Goal: Task Accomplishment & Management: Complete application form

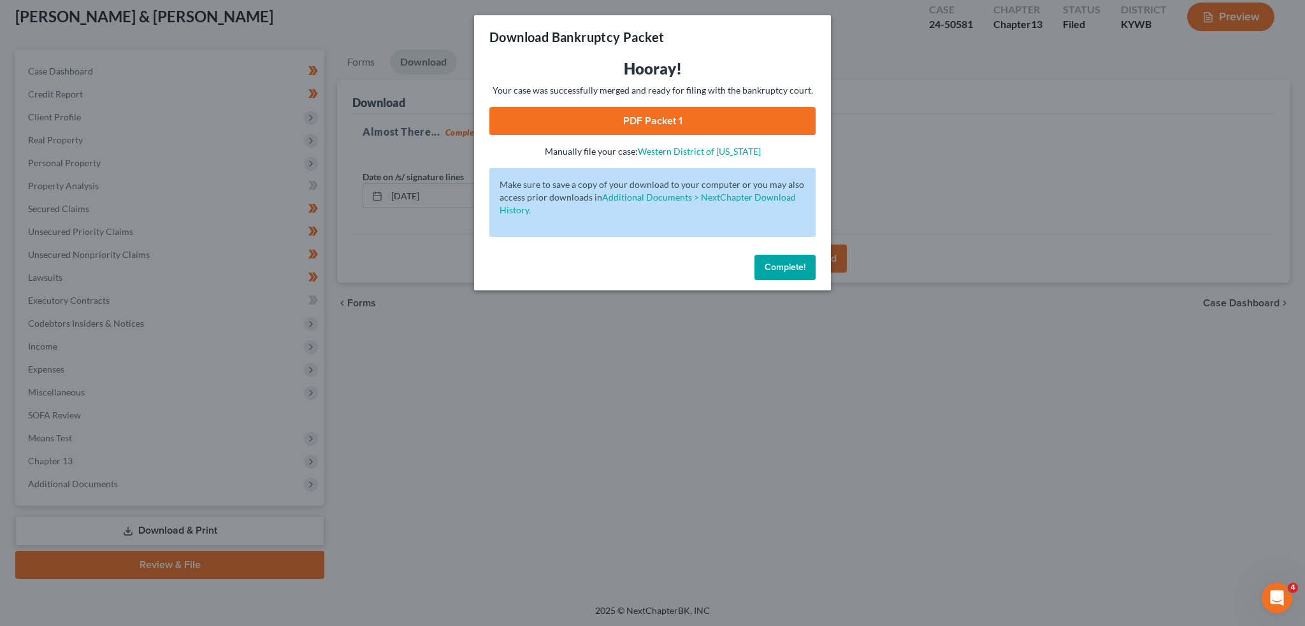
click at [776, 267] on span "Complete!" at bounding box center [785, 267] width 41 height 11
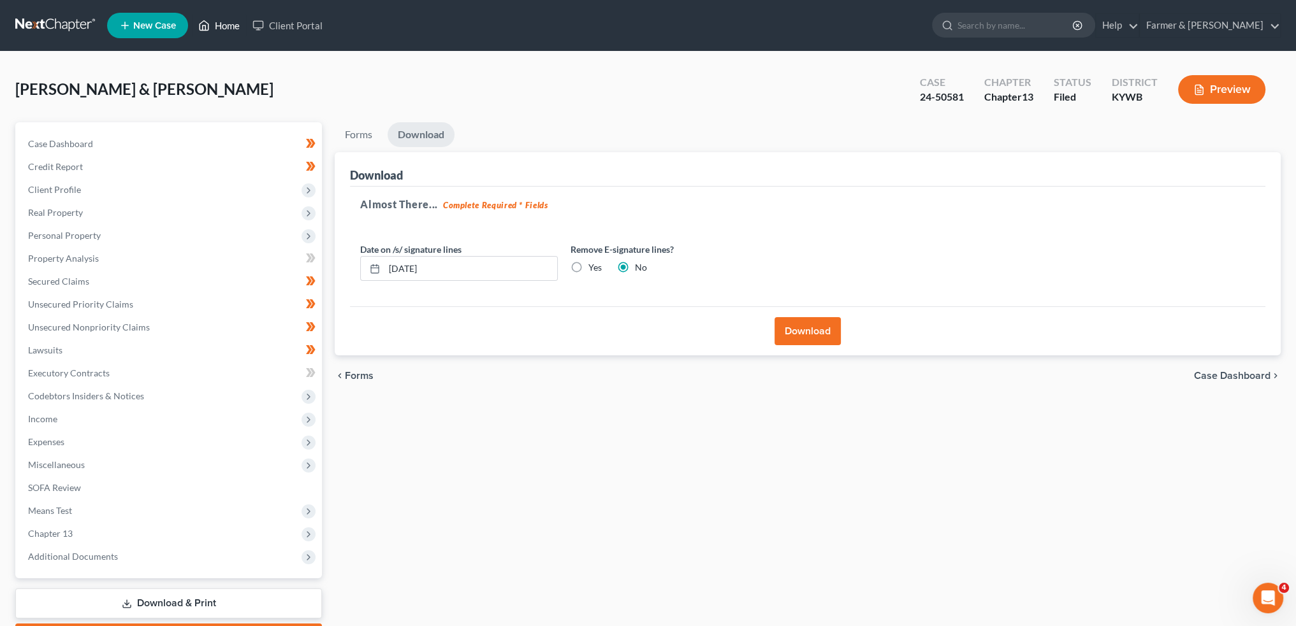
click at [222, 29] on link "Home" at bounding box center [219, 25] width 54 height 23
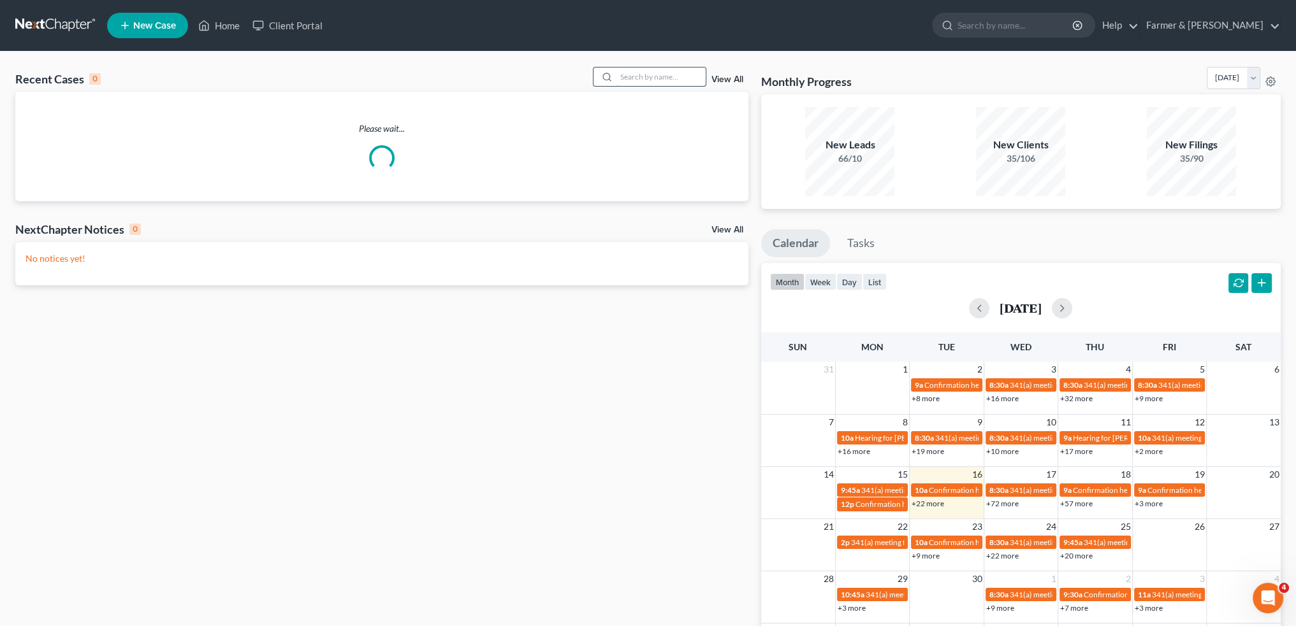
click at [660, 76] on input "search" at bounding box center [660, 77] width 89 height 18
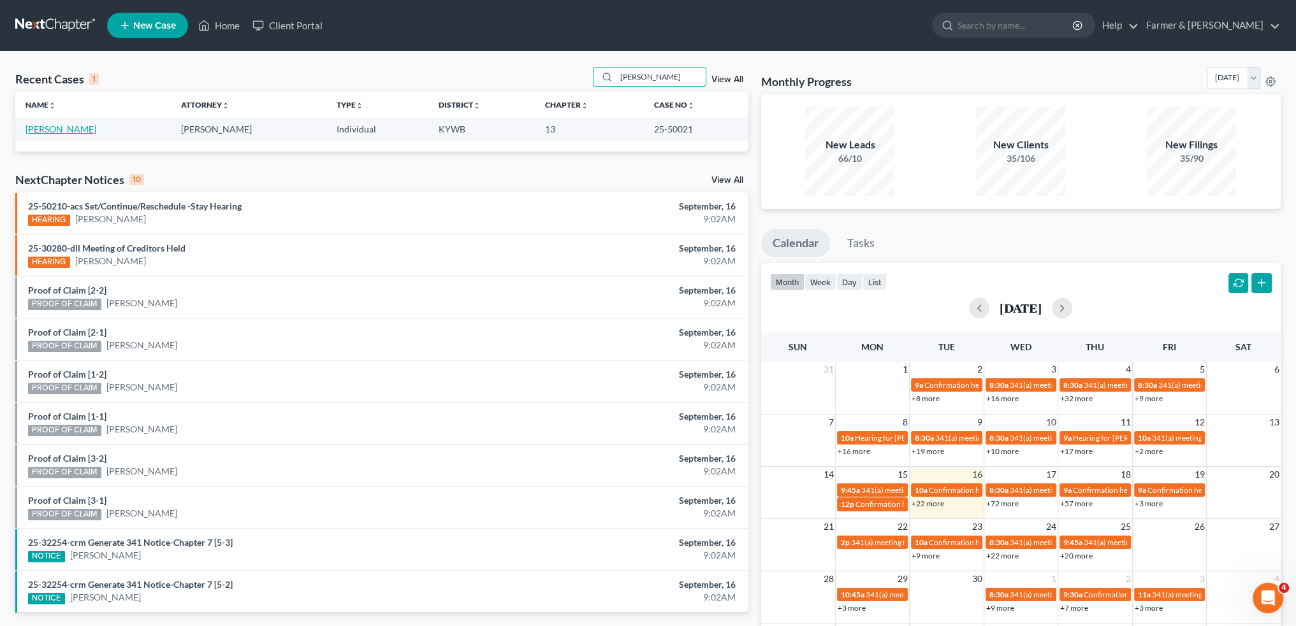
type input "RANDALL THIEL"
click at [55, 127] on link "Thiel, Randall" at bounding box center [60, 129] width 71 height 11
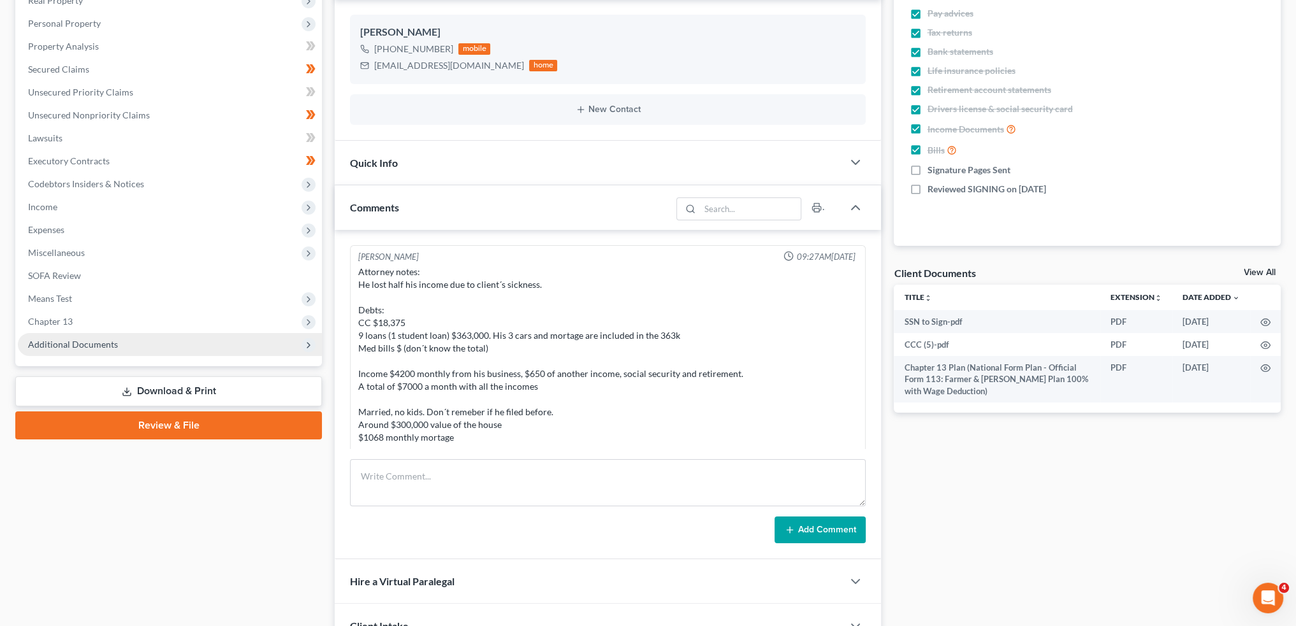
scroll to position [528, 0]
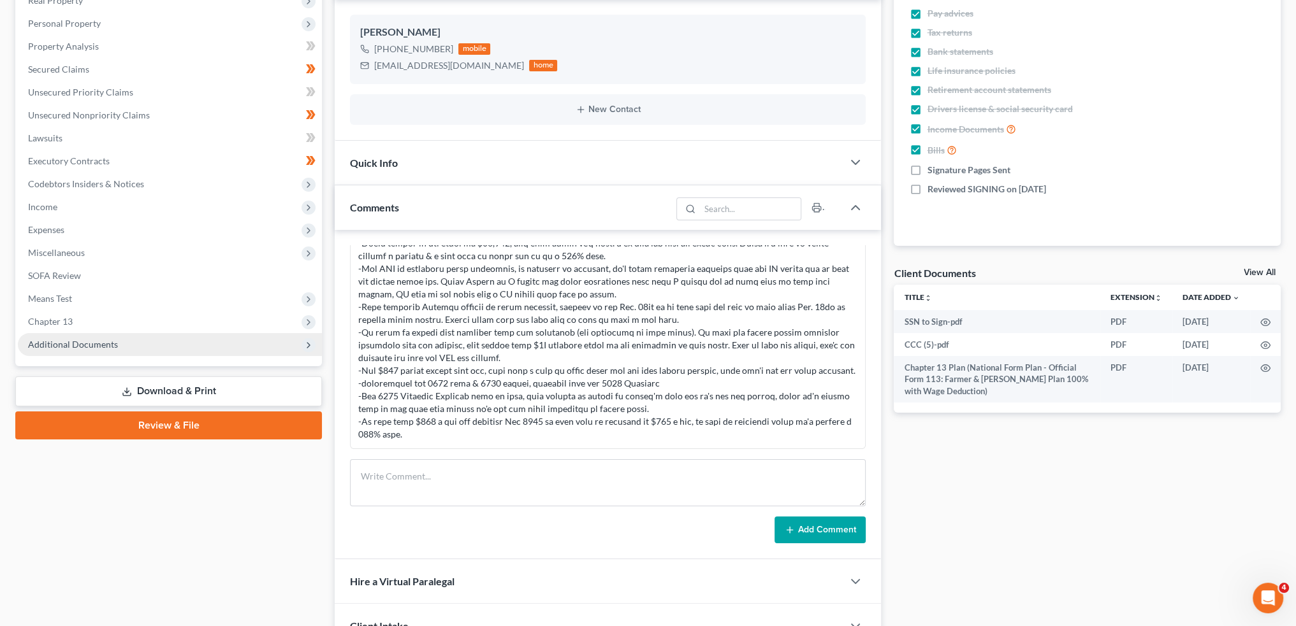
click at [105, 342] on span "Additional Documents" at bounding box center [73, 344] width 90 height 11
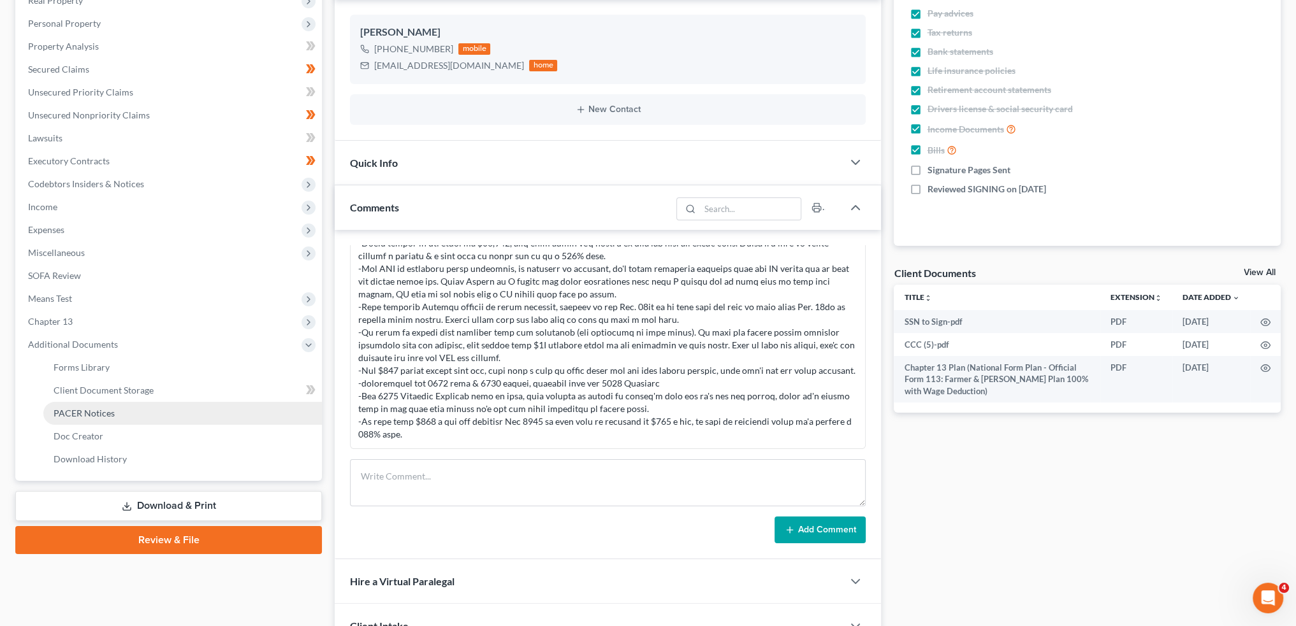
click at [110, 417] on span "PACER Notices" at bounding box center [84, 413] width 61 height 11
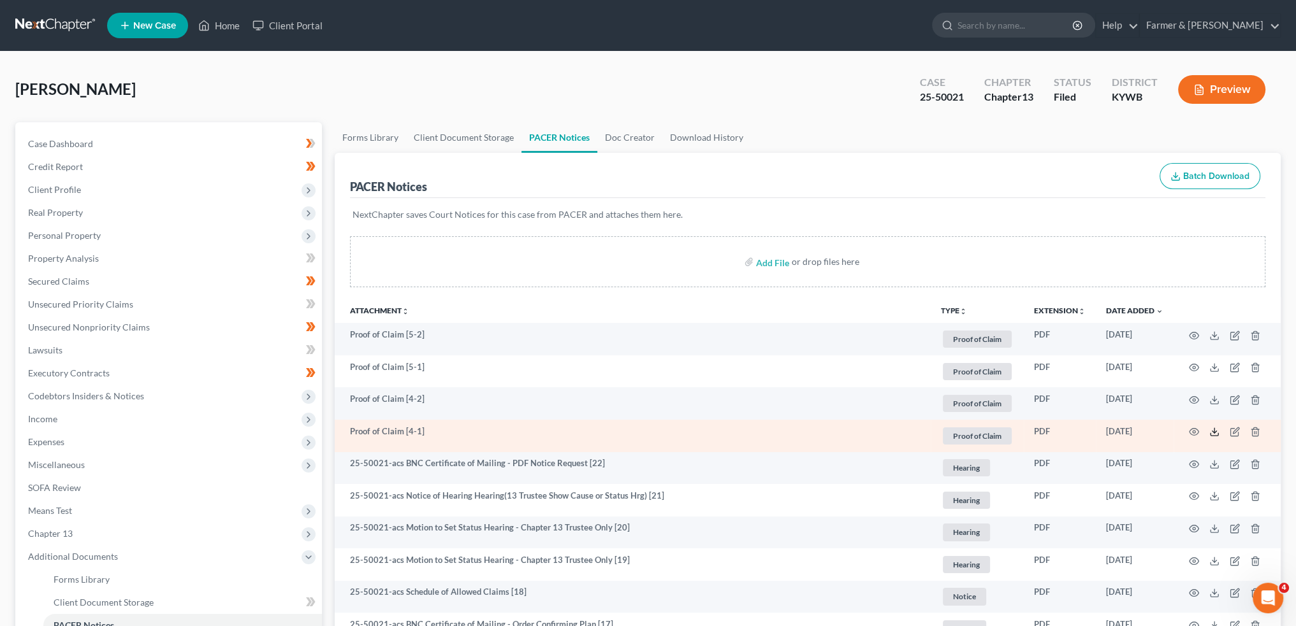
click at [1212, 430] on icon at bounding box center [1214, 432] width 10 height 10
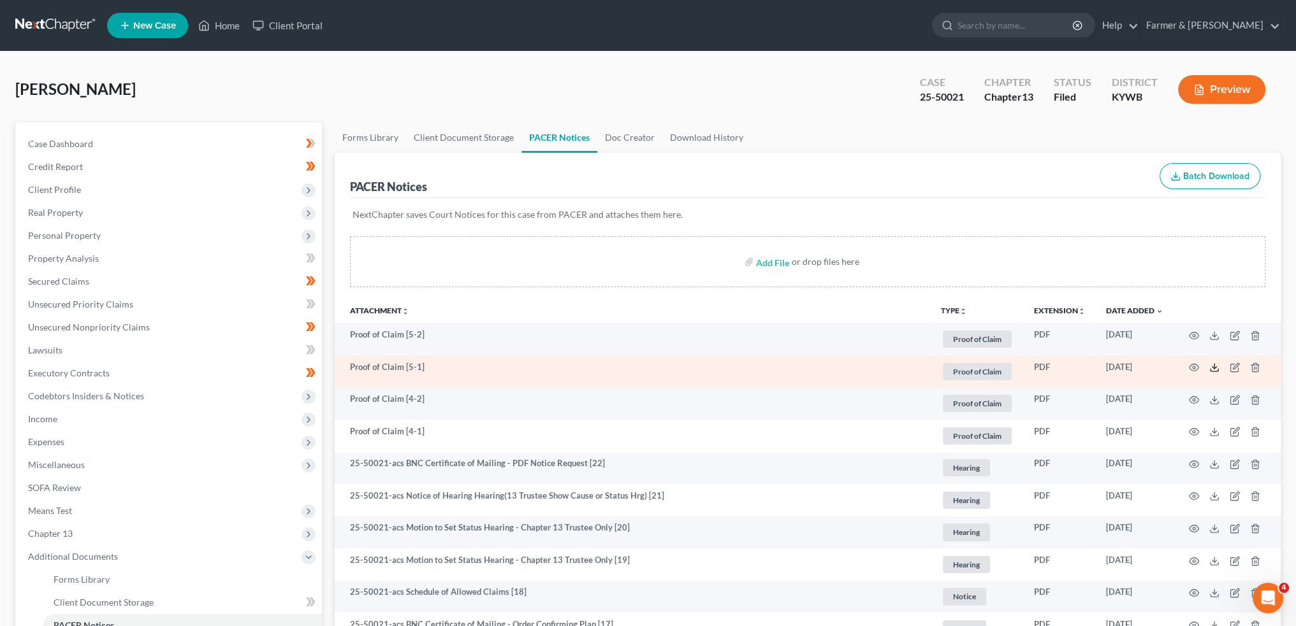
click at [1210, 365] on icon at bounding box center [1214, 368] width 10 height 10
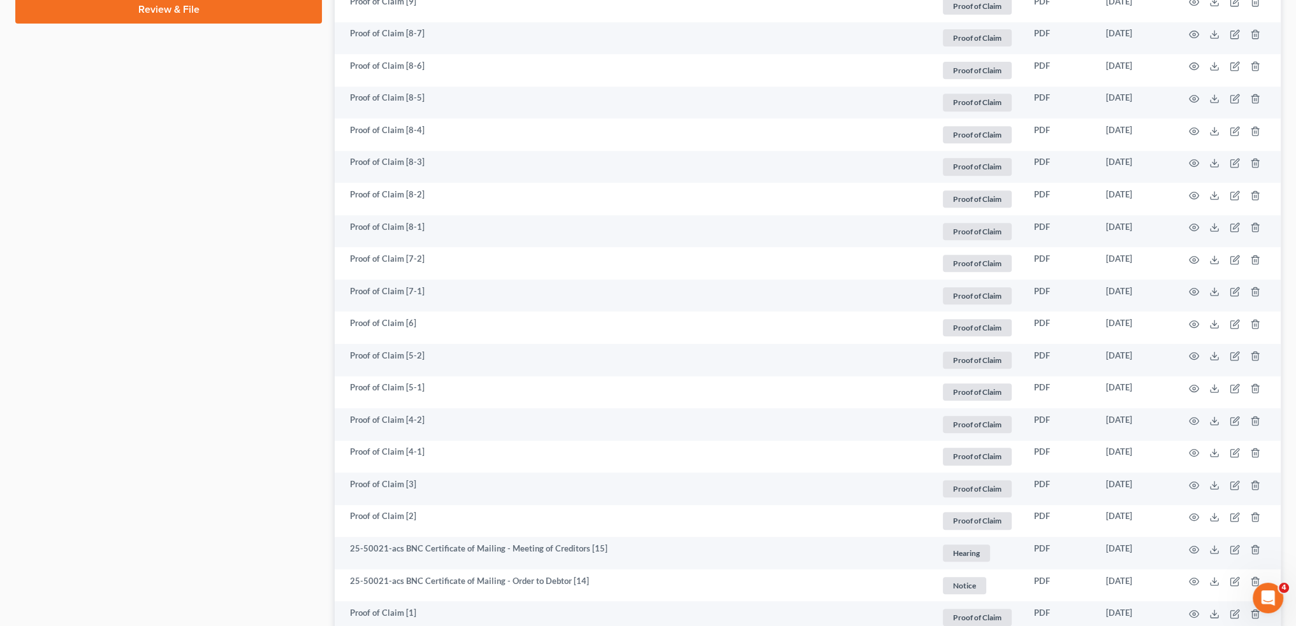
scroll to position [956, 0]
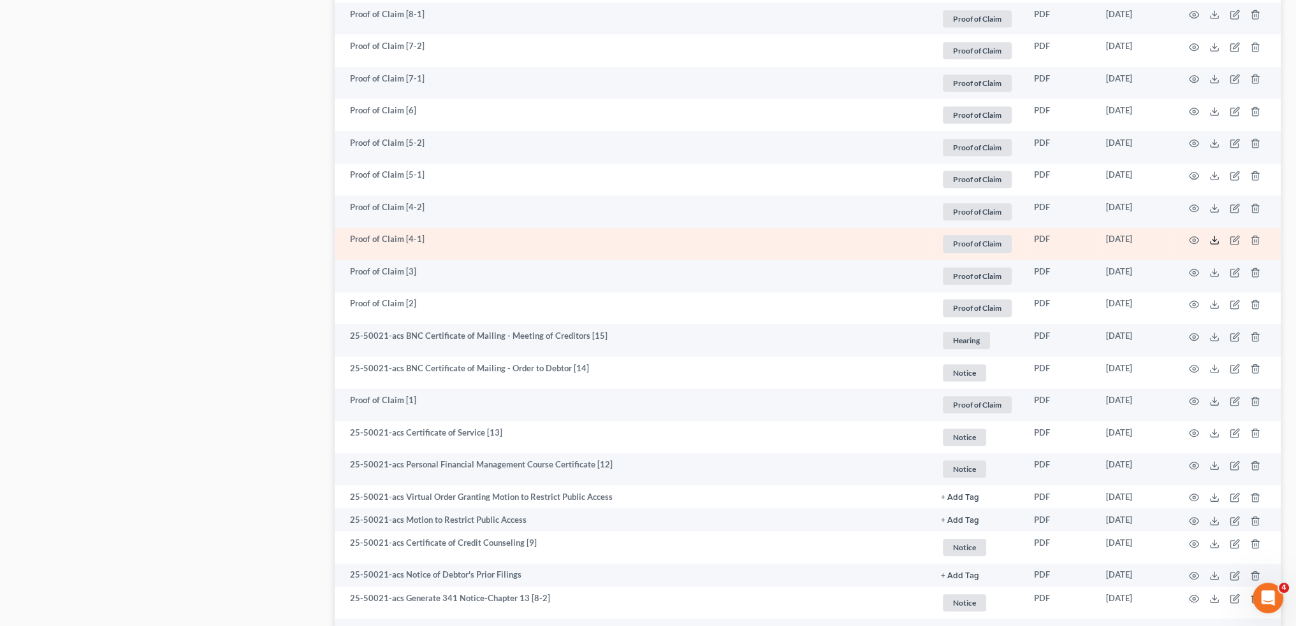
click at [1213, 242] on icon at bounding box center [1214, 240] width 10 height 10
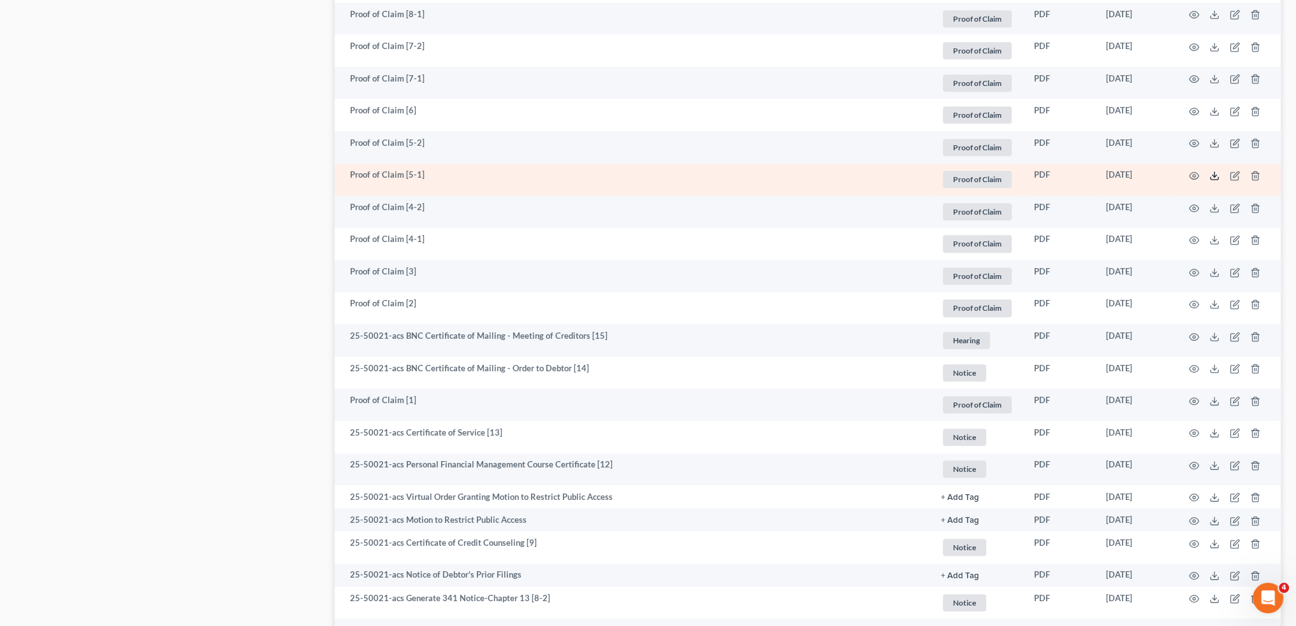
click at [1215, 175] on icon at bounding box center [1214, 176] width 10 height 10
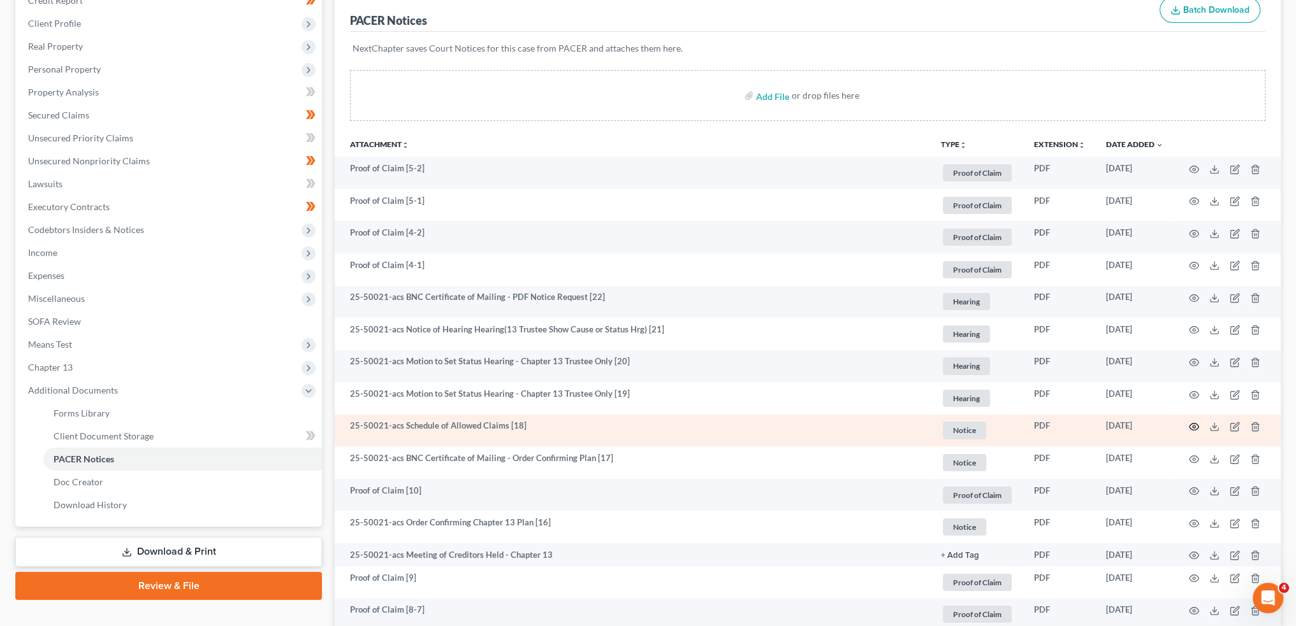
scroll to position [106, 0]
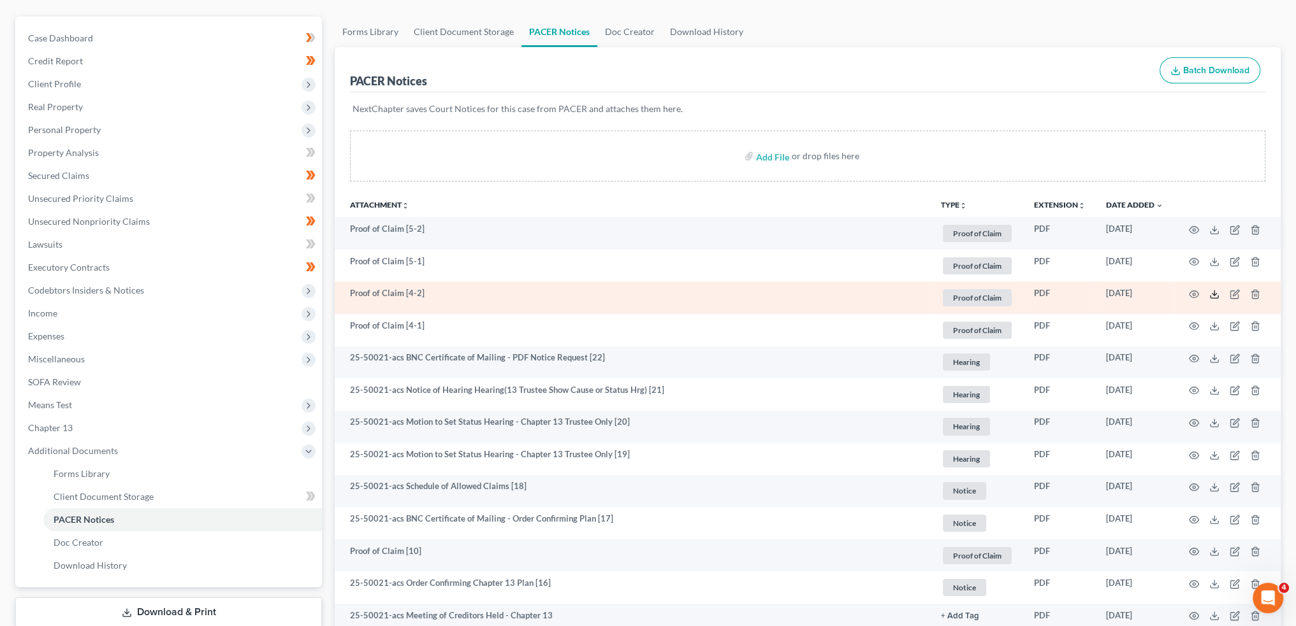
click at [1213, 290] on icon at bounding box center [1214, 294] width 10 height 10
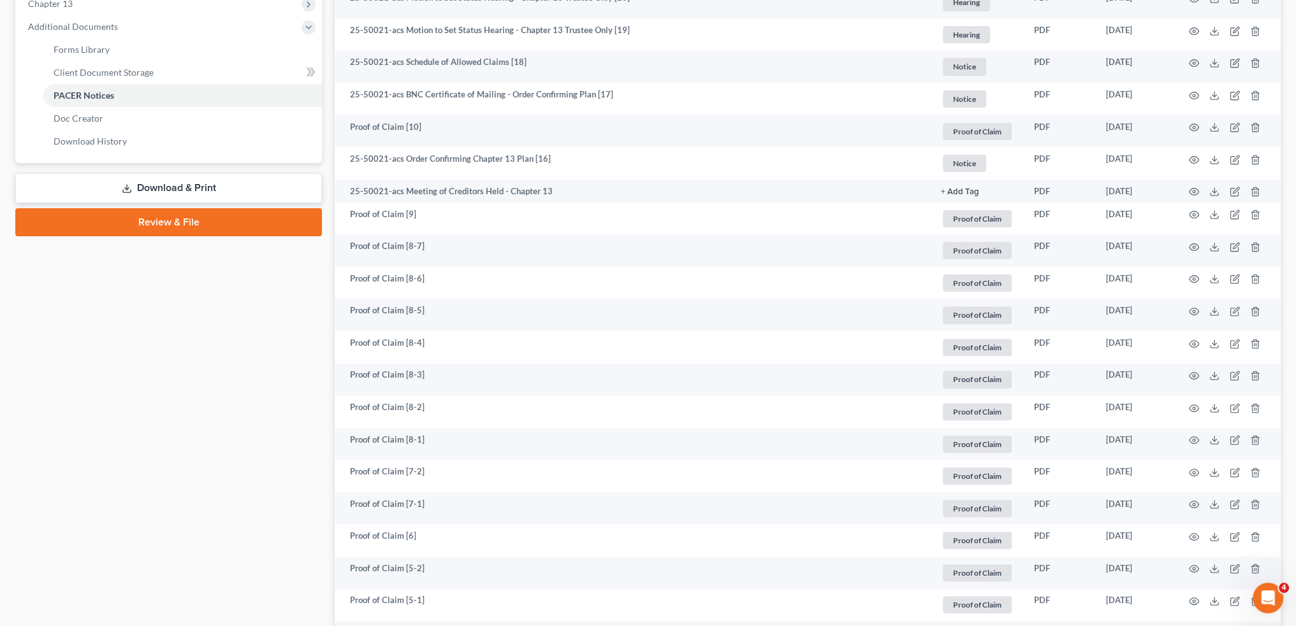
scroll to position [531, 0]
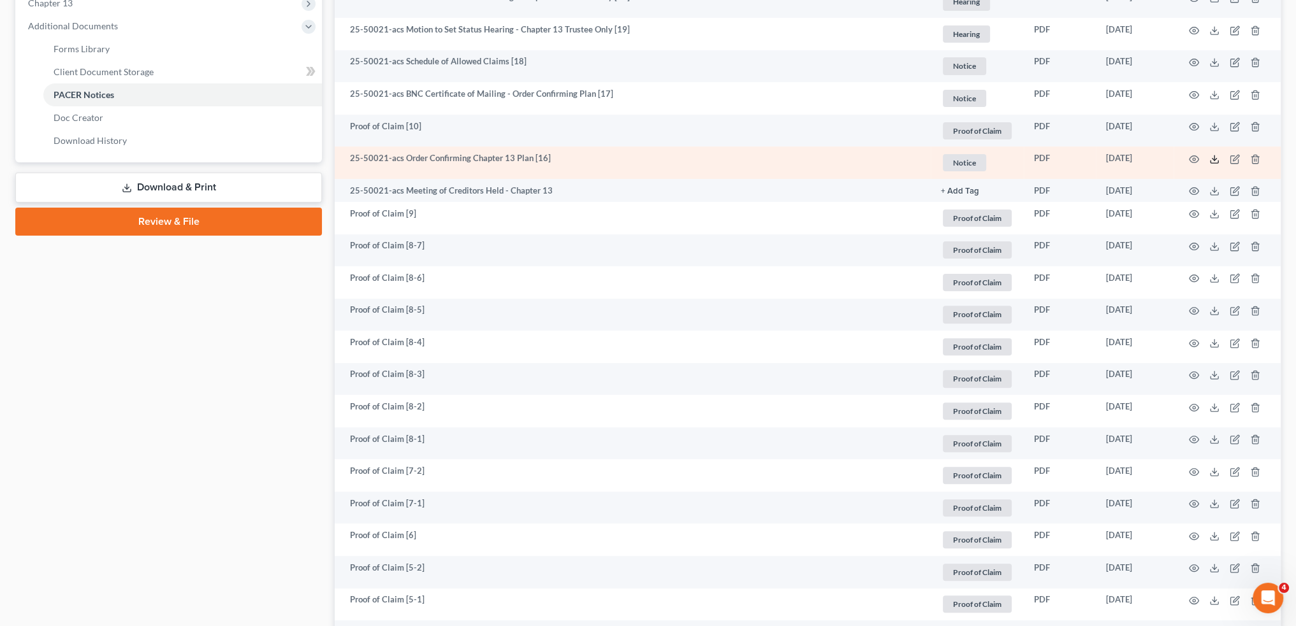
click at [1216, 157] on icon at bounding box center [1214, 159] width 10 height 10
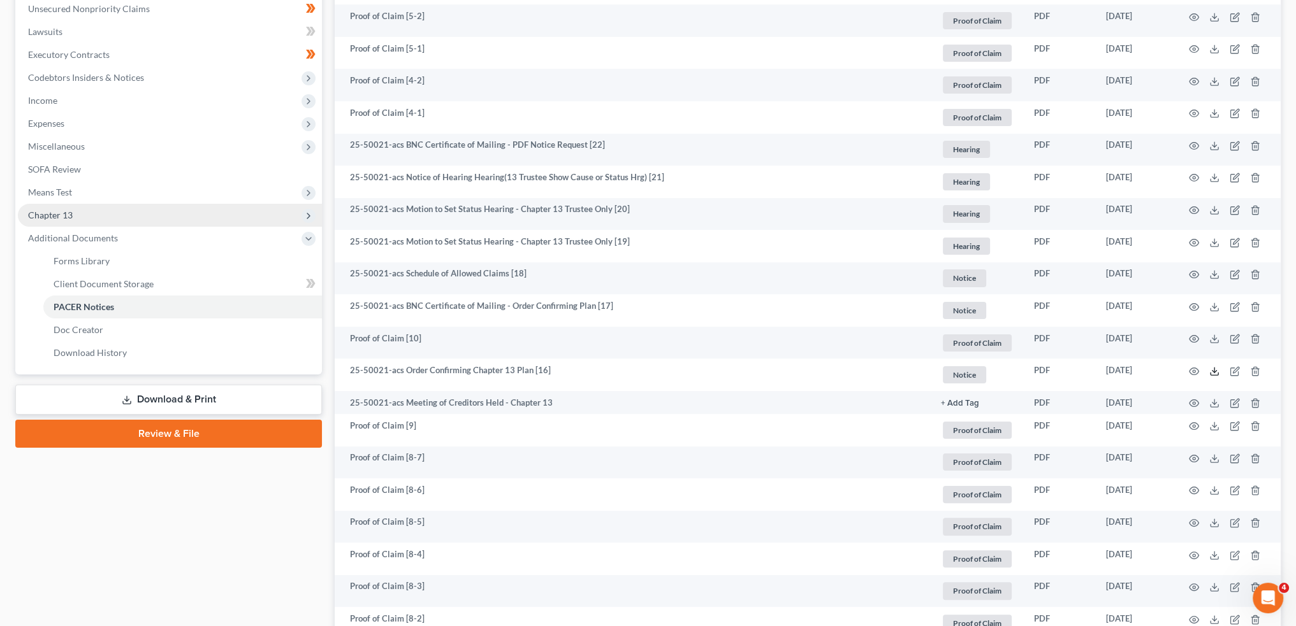
scroll to position [0, 0]
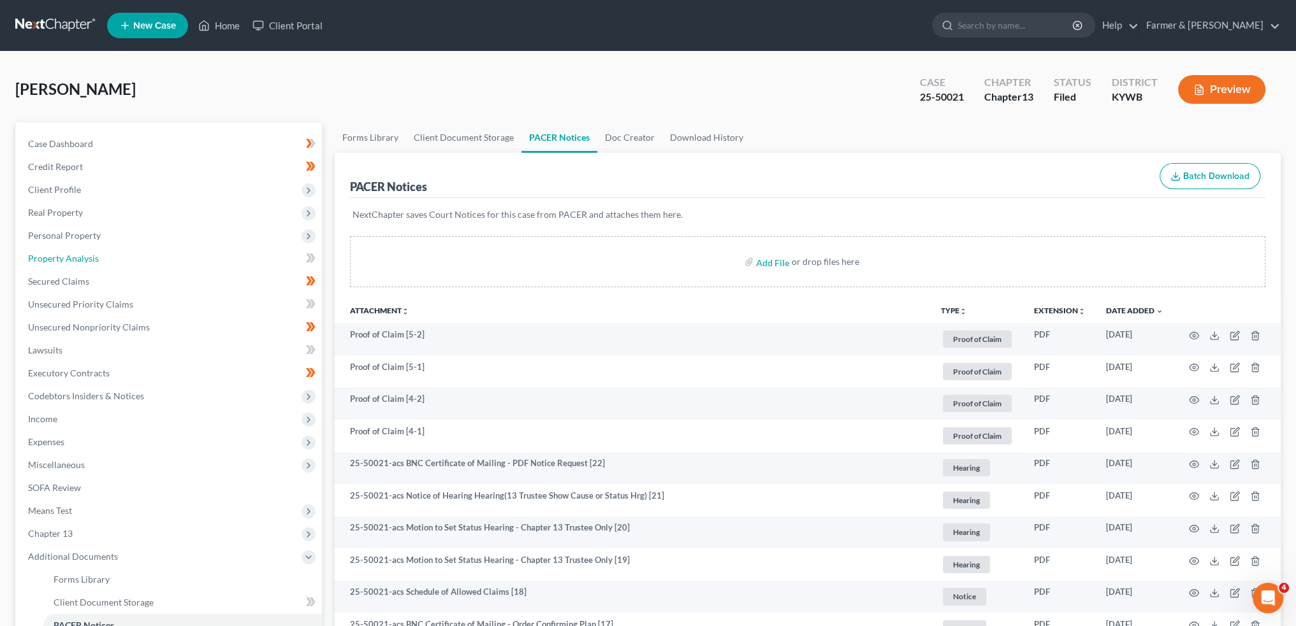
click at [98, 254] on link "Property Analysis" at bounding box center [170, 258] width 304 height 23
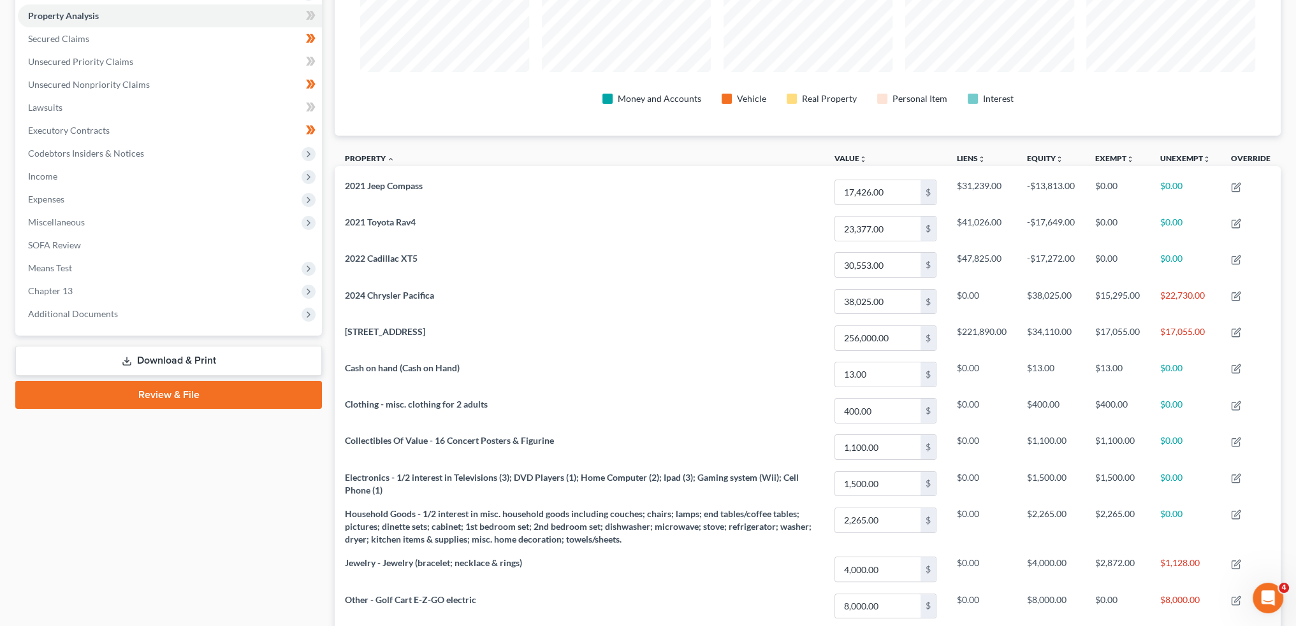
scroll to position [319, 0]
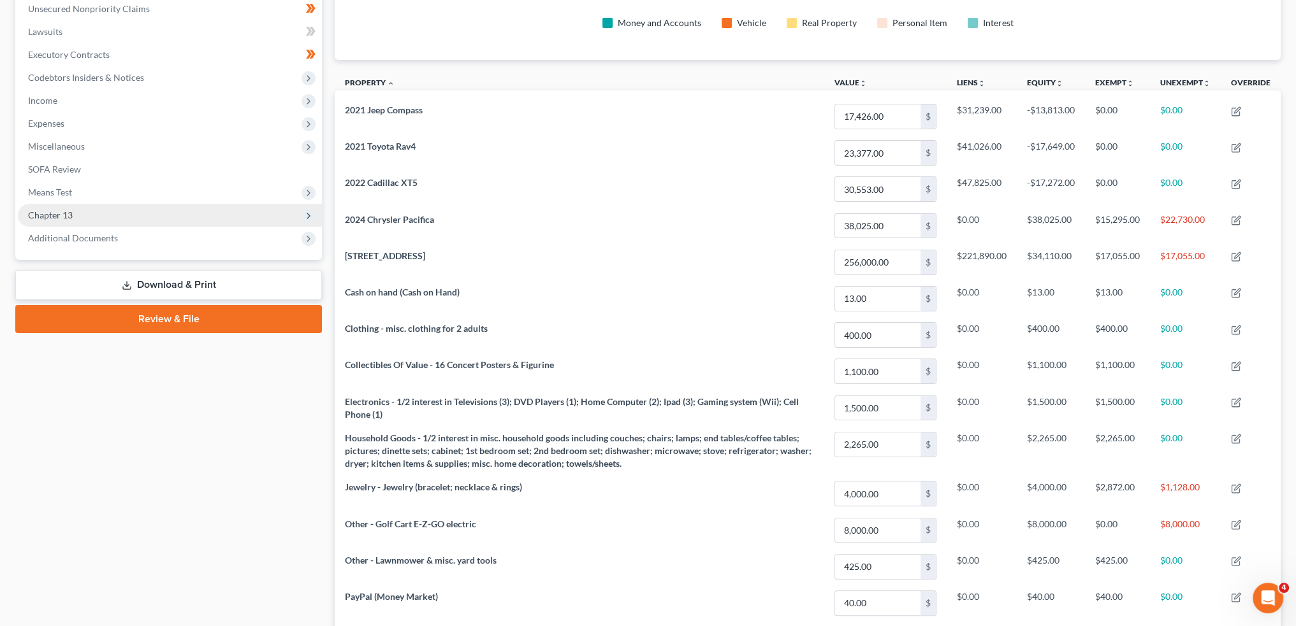
click at [69, 210] on span "Chapter 13" at bounding box center [50, 215] width 45 height 11
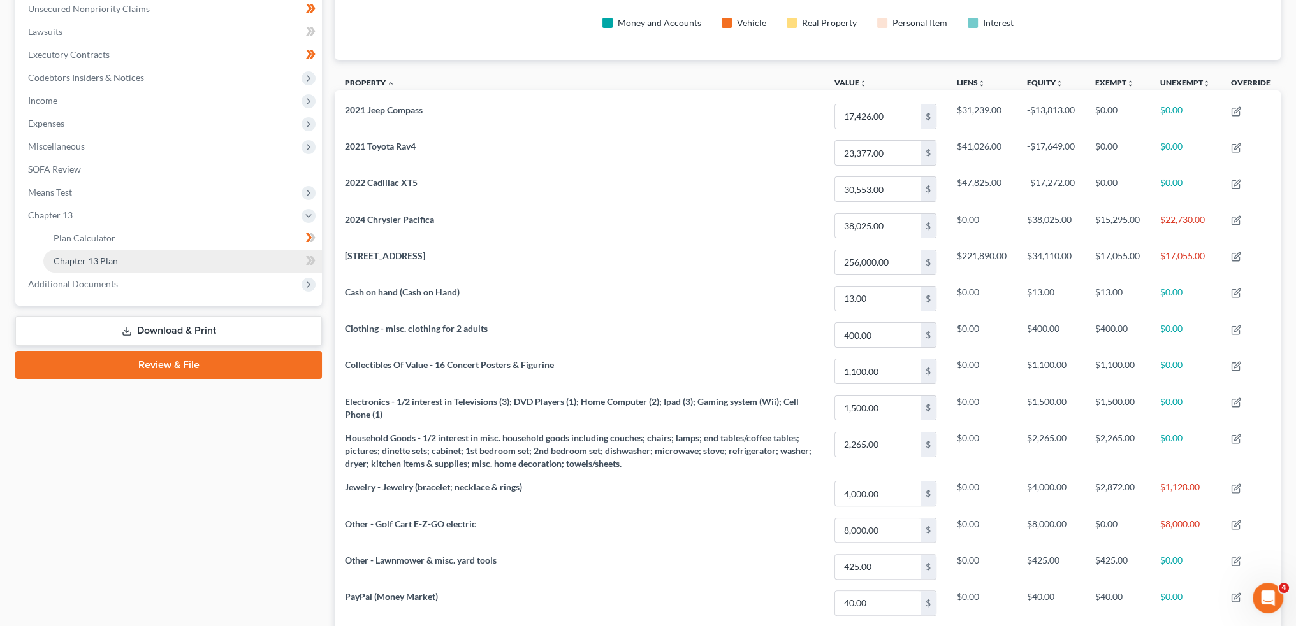
click at [80, 264] on span "Chapter 13 Plan" at bounding box center [86, 261] width 64 height 11
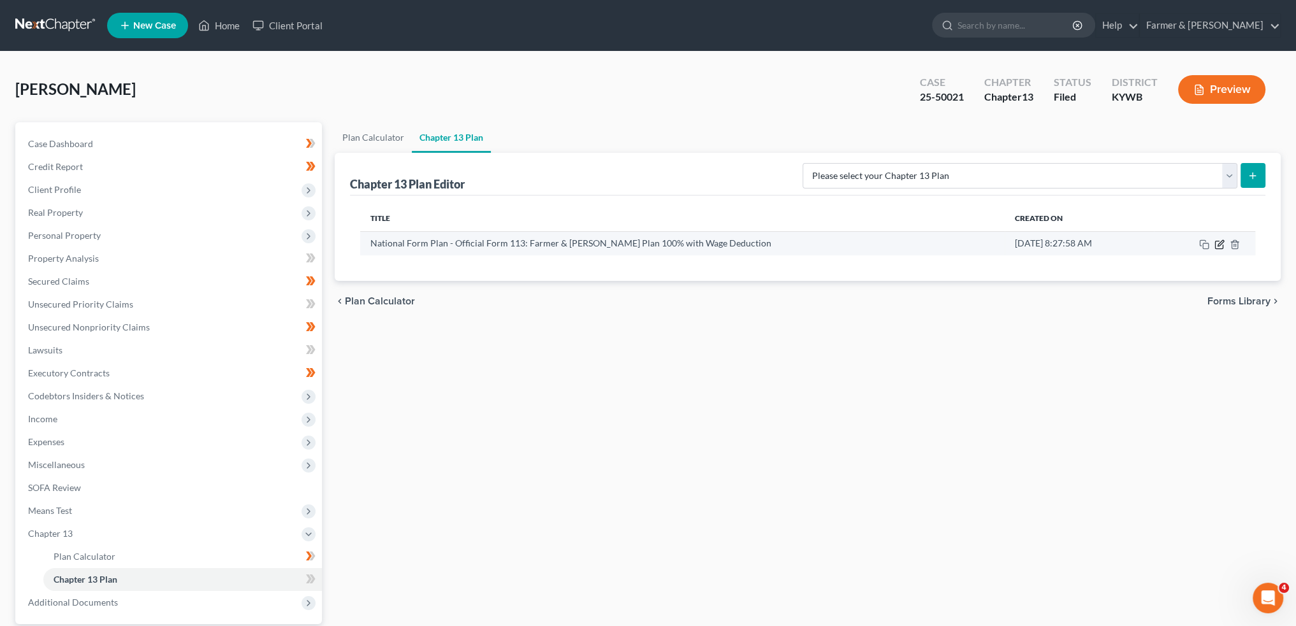
click at [1223, 244] on icon "button" at bounding box center [1219, 245] width 10 height 10
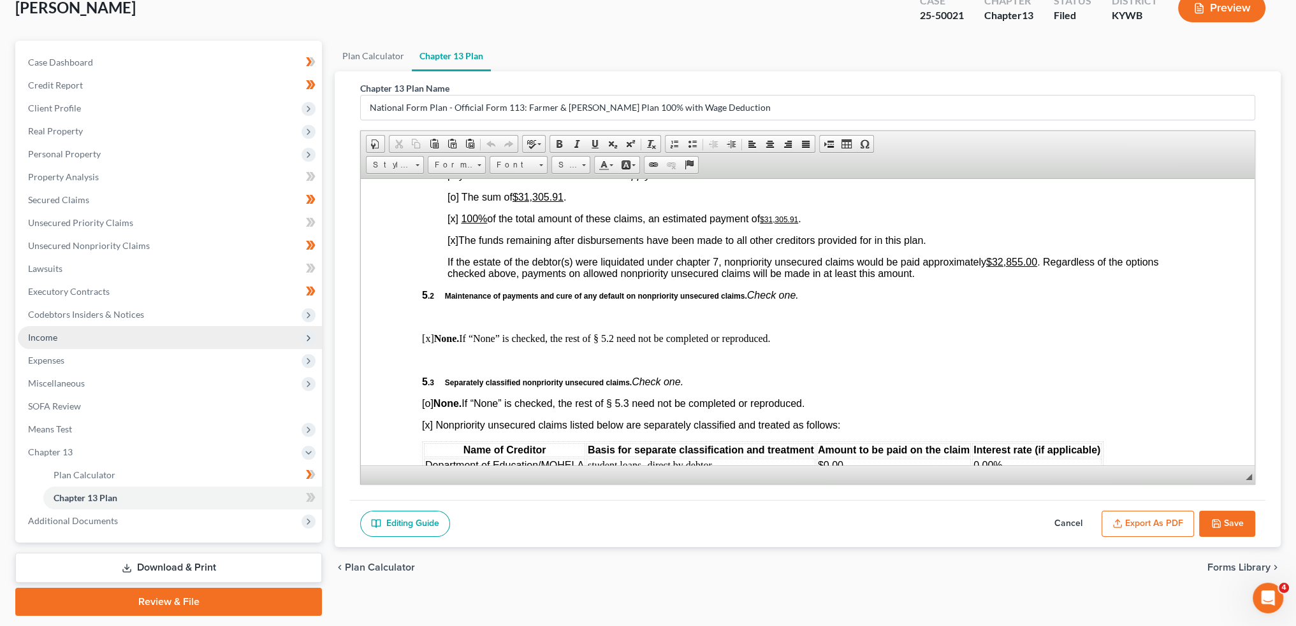
scroll to position [106, 0]
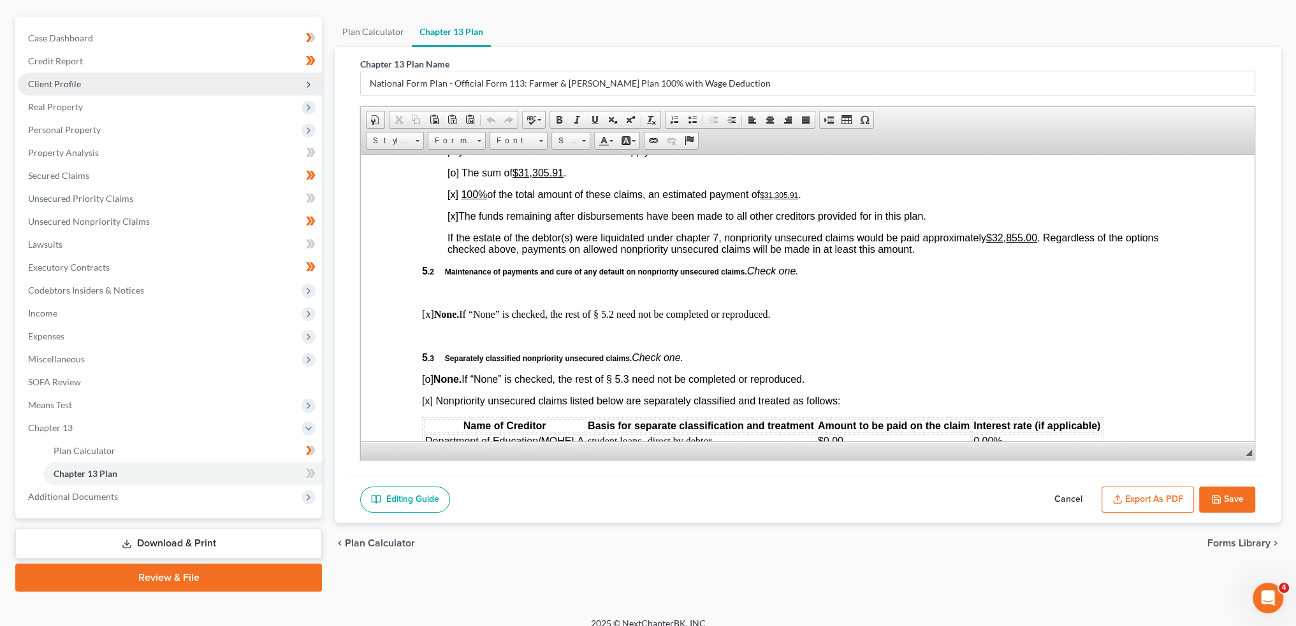
click at [90, 82] on span "Client Profile" at bounding box center [170, 84] width 304 height 23
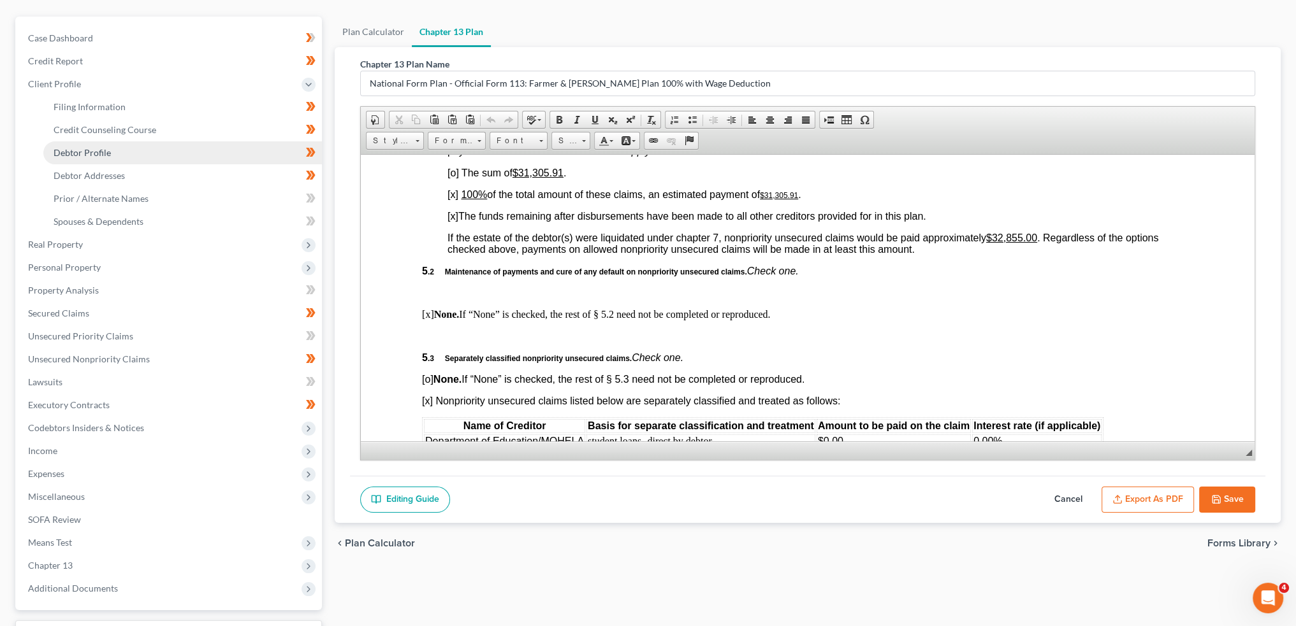
drag, startPoint x: 99, startPoint y: 150, endPoint x: 80, endPoint y: 29, distance: 123.2
click at [99, 150] on span "Debtor Profile" at bounding box center [82, 152] width 57 height 11
select select "1"
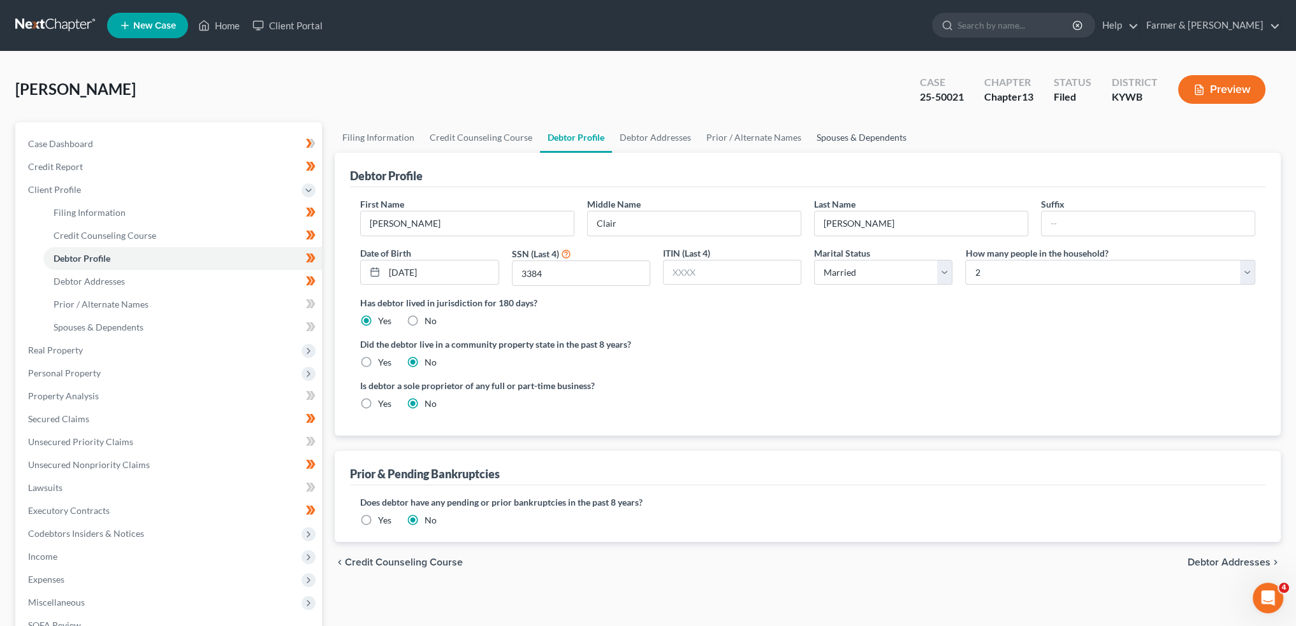
click at [836, 129] on link "Spouses & Dependents" at bounding box center [861, 137] width 105 height 31
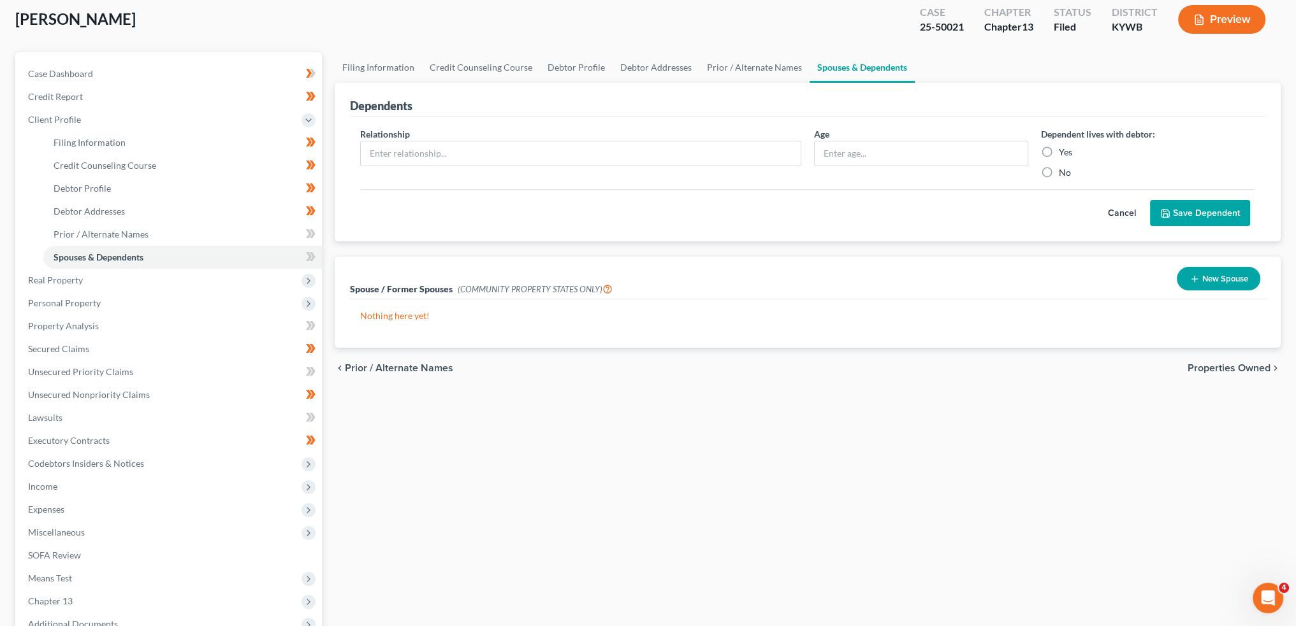
scroll to position [210, 0]
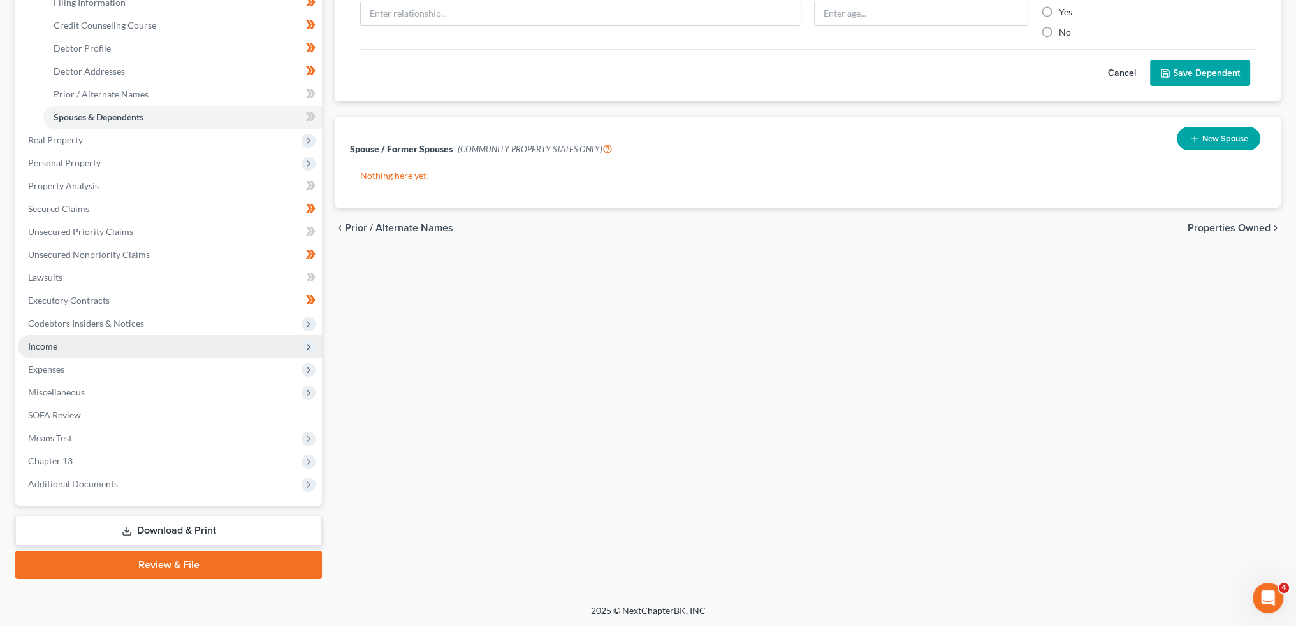
click at [138, 346] on span "Income" at bounding box center [170, 346] width 304 height 23
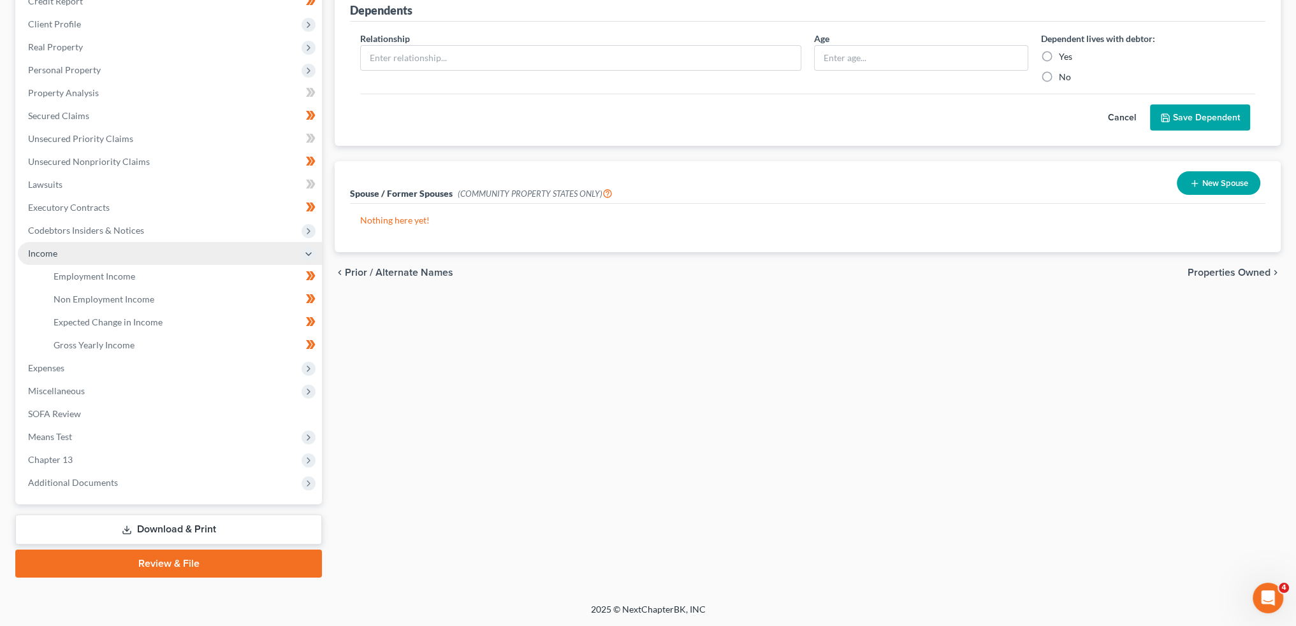
scroll to position [164, 0]
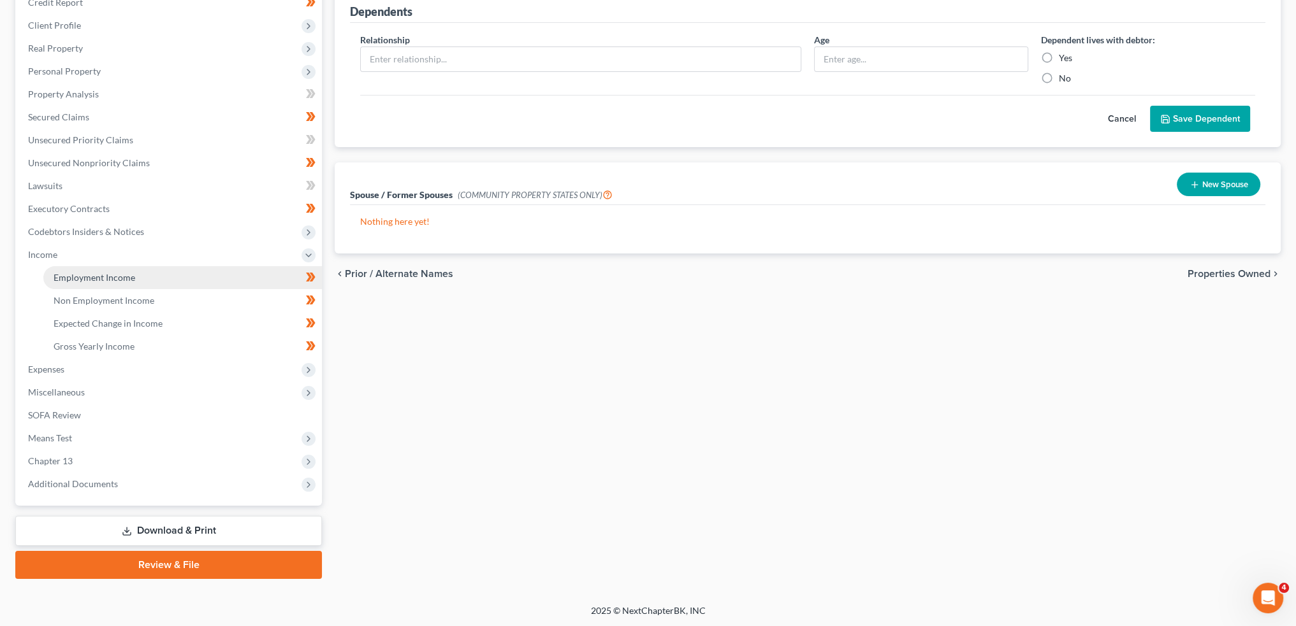
click at [135, 282] on link "Employment Income" at bounding box center [182, 277] width 278 height 23
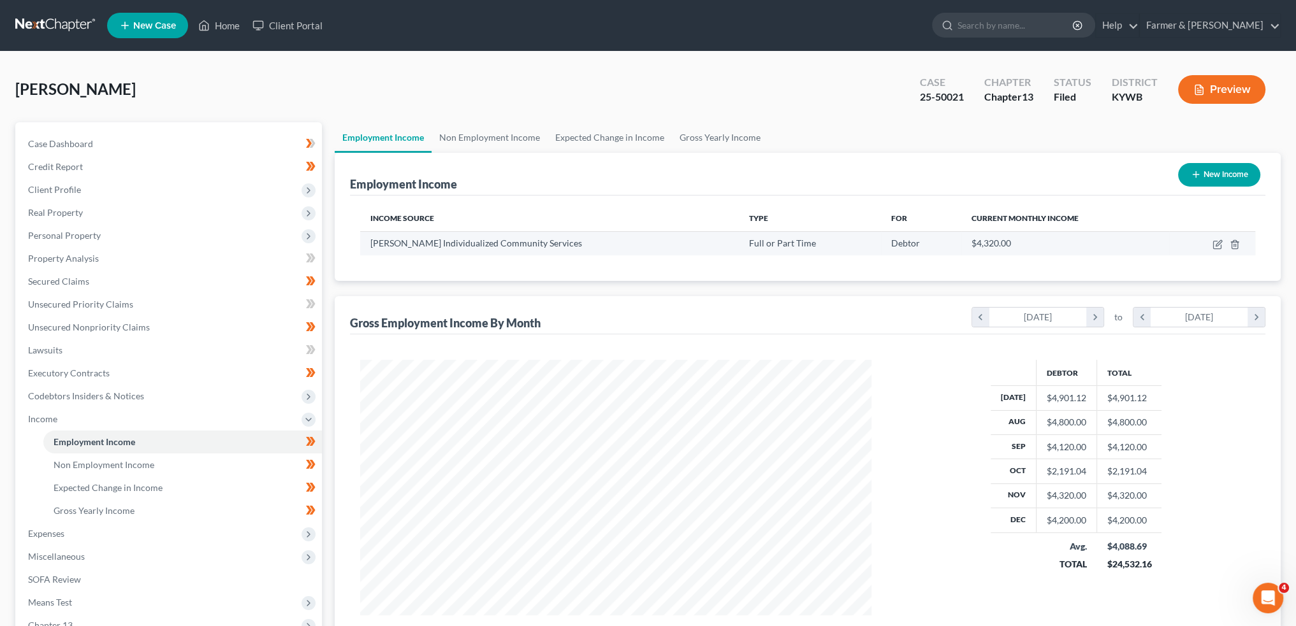
scroll to position [256, 536]
click at [454, 128] on link "Non Employment Income" at bounding box center [489, 137] width 116 height 31
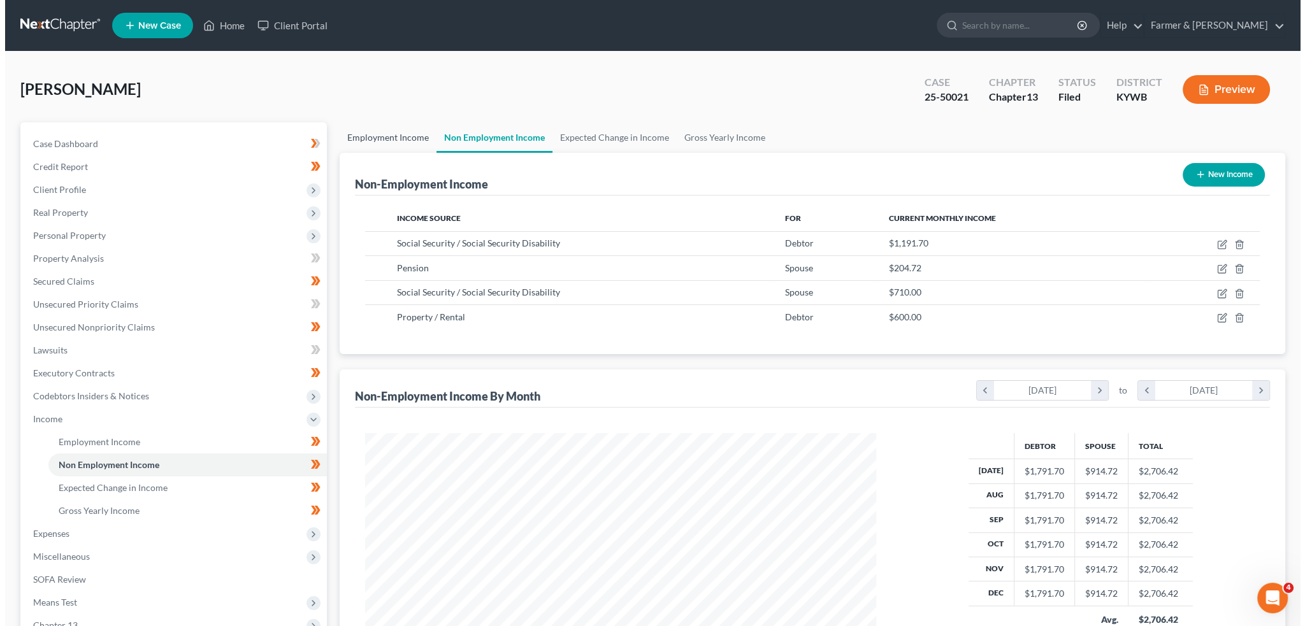
scroll to position [256, 536]
click at [1218, 243] on icon "button" at bounding box center [1217, 245] width 10 height 10
select select "4"
select select "0"
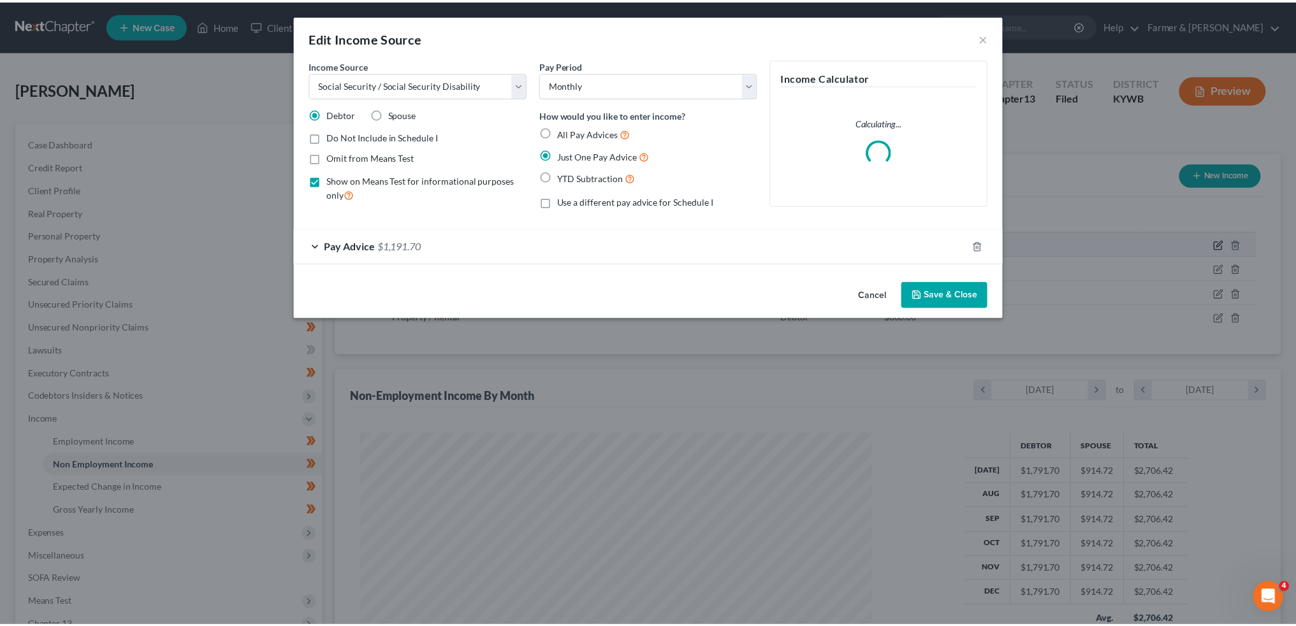
scroll to position [257, 540]
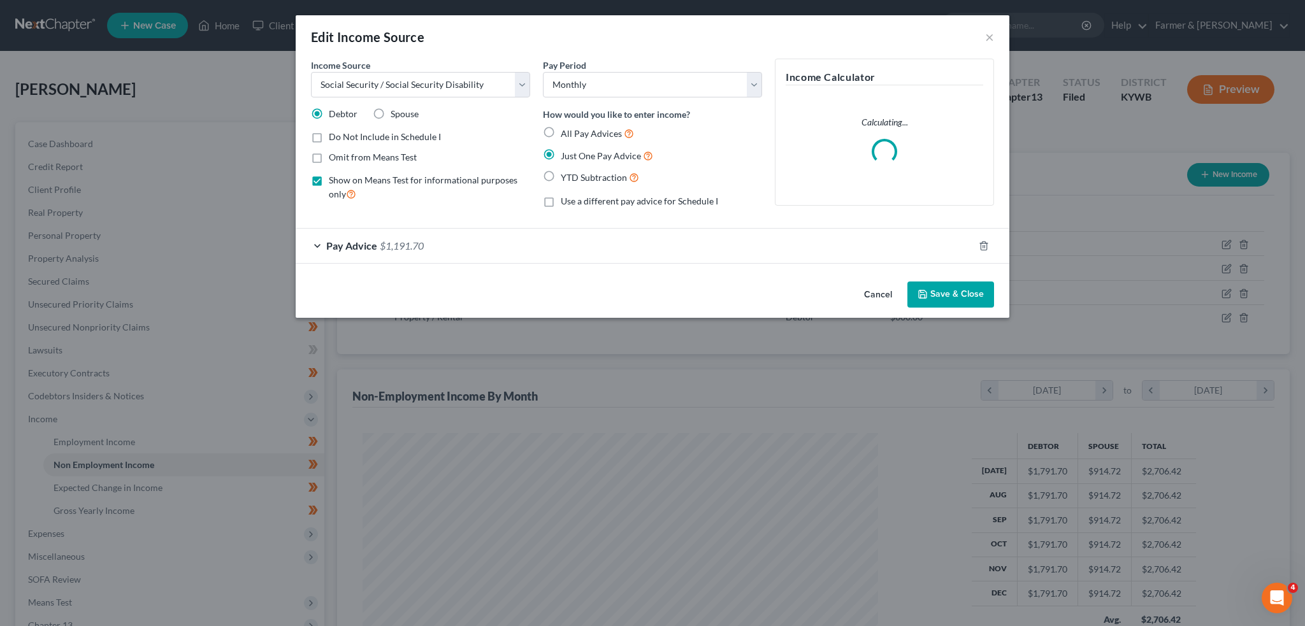
click at [966, 289] on button "Save & Close" at bounding box center [951, 295] width 87 height 27
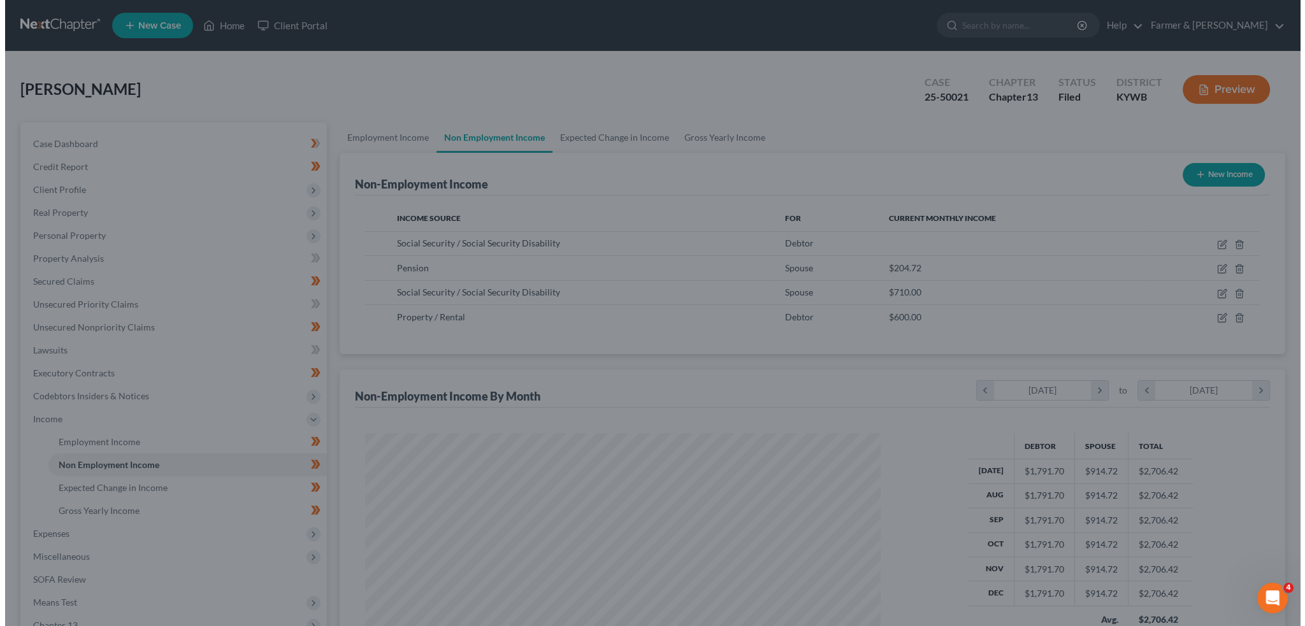
scroll to position [637037, 636755]
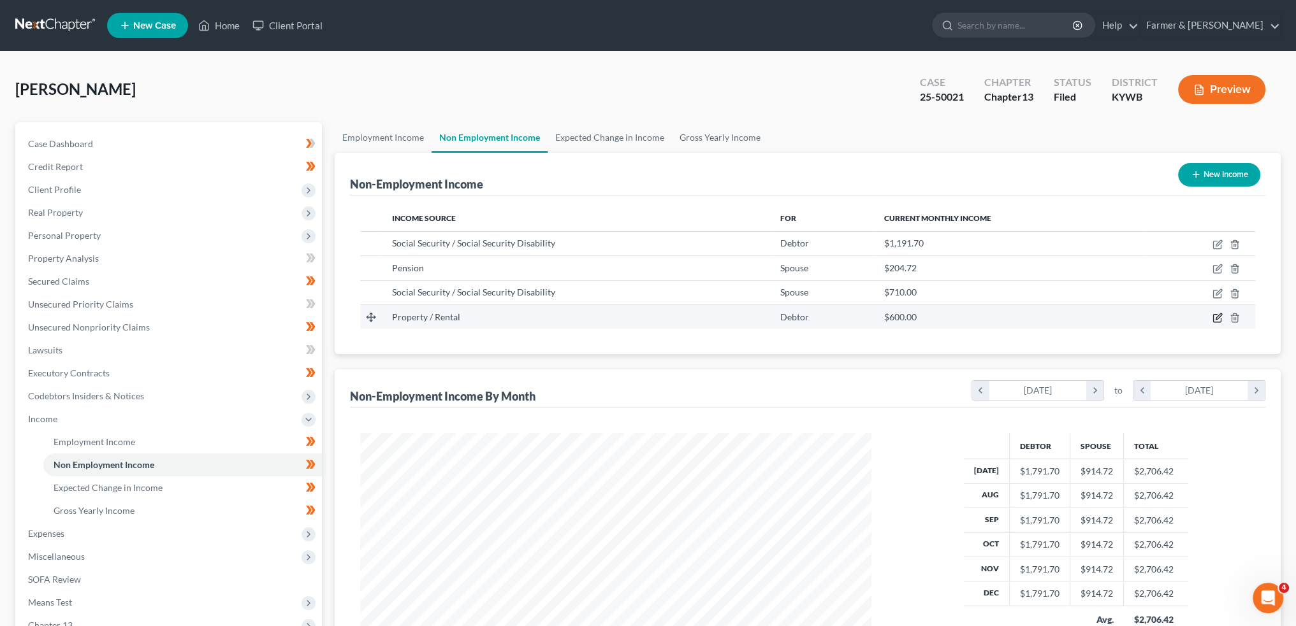
click at [1215, 315] on icon "button" at bounding box center [1217, 318] width 10 height 10
select select "9"
select select "0"
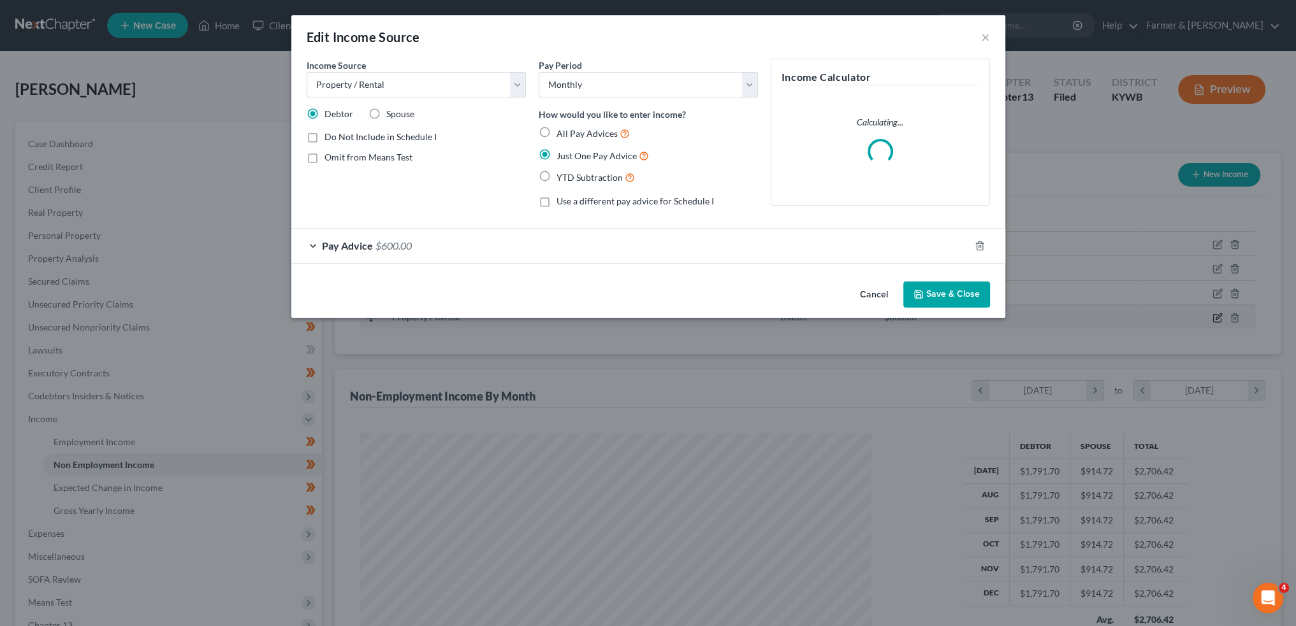
scroll to position [257, 540]
click at [986, 302] on button "Save & Close" at bounding box center [951, 295] width 87 height 27
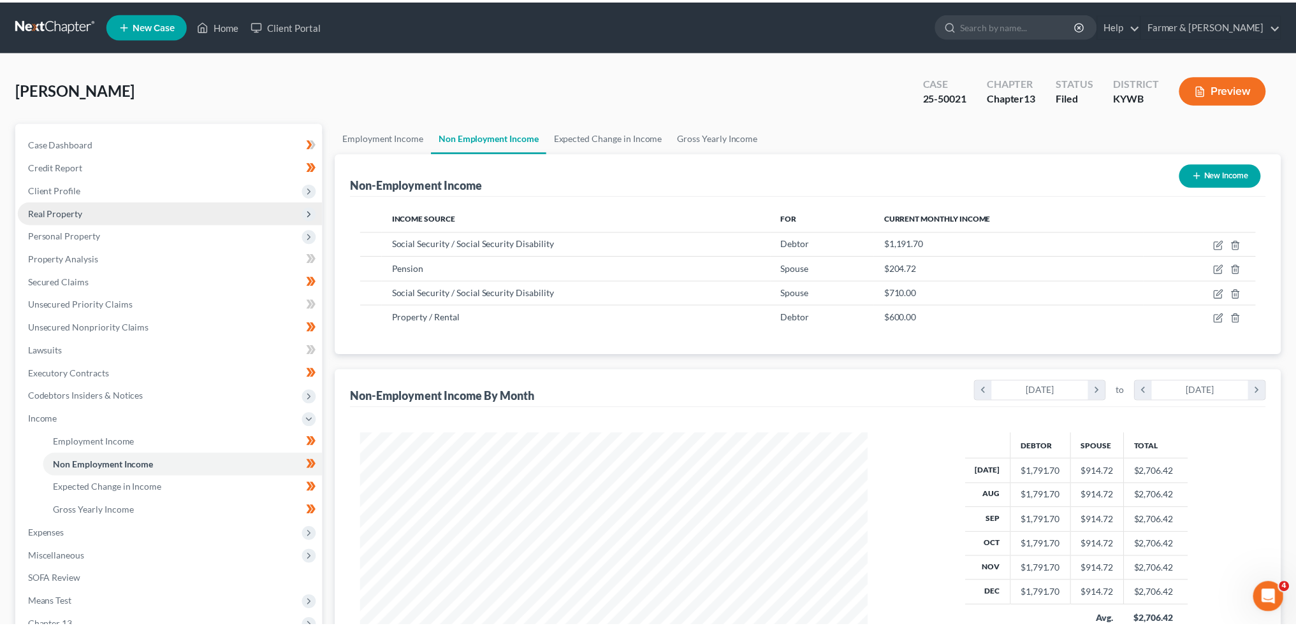
scroll to position [637037, 636755]
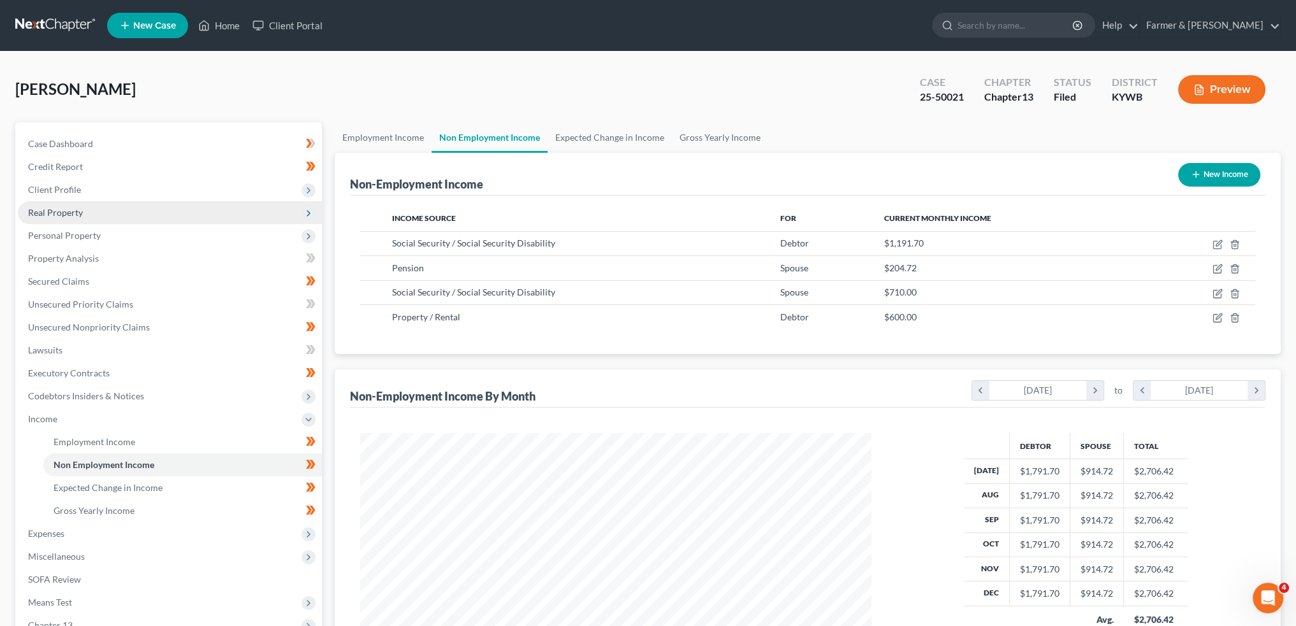
click at [107, 211] on span "Real Property" at bounding box center [170, 212] width 304 height 23
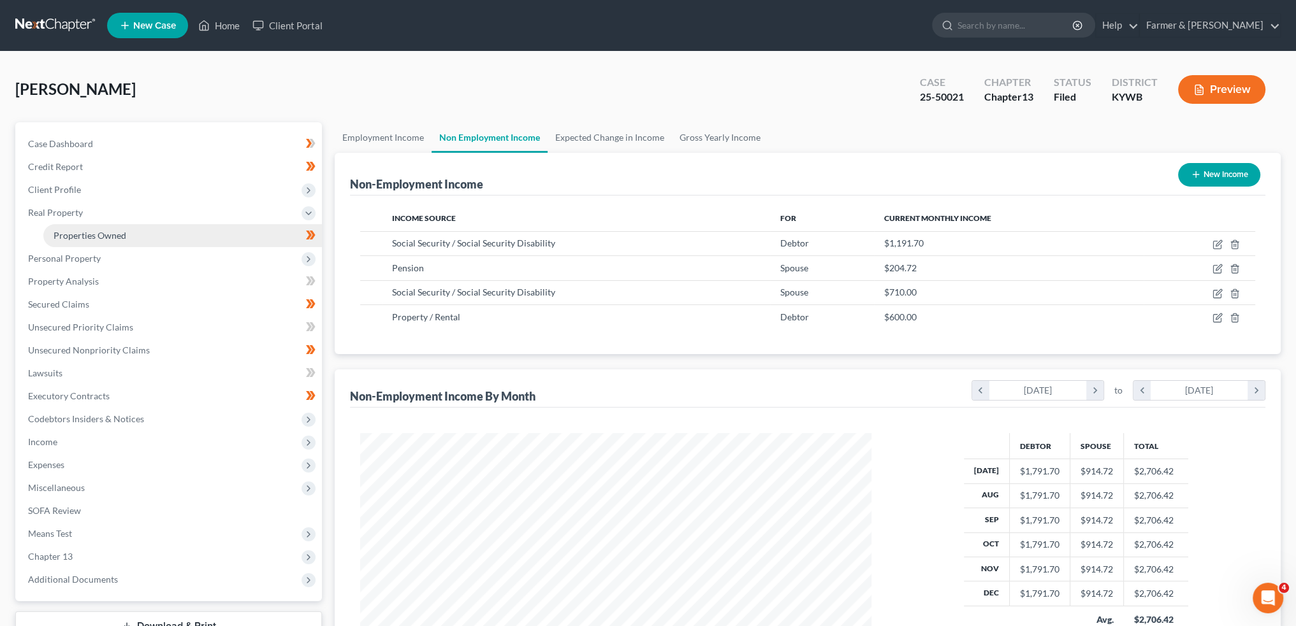
click at [107, 235] on span "Properties Owned" at bounding box center [90, 235] width 73 height 11
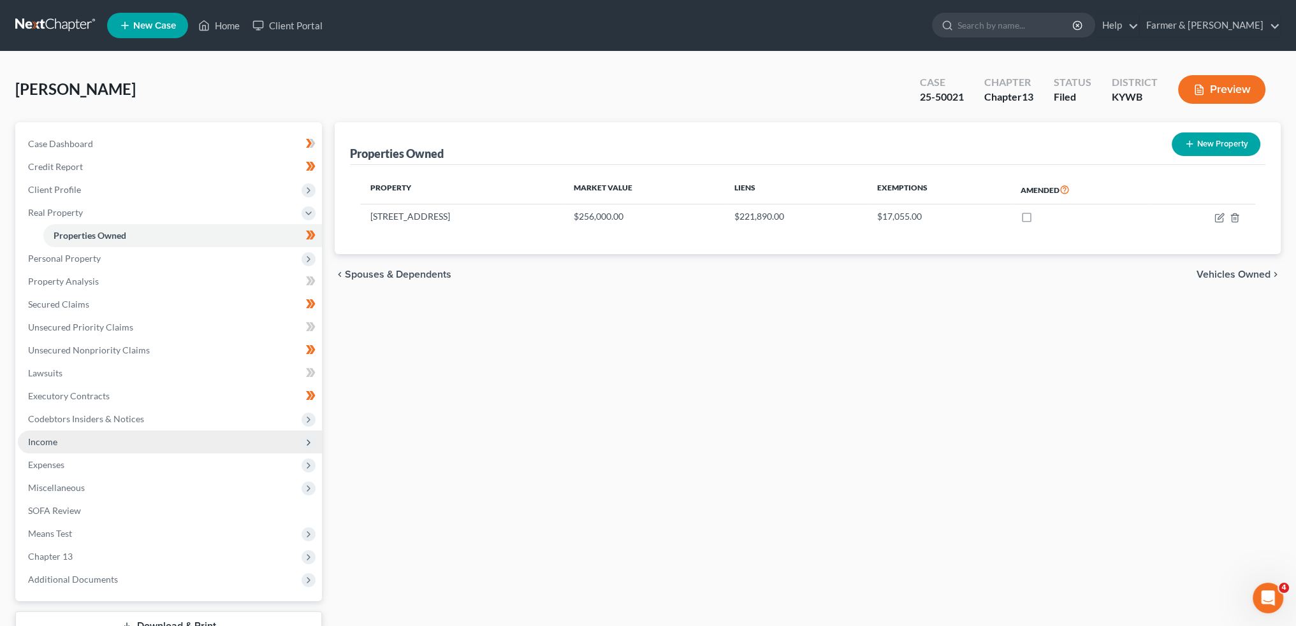
click at [90, 446] on span "Income" at bounding box center [170, 442] width 304 height 23
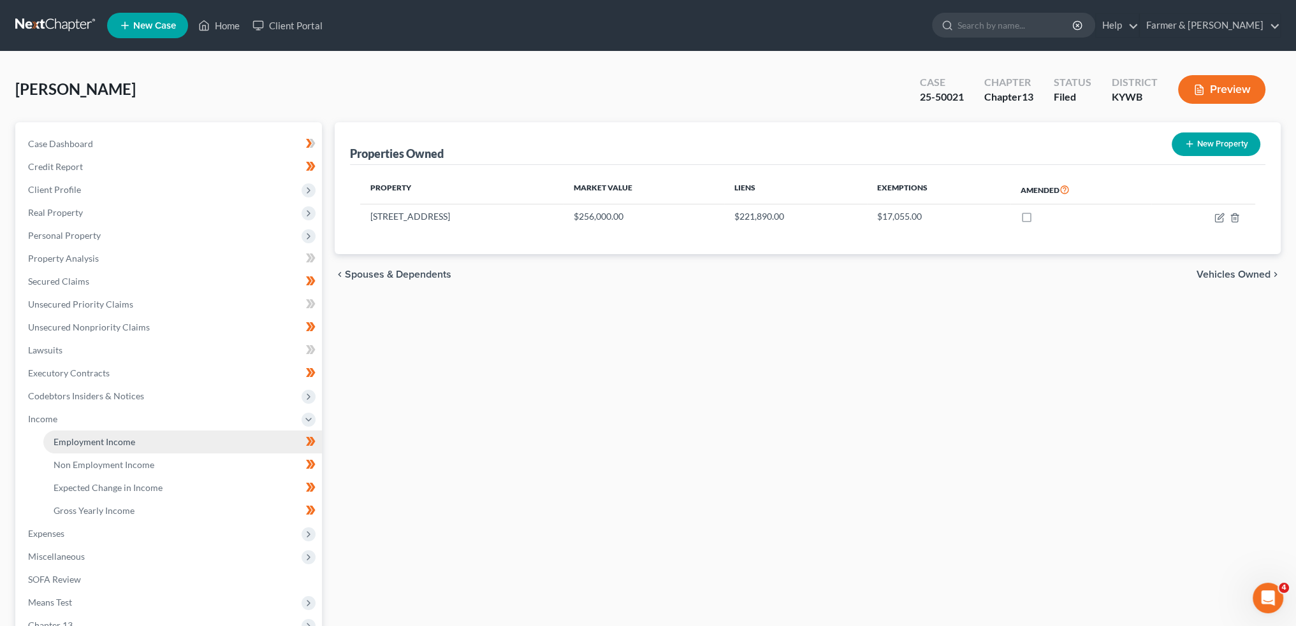
click at [105, 443] on span "Employment Income" at bounding box center [95, 442] width 82 height 11
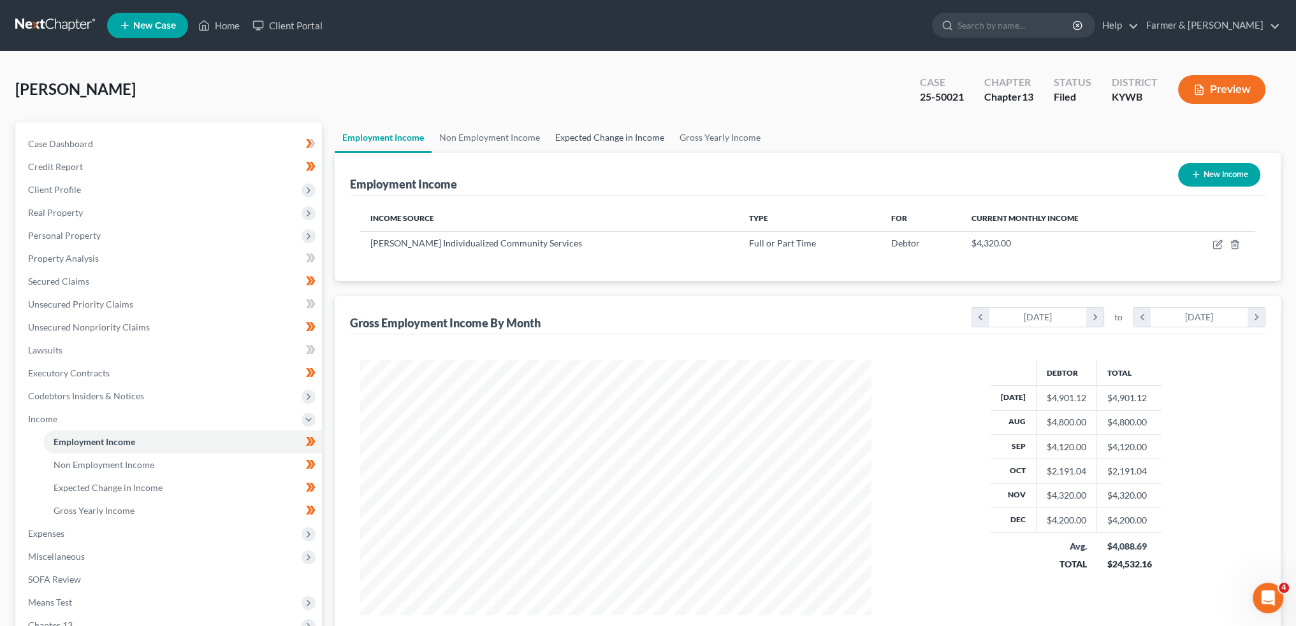
scroll to position [256, 536]
click at [621, 135] on link "Expected Change in Income" at bounding box center [609, 137] width 124 height 31
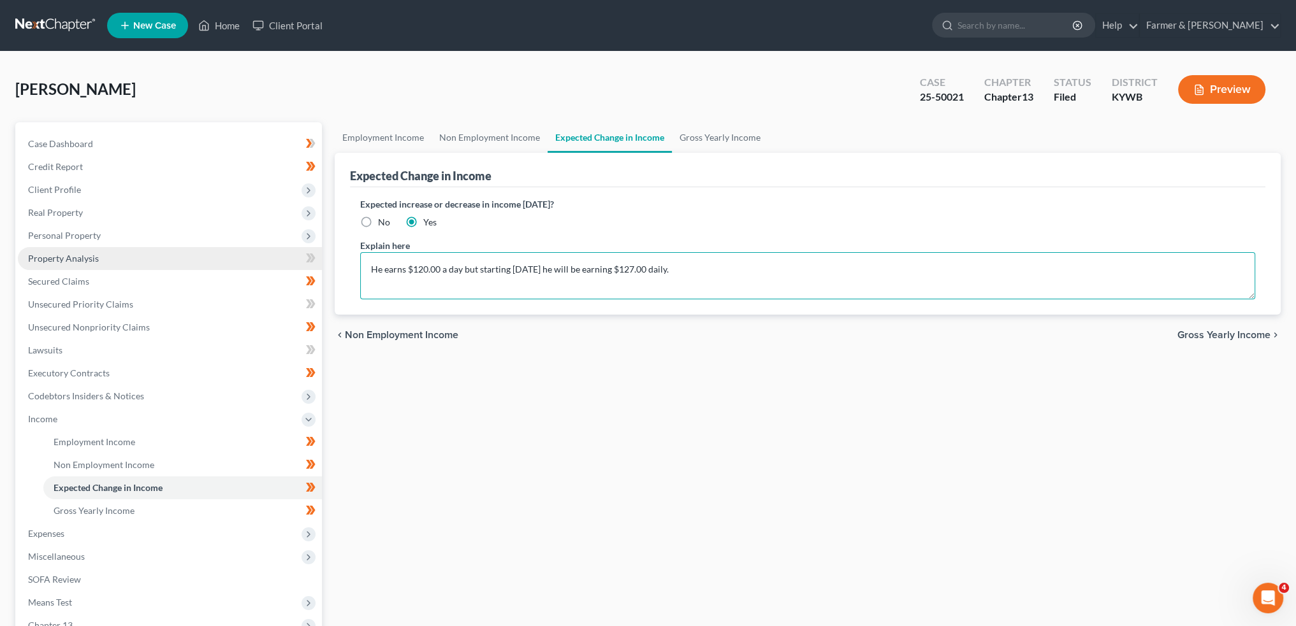
drag, startPoint x: 706, startPoint y: 269, endPoint x: 252, endPoint y: 256, distance: 453.9
click at [256, 256] on div "Petition Navigation Case Dashboard Payments Invoices Payments Payments Credit R…" at bounding box center [648, 432] width 1278 height 621
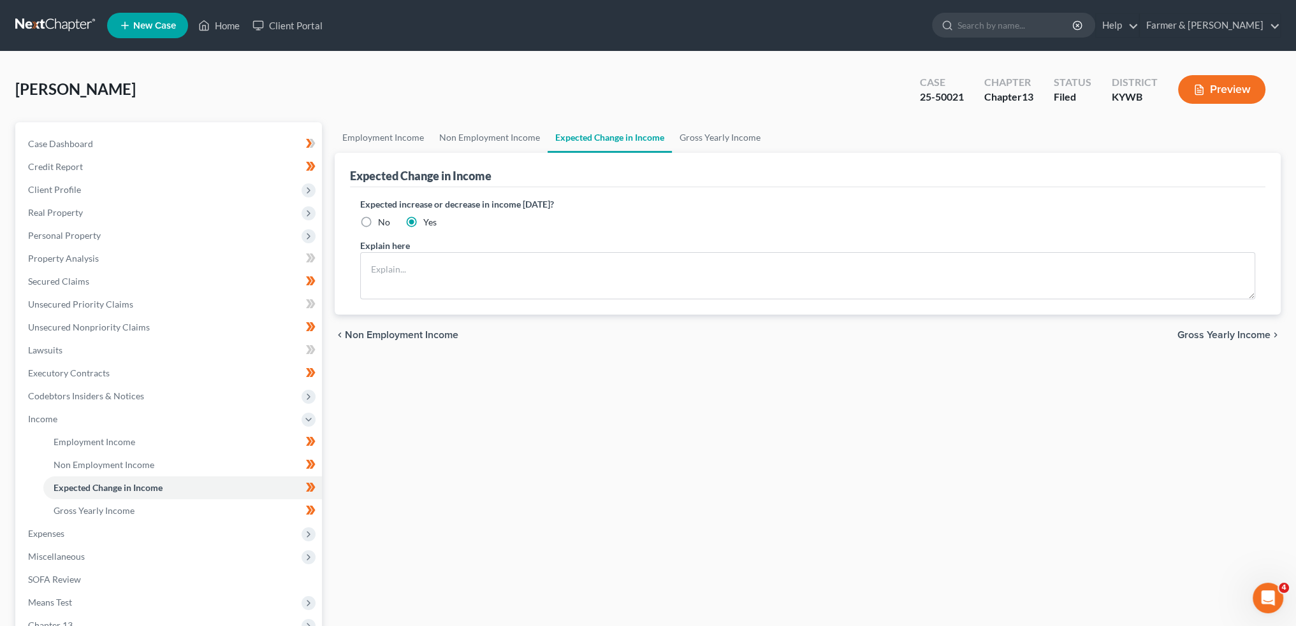
click at [378, 217] on label "No" at bounding box center [384, 222] width 12 height 13
click at [383, 217] on input "No" at bounding box center [387, 220] width 8 height 8
radio input "true"
click at [372, 138] on link "Employment Income" at bounding box center [383, 137] width 97 height 31
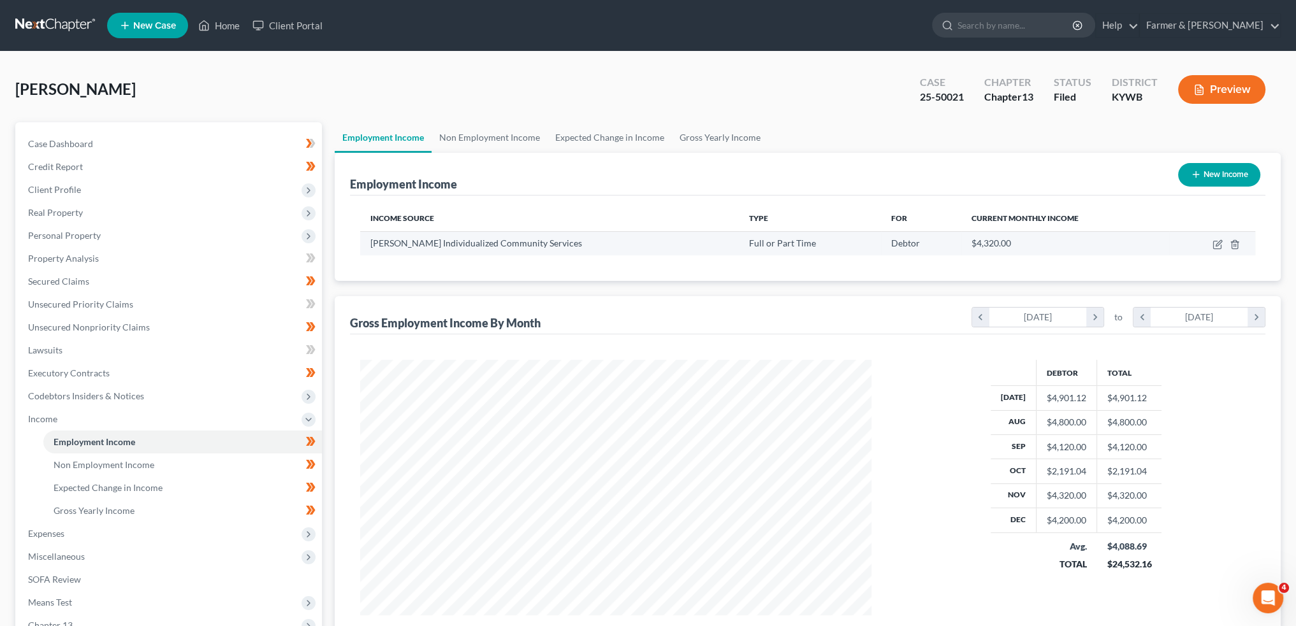
scroll to position [256, 536]
click at [463, 136] on link "Non Employment Income" at bounding box center [489, 137] width 116 height 31
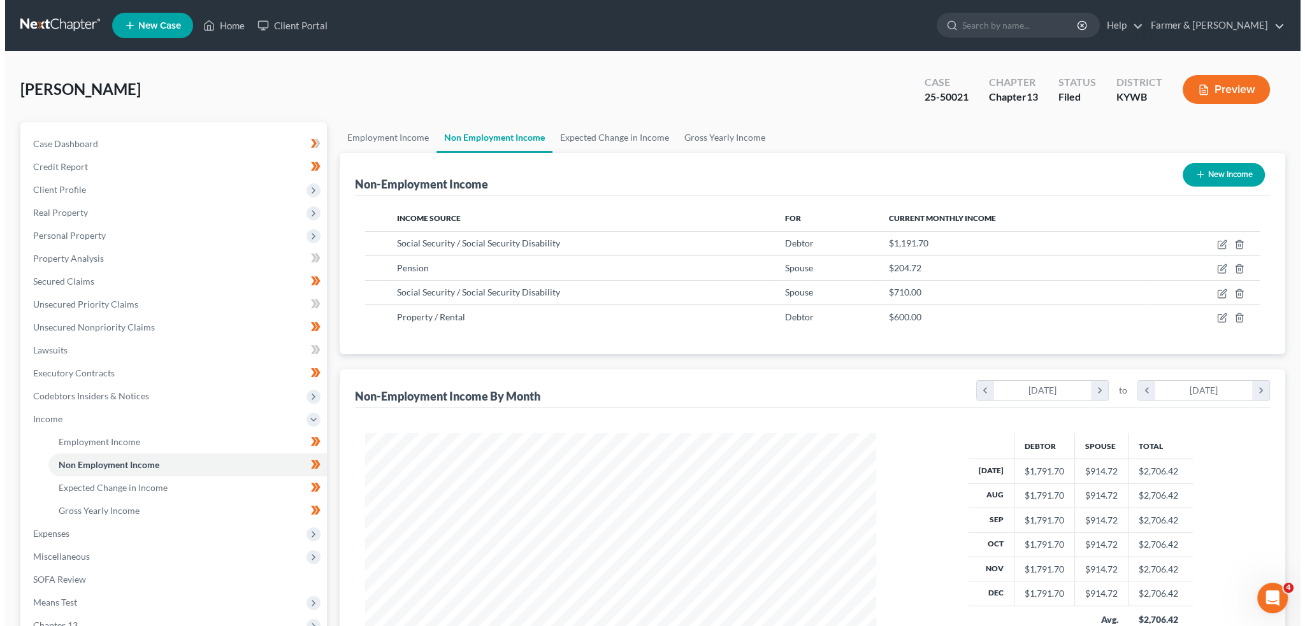
scroll to position [256, 536]
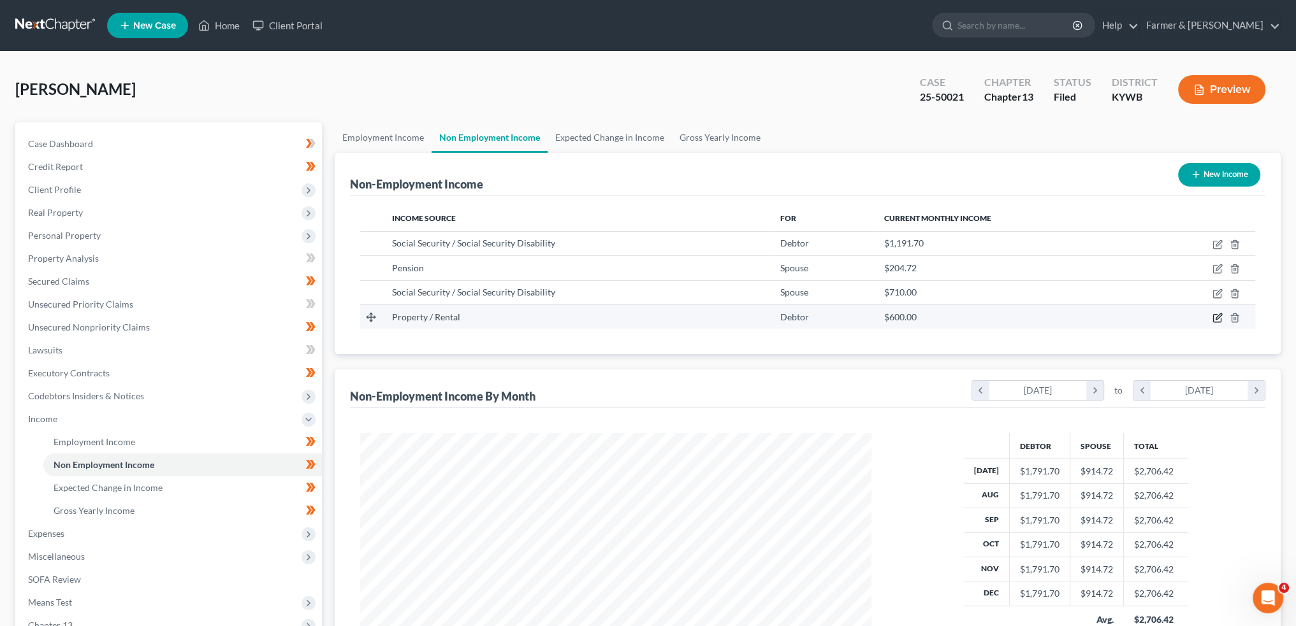
click at [1219, 315] on icon "button" at bounding box center [1218, 317] width 6 height 6
select select "9"
select select "0"
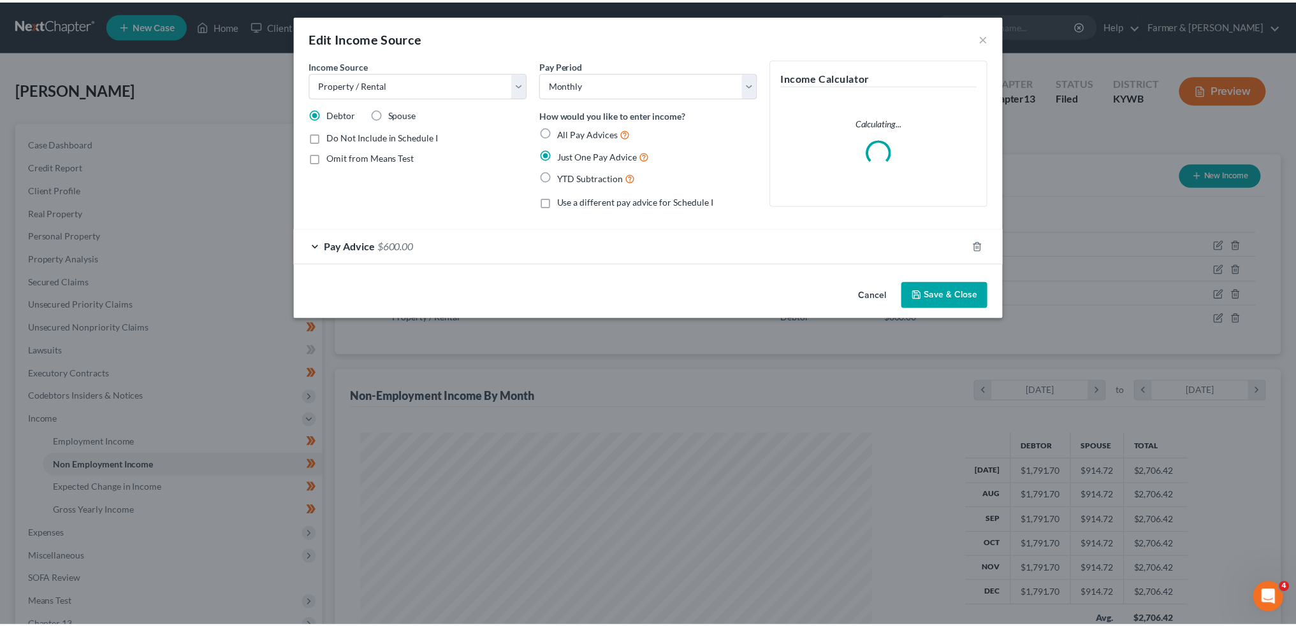
scroll to position [257, 540]
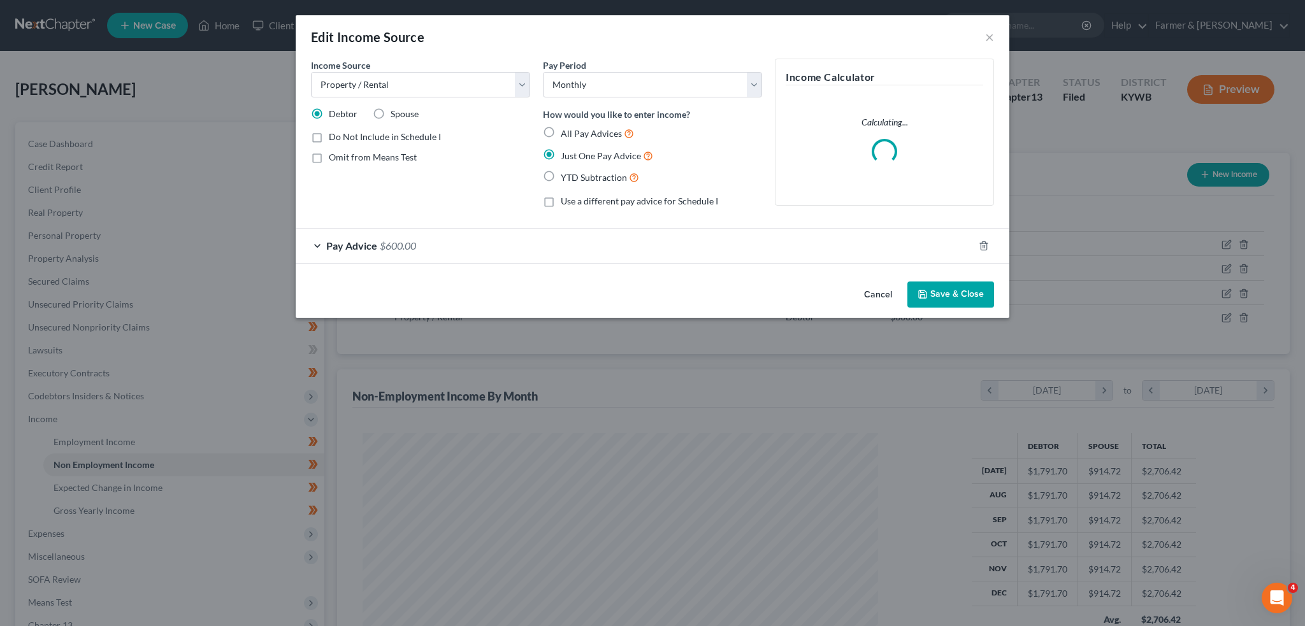
click at [329, 141] on label "Do Not Include in Schedule I" at bounding box center [385, 137] width 112 height 13
click at [334, 139] on input "Do Not Include in Schedule I" at bounding box center [338, 135] width 8 height 8
checkbox input "true"
click at [950, 293] on button "Save & Close" at bounding box center [951, 295] width 87 height 27
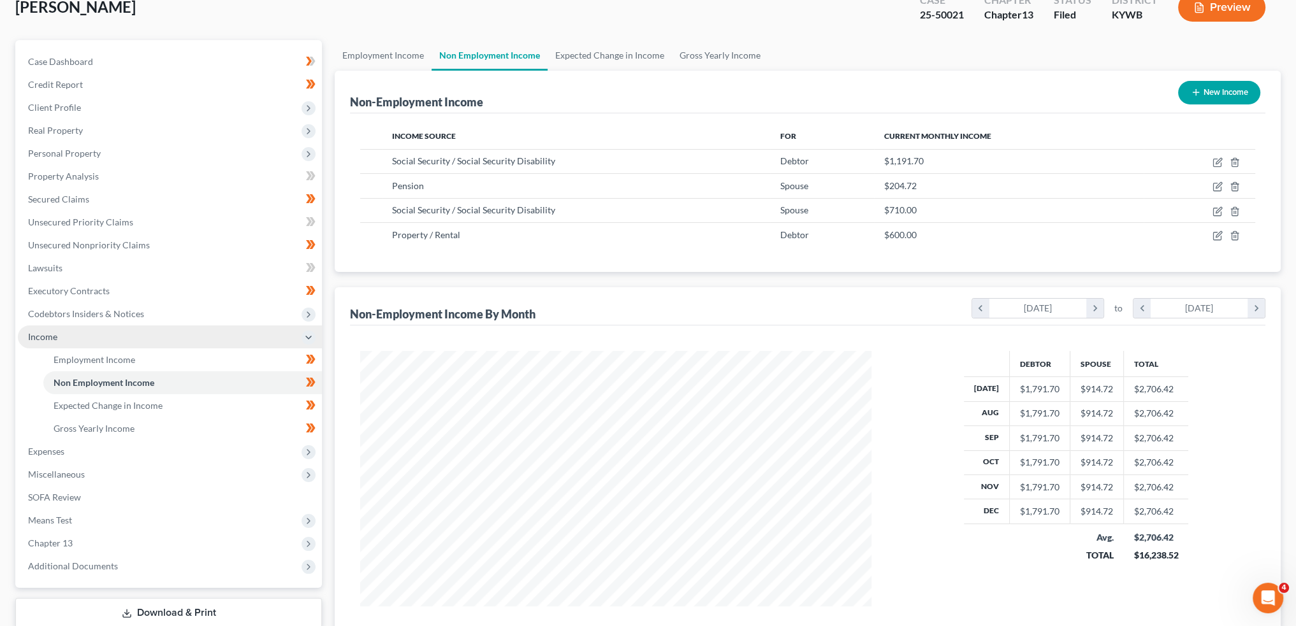
scroll to position [106, 0]
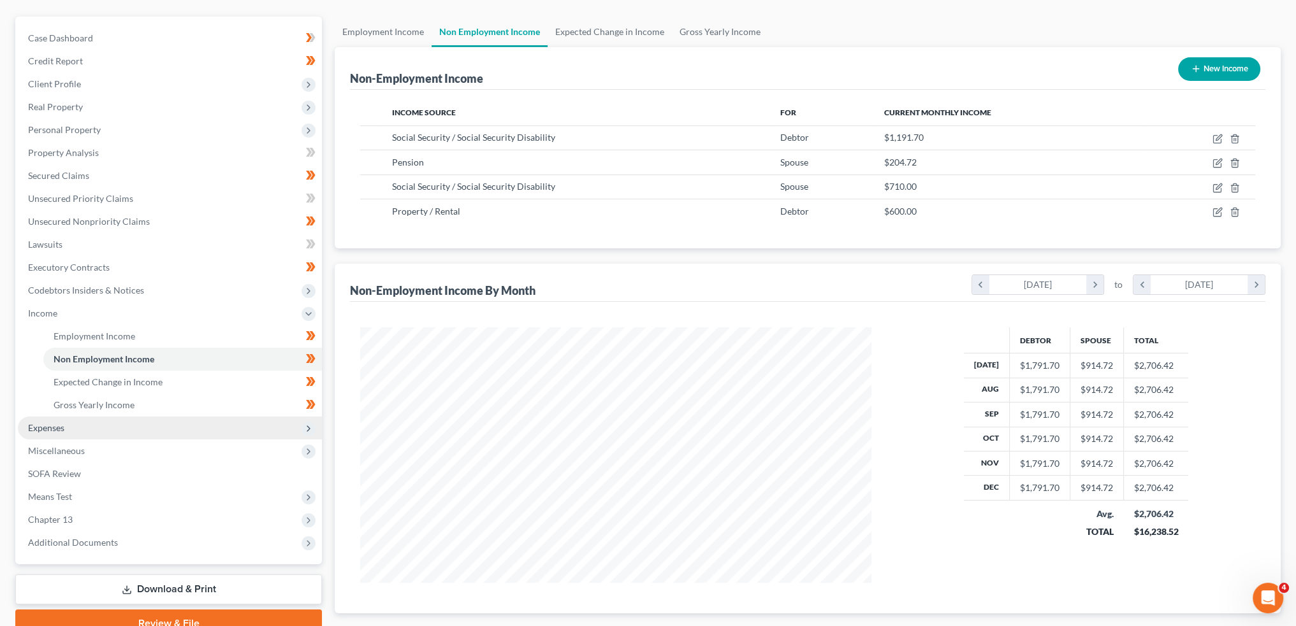
click at [93, 432] on span "Expenses" at bounding box center [170, 428] width 304 height 23
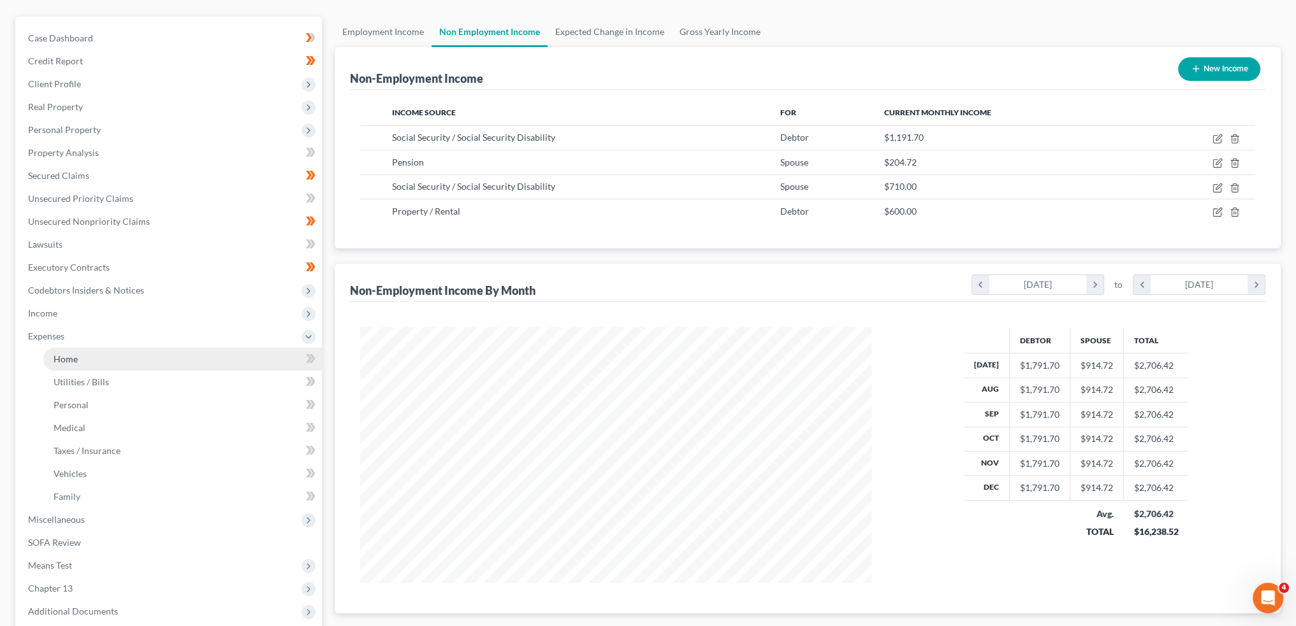
click at [103, 359] on link "Home" at bounding box center [182, 359] width 278 height 23
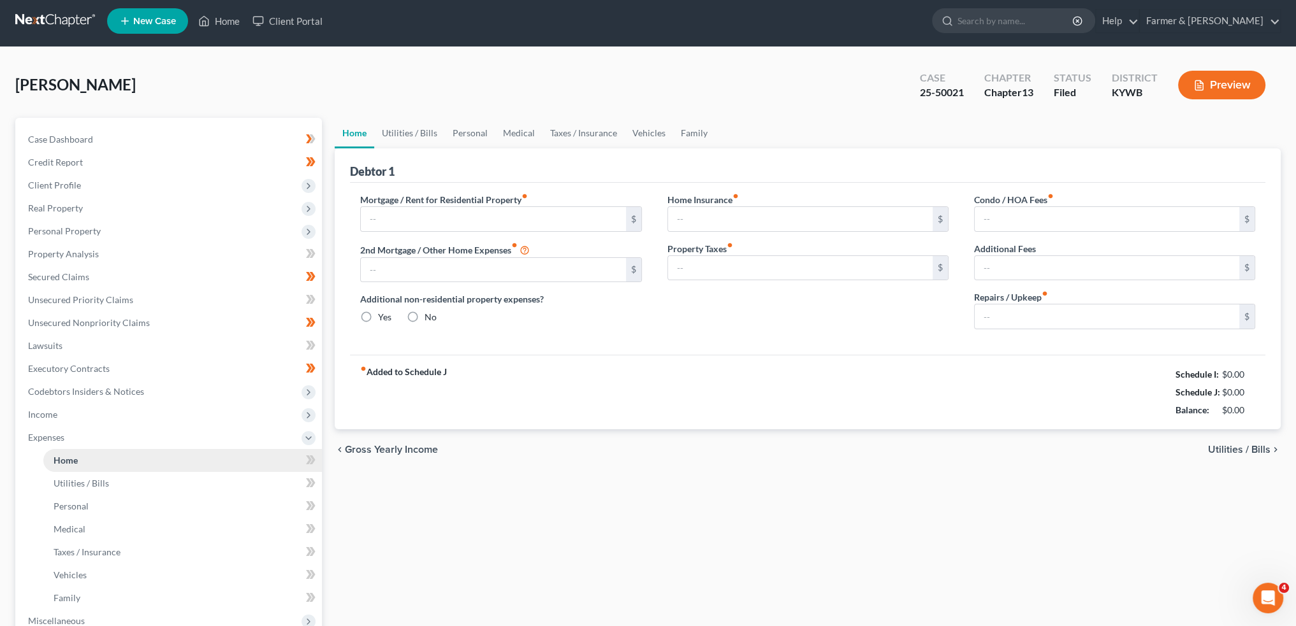
type input "1,067.00"
type input "0.00"
radio input "true"
type input "250.00"
type input "170.00"
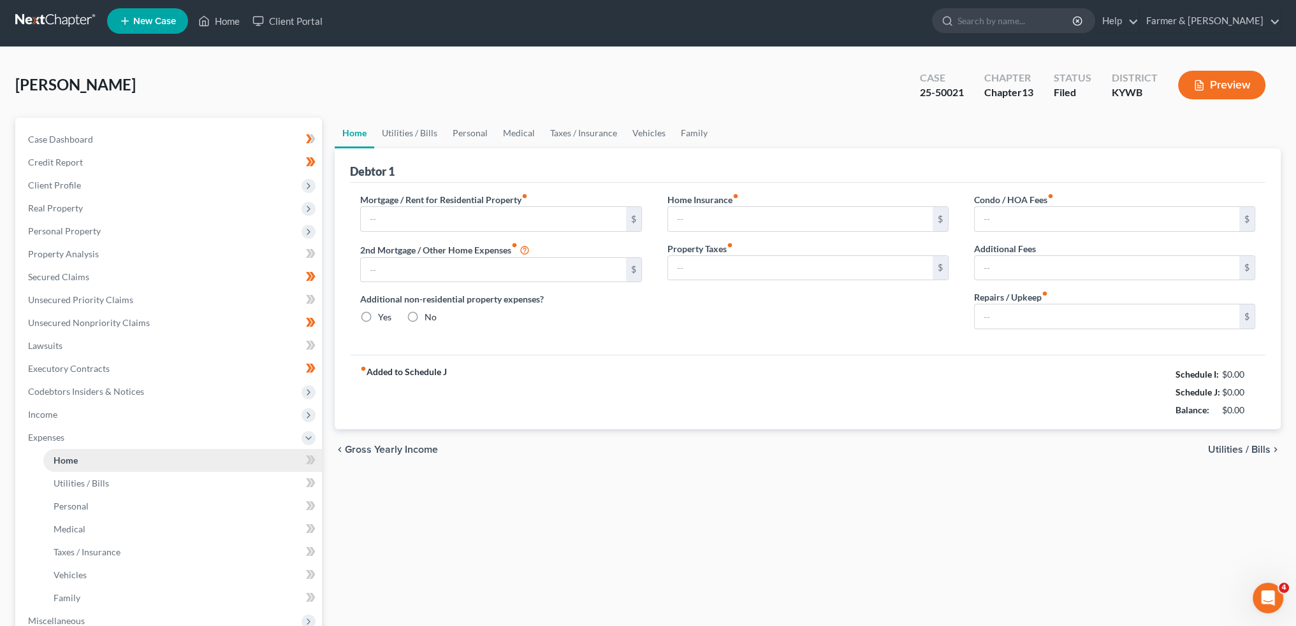
type input "0.00"
type input "150.00"
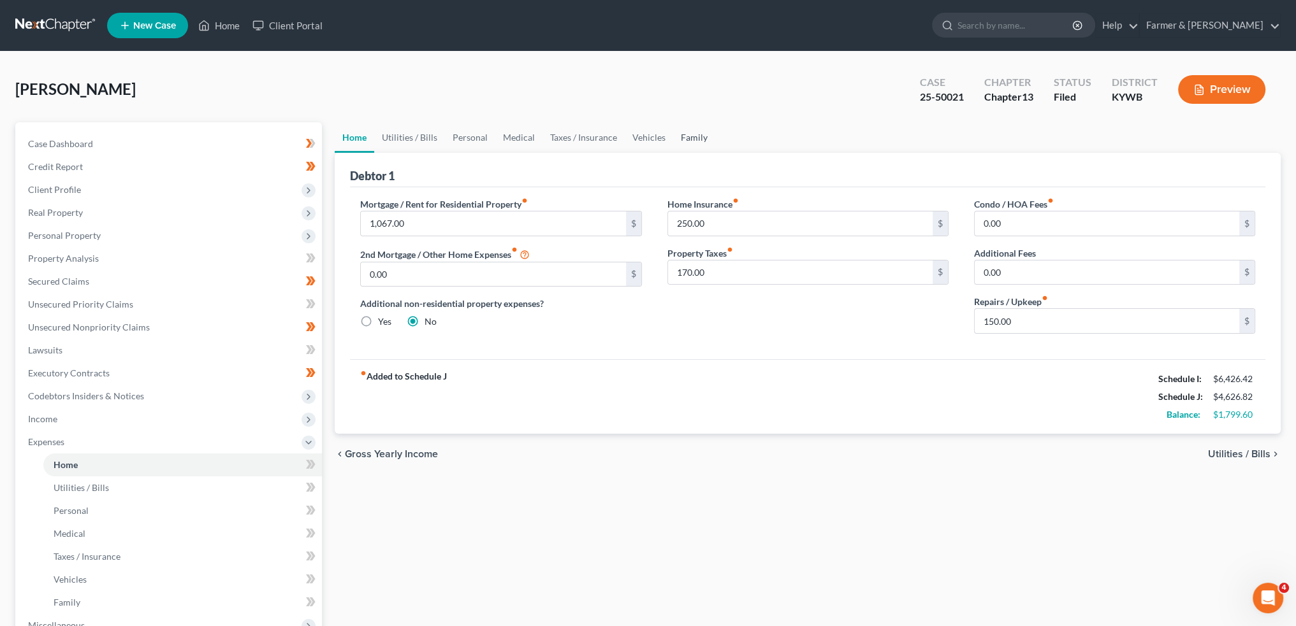
click at [691, 135] on link "Family" at bounding box center [694, 137] width 42 height 31
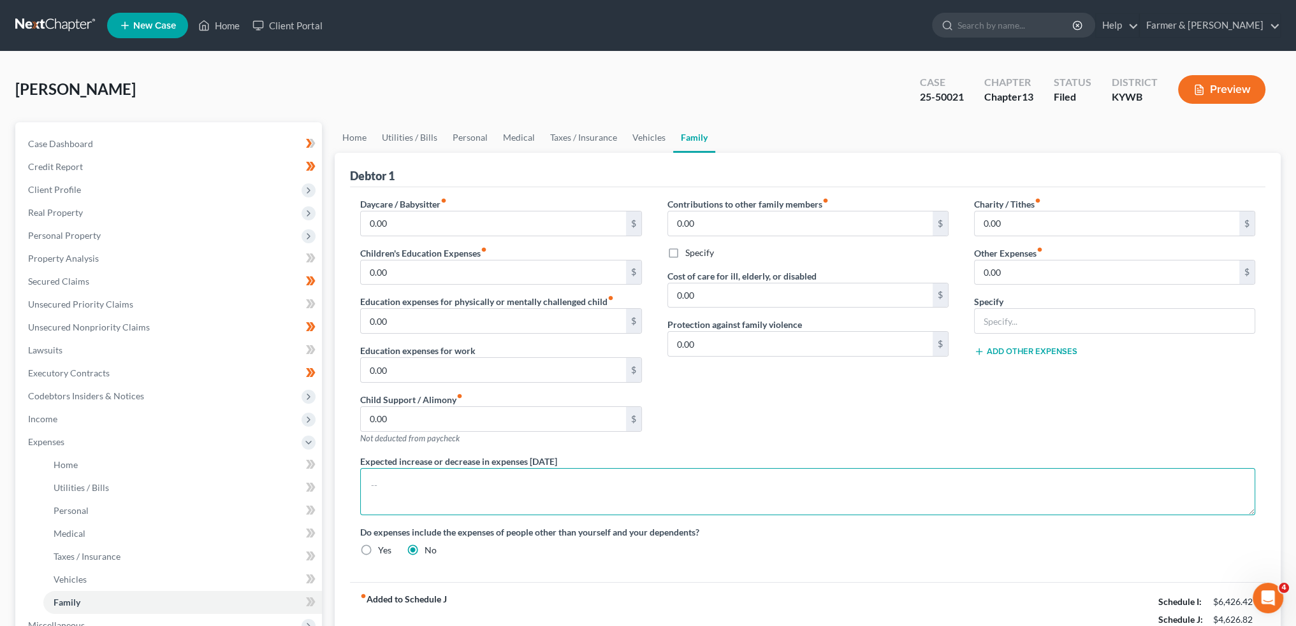
click at [586, 494] on textarea at bounding box center [807, 491] width 895 height 47
type textarea "Approximately 30% of the Debtor's household income stems from SSI Benefits for …"
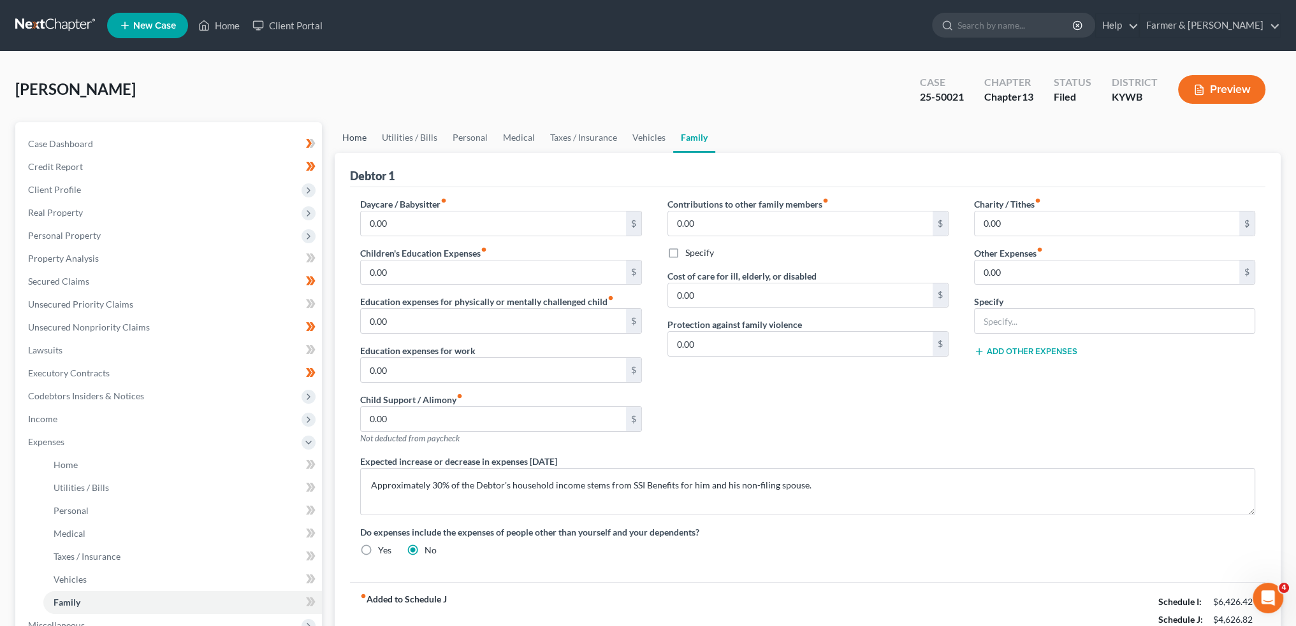
click at [356, 136] on link "Home" at bounding box center [355, 137] width 40 height 31
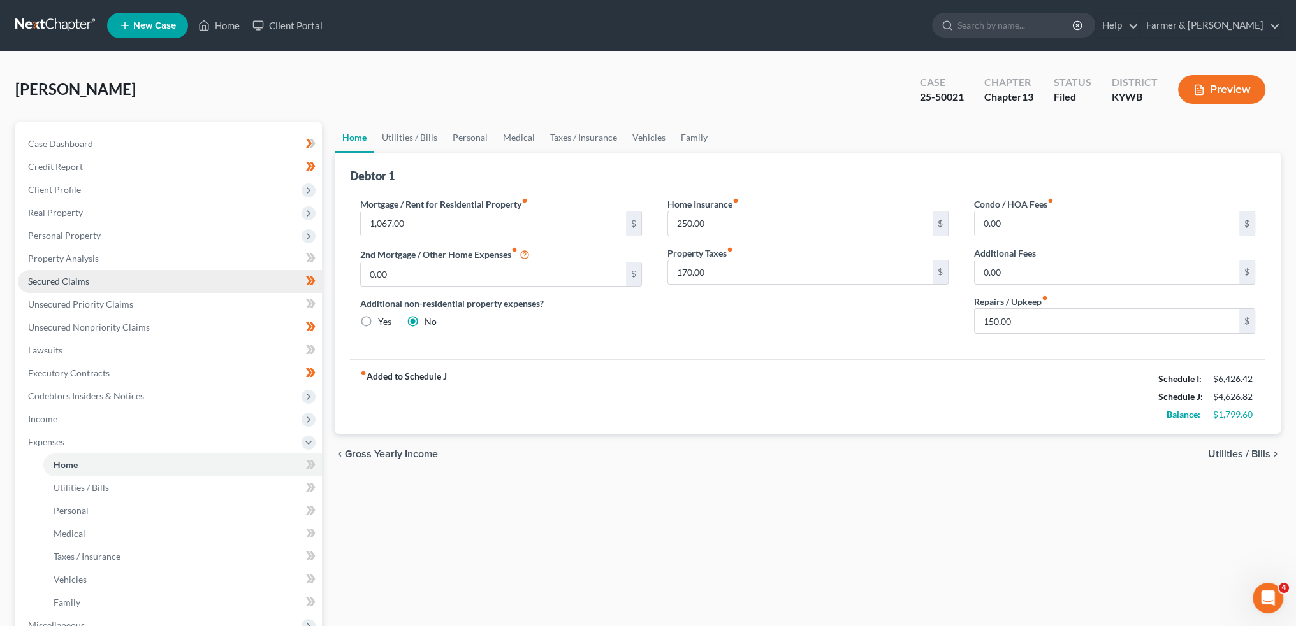
click at [143, 289] on link "Secured Claims" at bounding box center [170, 281] width 304 height 23
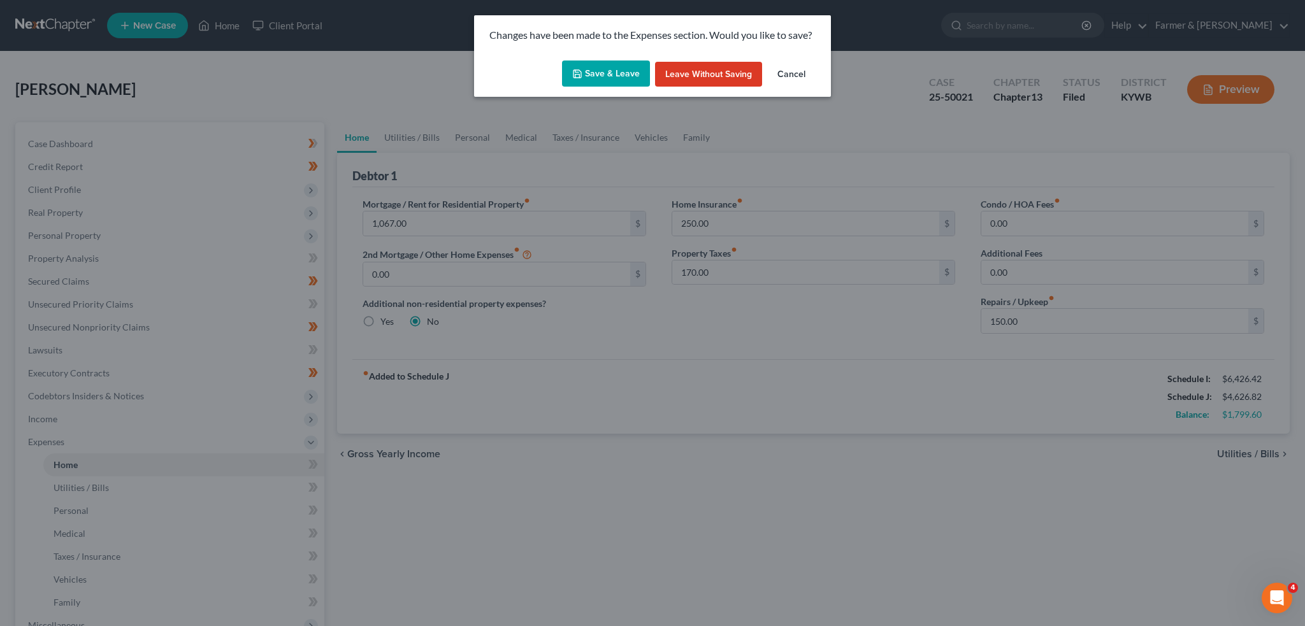
click at [589, 75] on button "Save & Leave" at bounding box center [606, 74] width 88 height 27
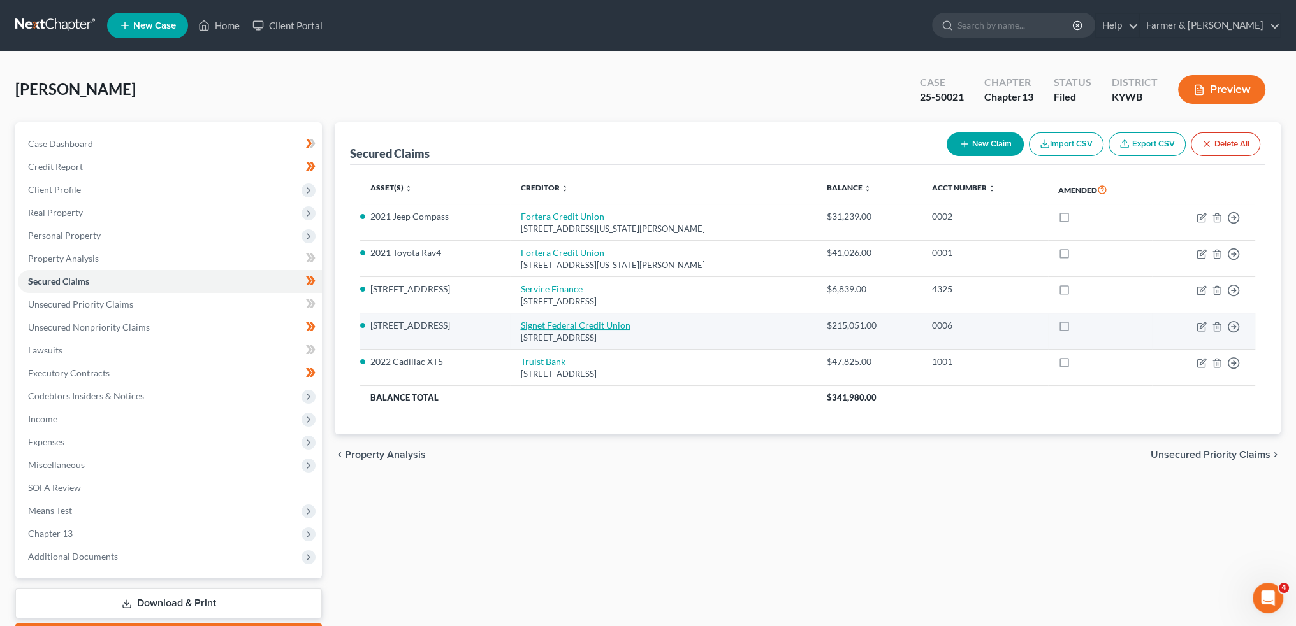
click at [552, 328] on link "Signet Federal Credit Union" at bounding box center [575, 325] width 110 height 11
select select "18"
select select "3"
select select "8"
select select "4"
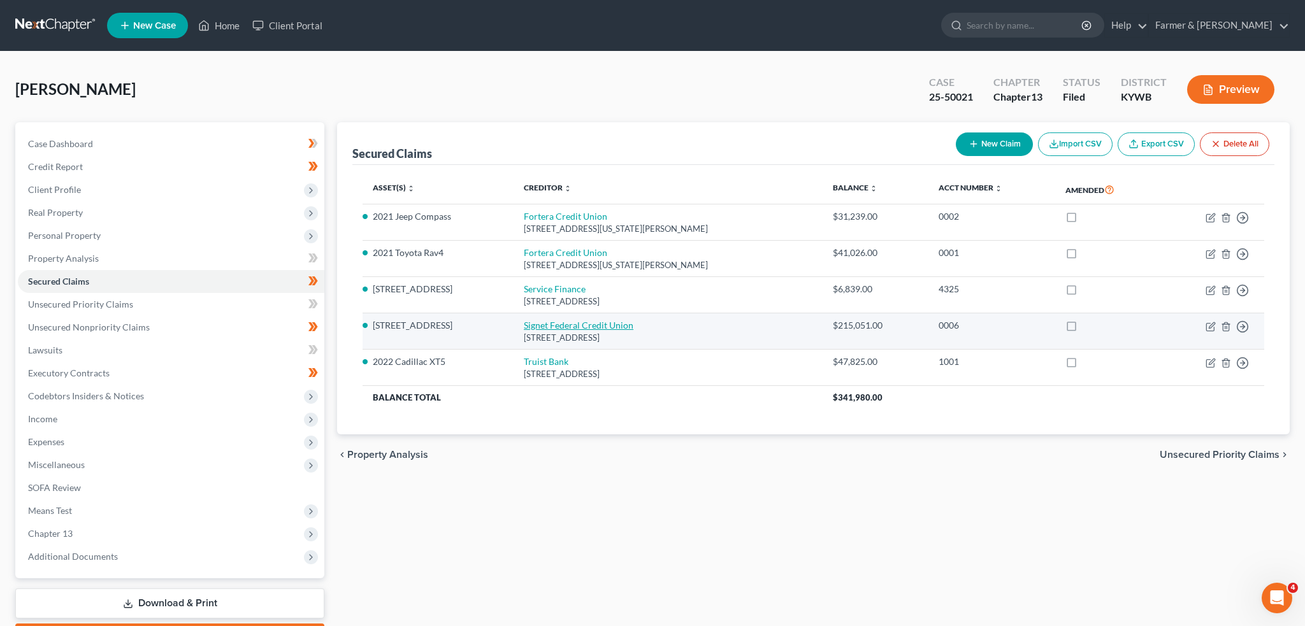
select select "0"
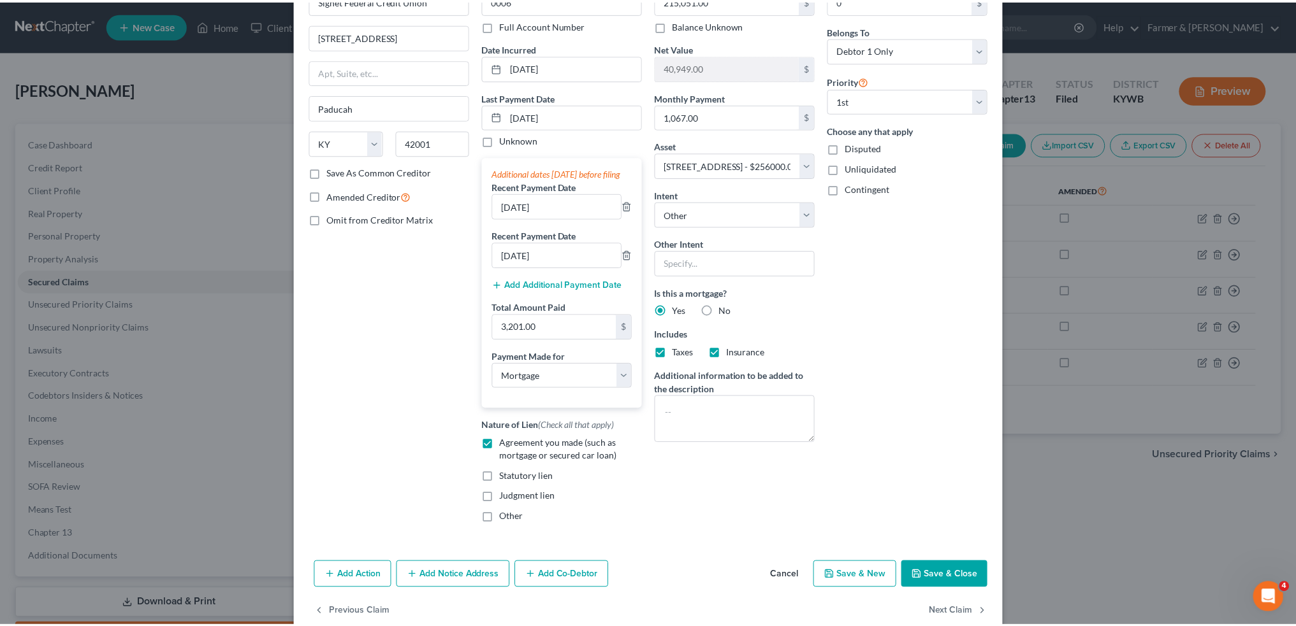
scroll to position [120, 0]
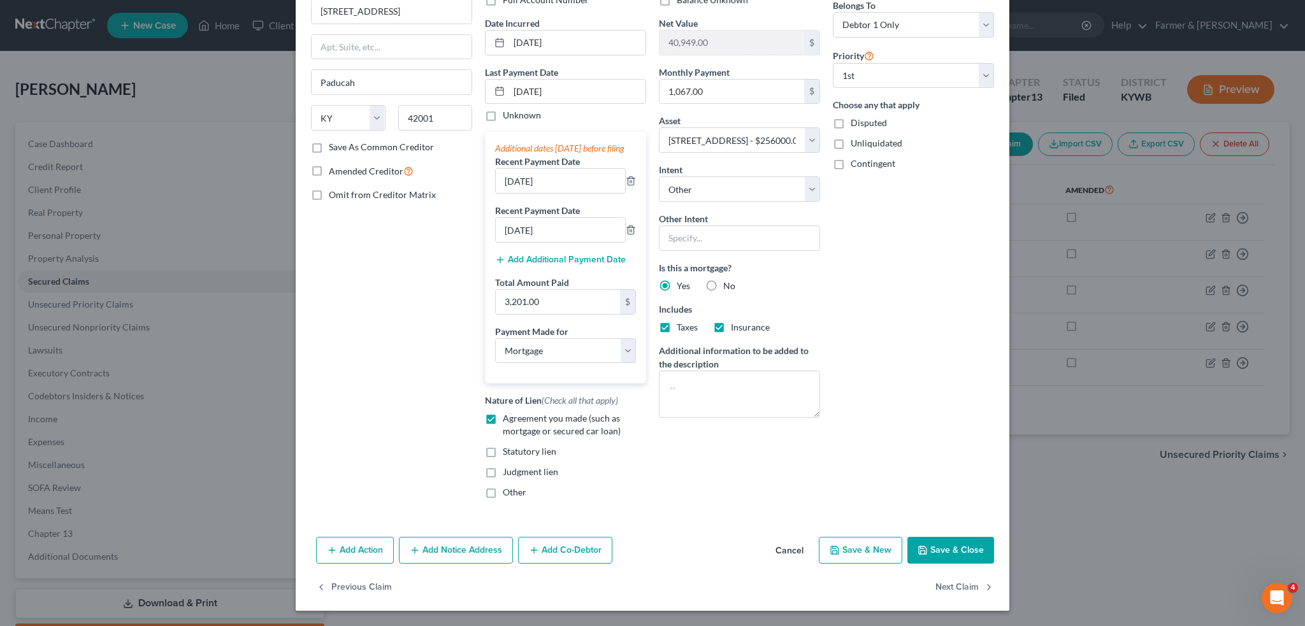
click at [936, 550] on button "Save & Close" at bounding box center [951, 550] width 87 height 27
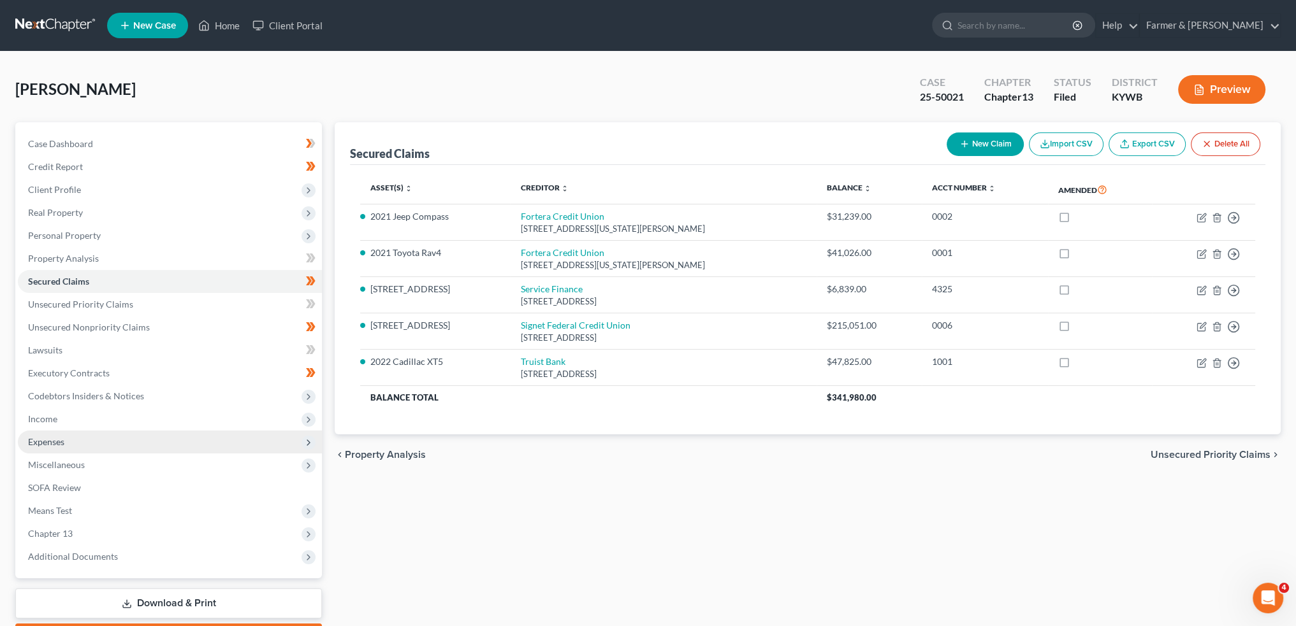
click at [111, 437] on span "Expenses" at bounding box center [170, 442] width 304 height 23
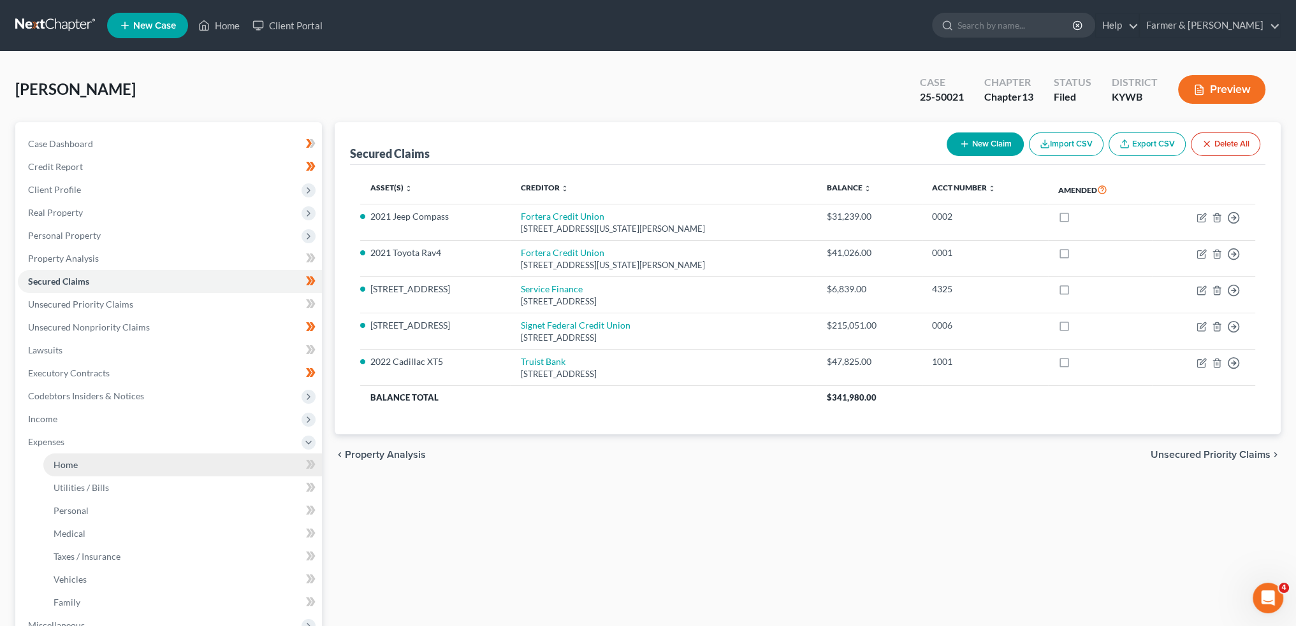
click at [115, 461] on link "Home" at bounding box center [182, 465] width 278 height 23
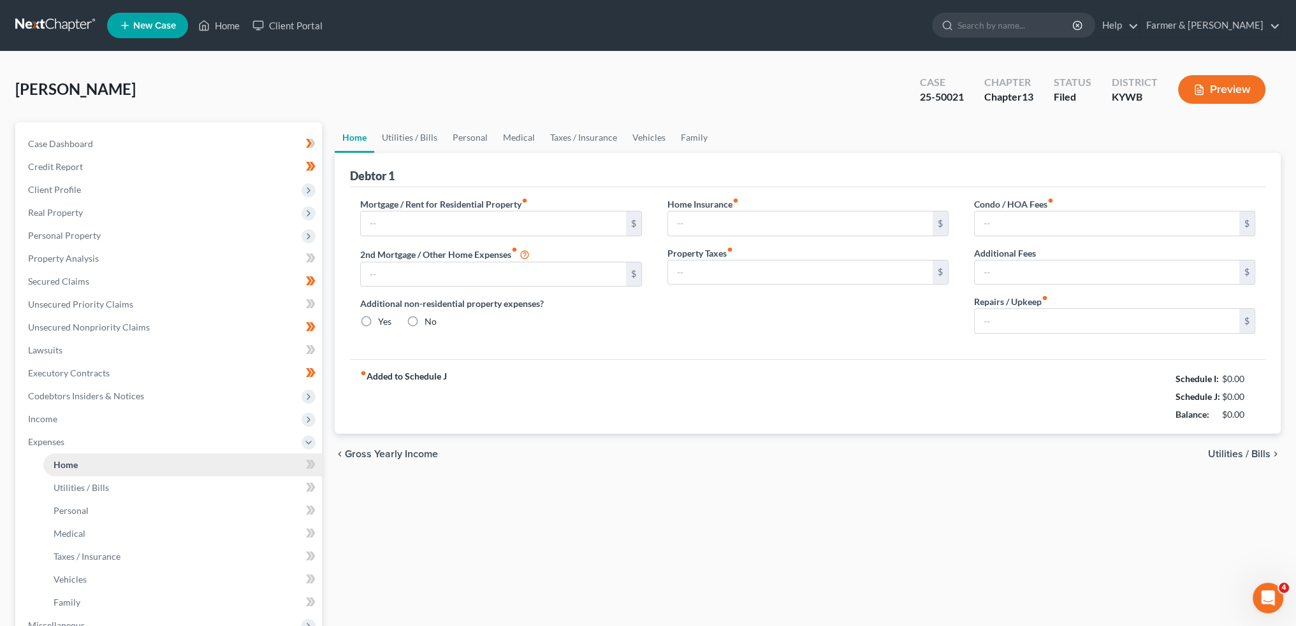
type input "1,067.00"
type input "0.00"
radio input "true"
type input "250.00"
type input "170.00"
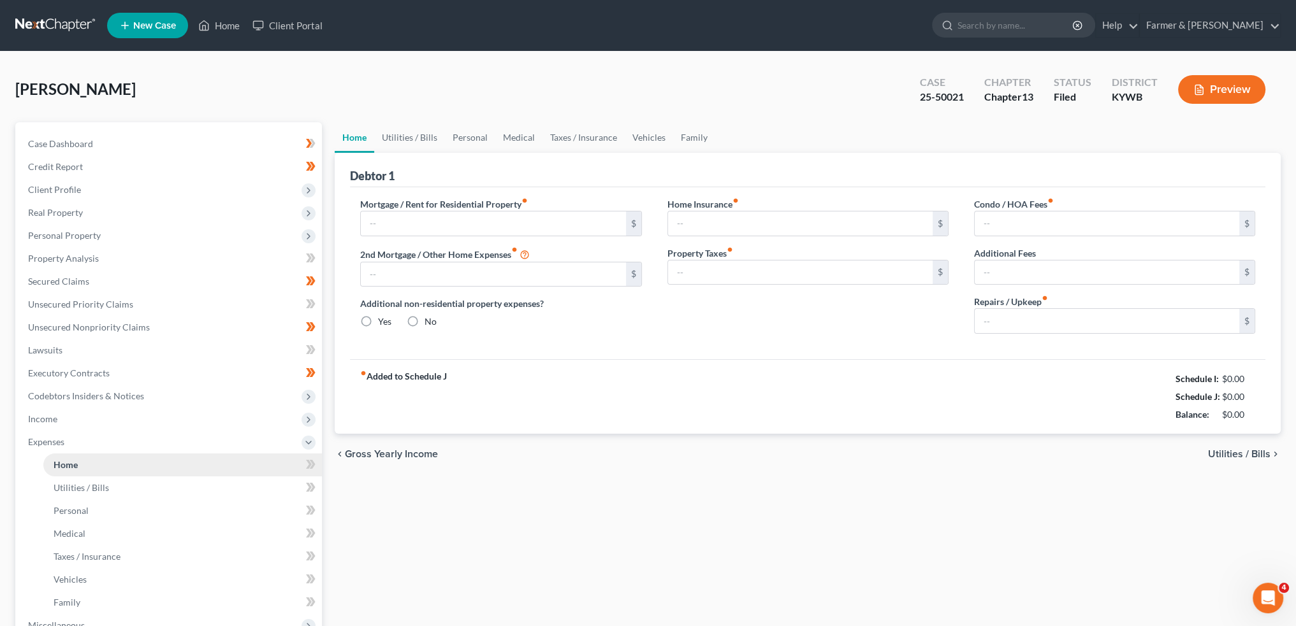
type input "0.00"
type input "150.00"
click at [686, 145] on link "Family" at bounding box center [694, 137] width 42 height 31
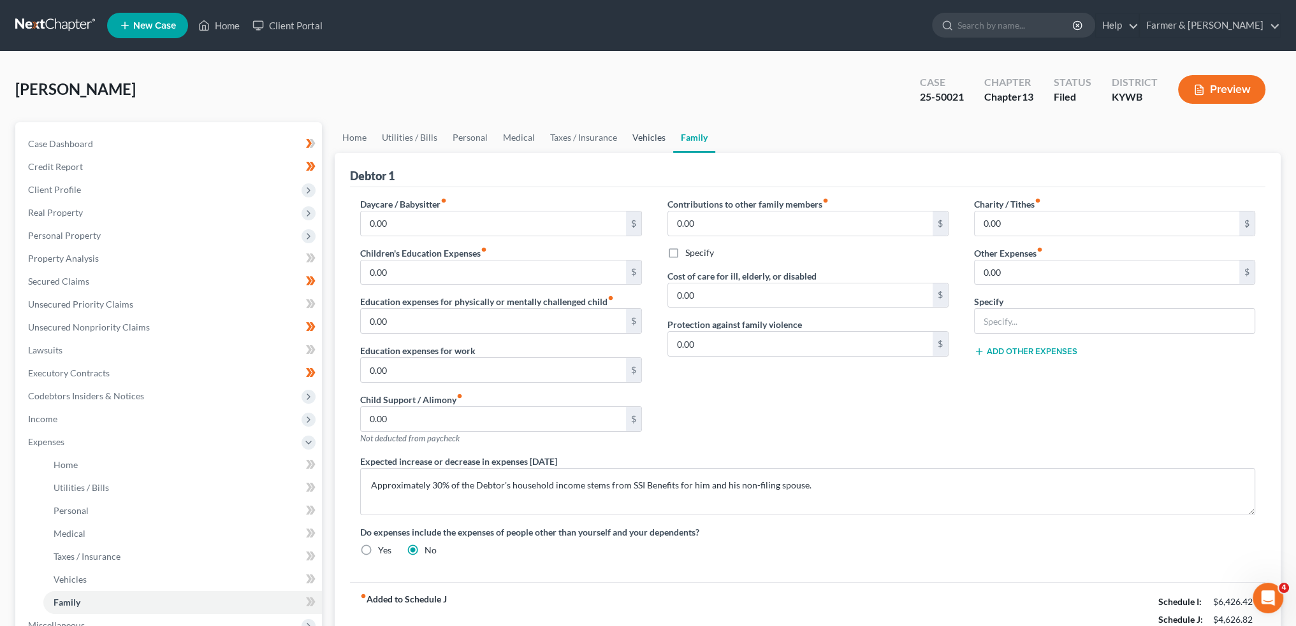
click at [647, 137] on link "Vehicles" at bounding box center [649, 137] width 48 height 31
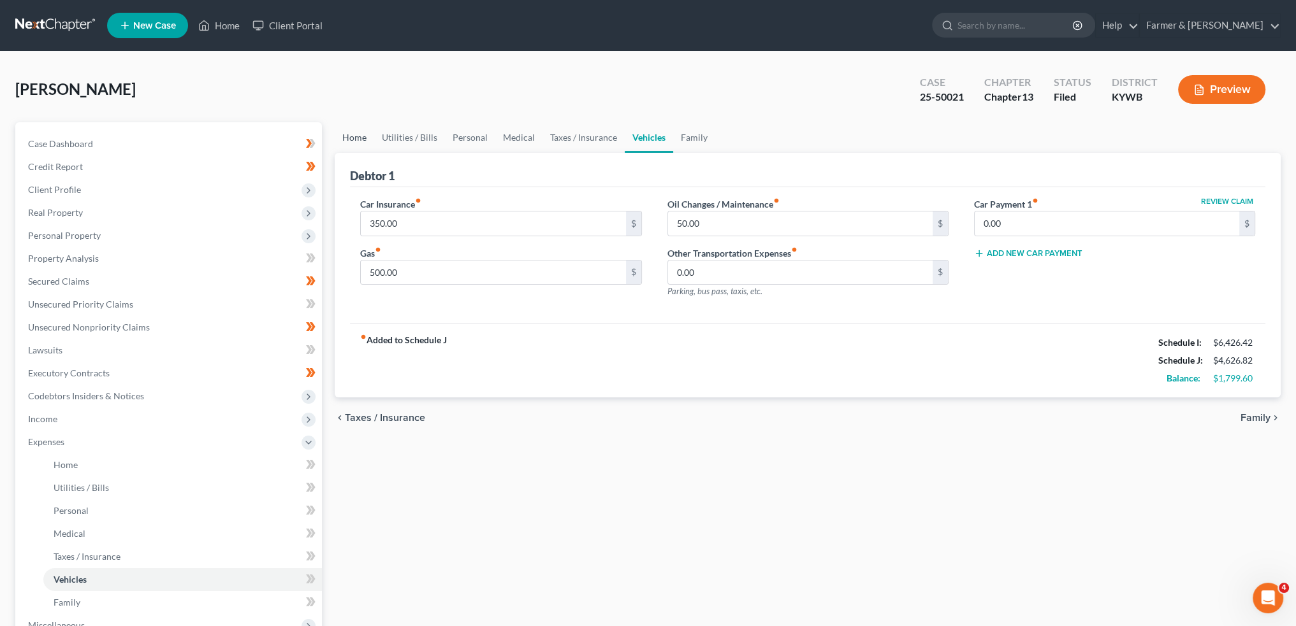
click at [356, 136] on link "Home" at bounding box center [355, 137] width 40 height 31
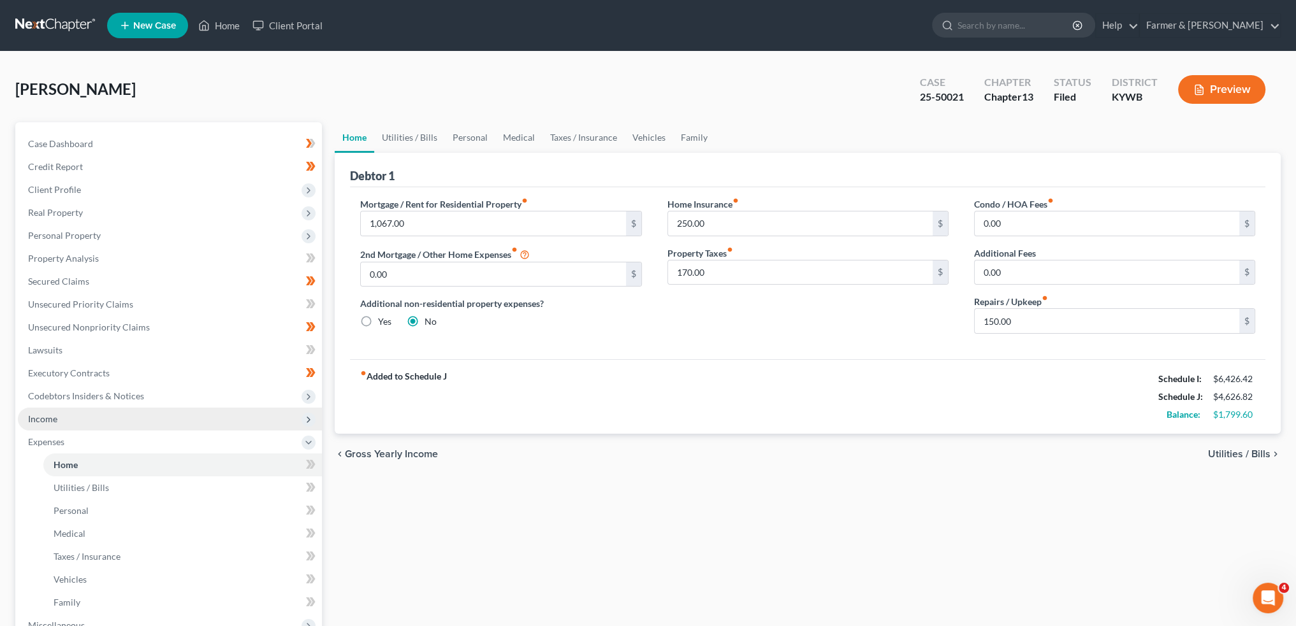
click at [119, 430] on span "Income" at bounding box center [170, 419] width 304 height 23
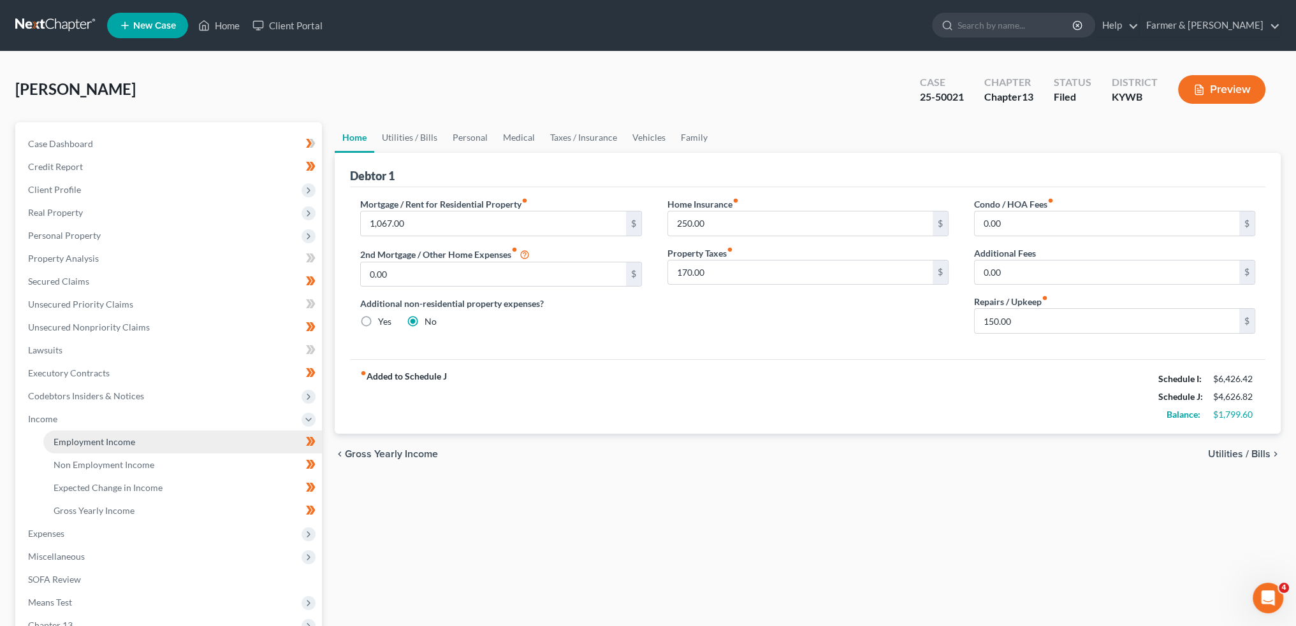
click at [199, 441] on link "Employment Income" at bounding box center [182, 442] width 278 height 23
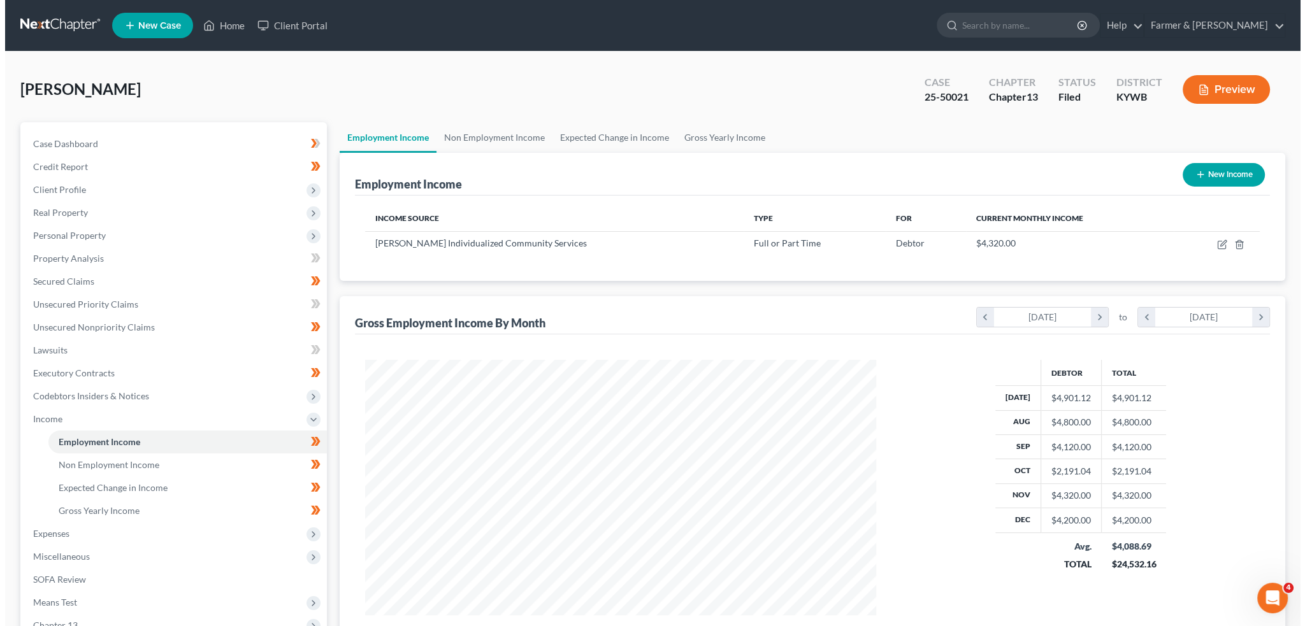
scroll to position [256, 536]
click at [1216, 242] on icon "button" at bounding box center [1217, 245] width 10 height 10
select select "0"
select select "18"
select select "0"
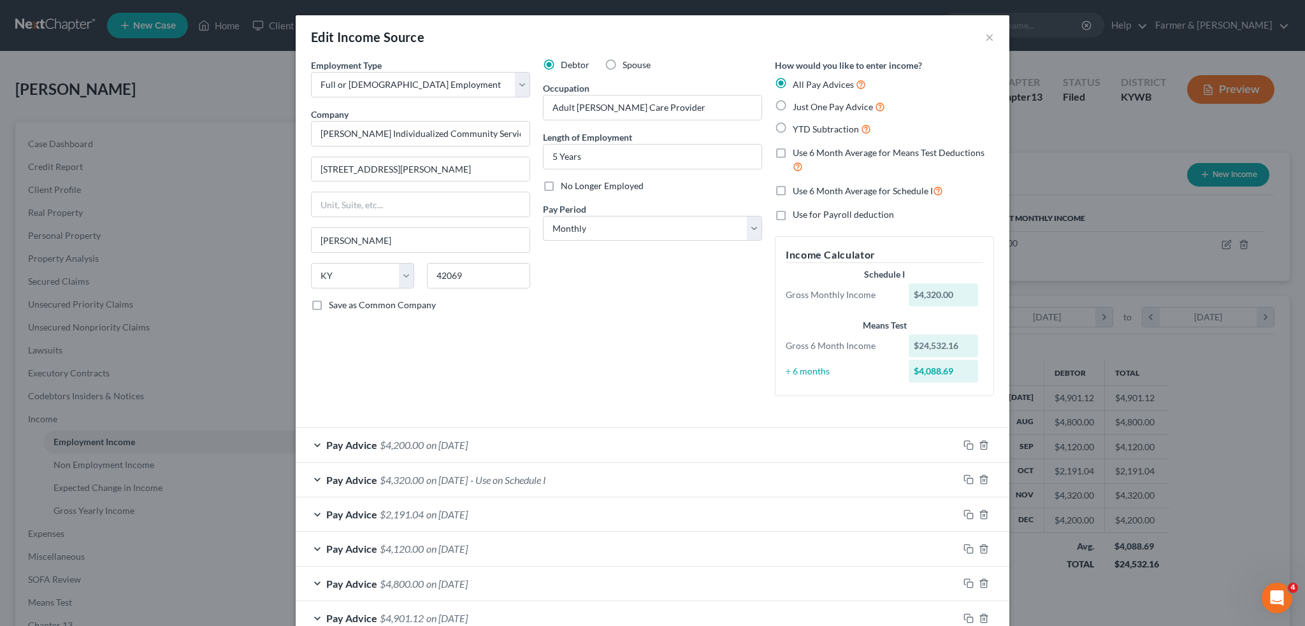
scroll to position [78, 0]
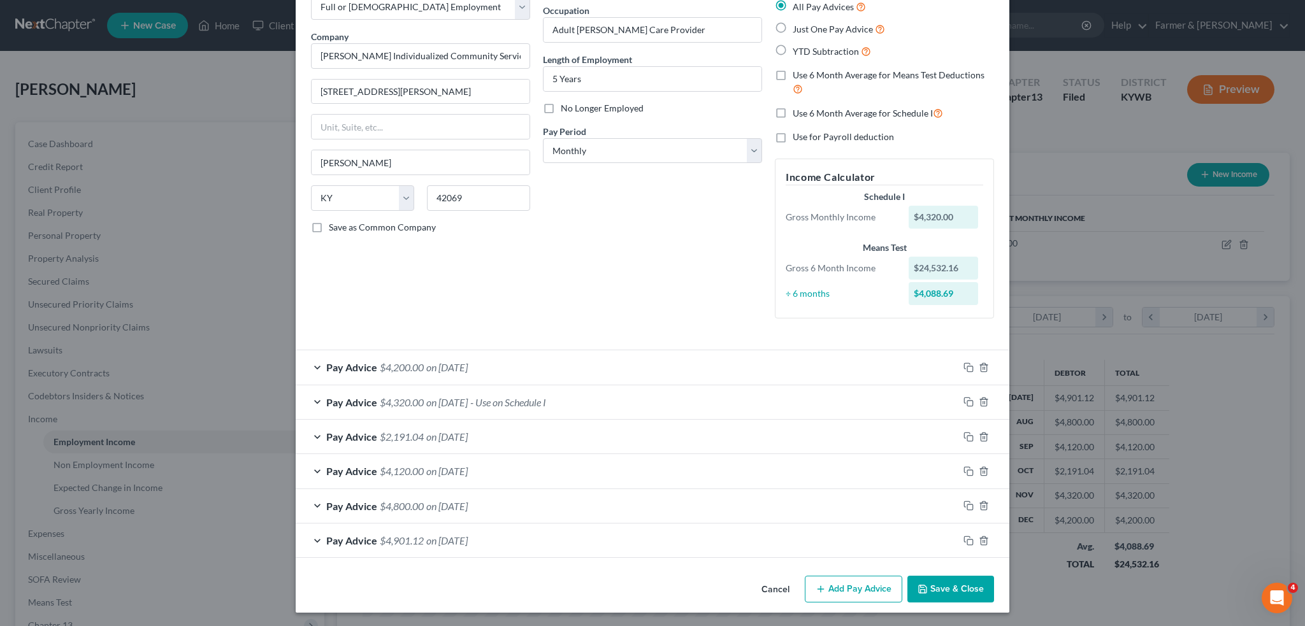
click at [535, 365] on div "Pay Advice $4,200.00 on 12/01/2024" at bounding box center [627, 368] width 663 height 34
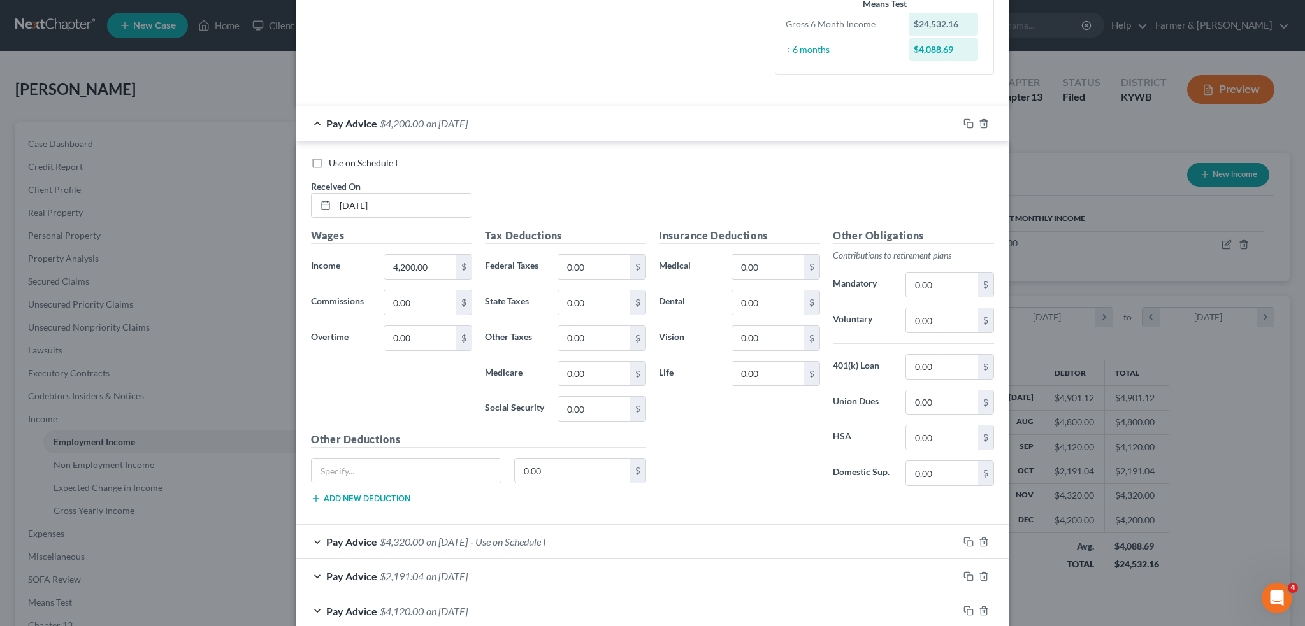
scroll to position [396, 0]
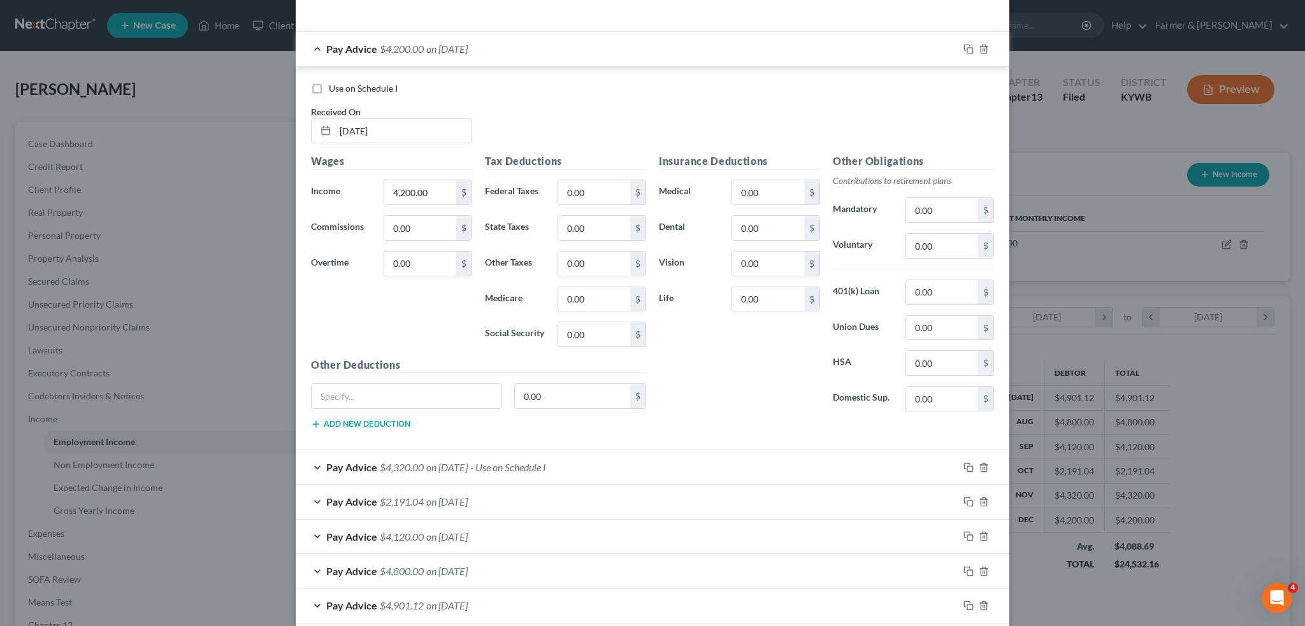
click at [582, 463] on div "Pay Advice $4,320.00 on 11/01/2024 - Use on Schedule I" at bounding box center [627, 468] width 663 height 34
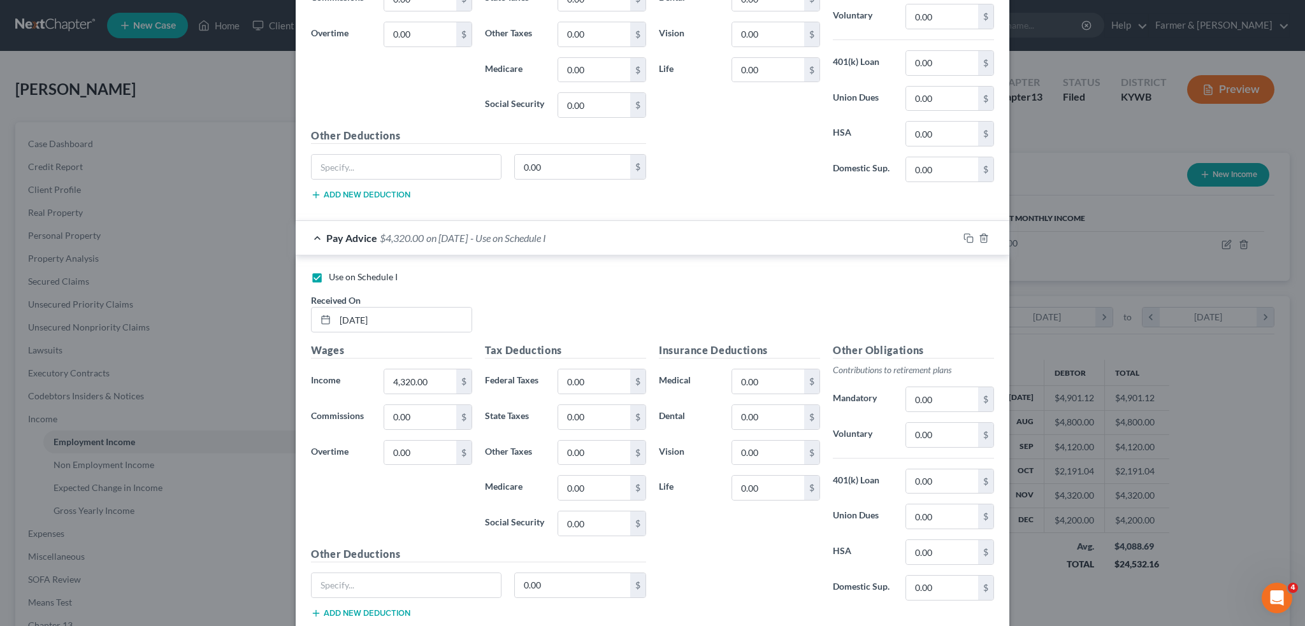
scroll to position [841, 0]
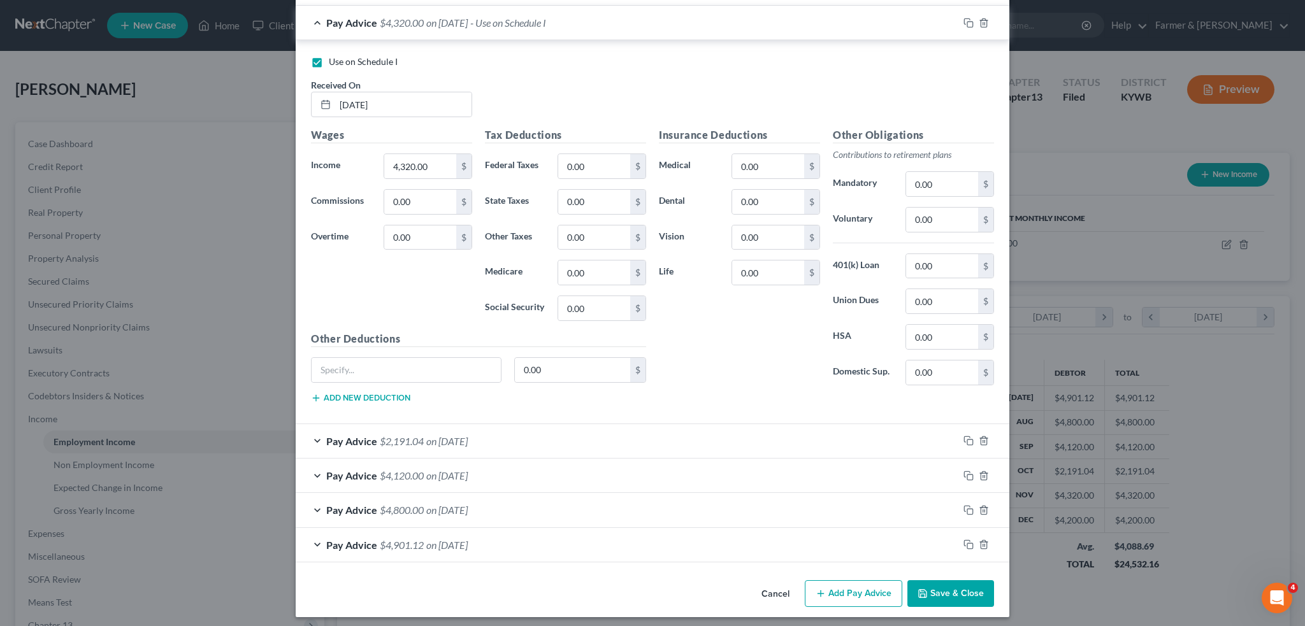
drag, startPoint x: 922, startPoint y: 586, endPoint x: 756, endPoint y: 300, distance: 329.8
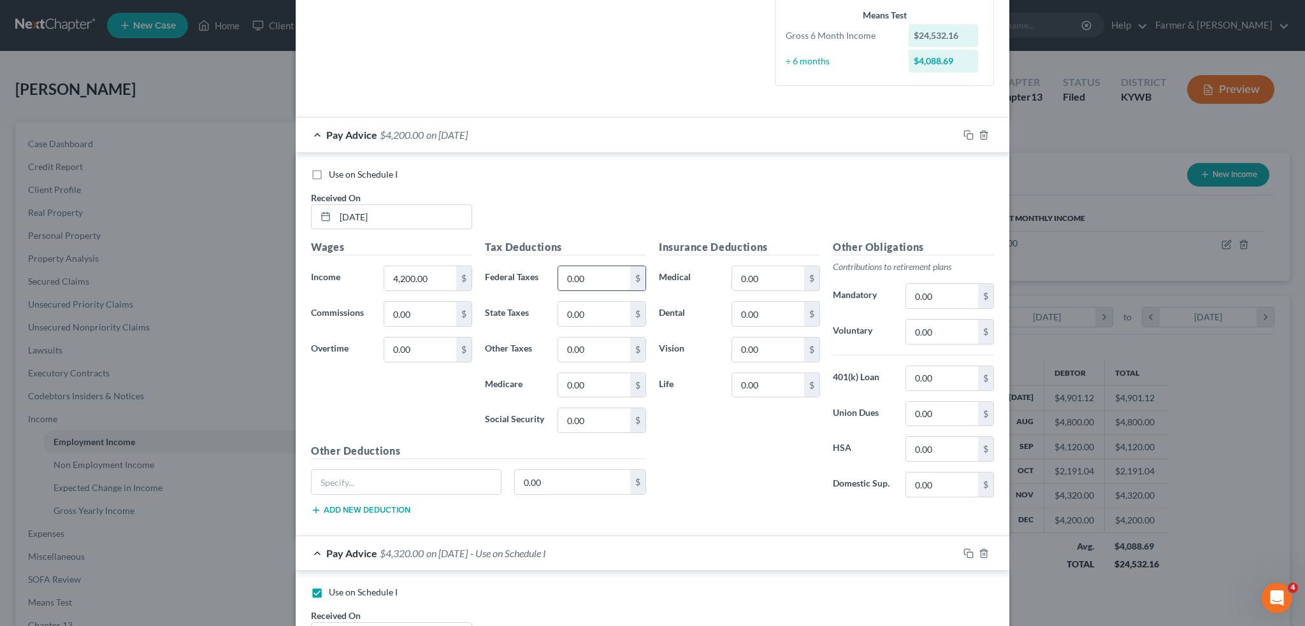
click at [329, 174] on label "Use on Schedule I" at bounding box center [363, 174] width 69 height 13
click at [334, 174] on input "Use on Schedule I" at bounding box center [338, 172] width 8 height 8
checkbox input "true"
checkbox input "false"
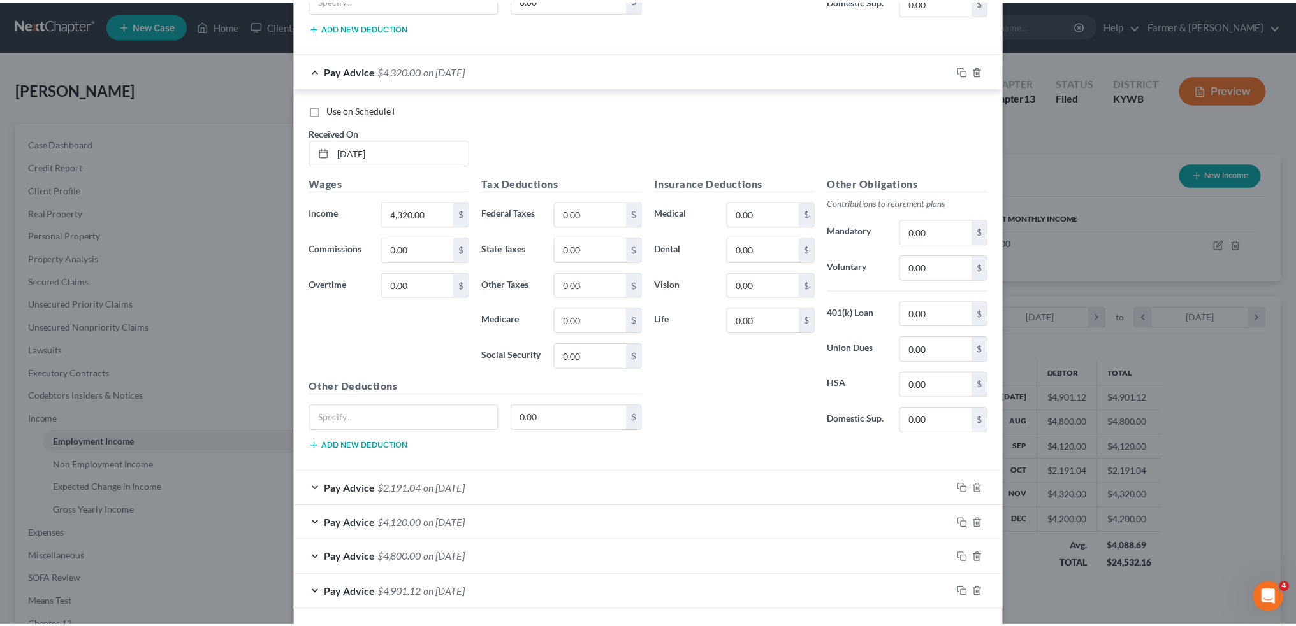
scroll to position [841, 0]
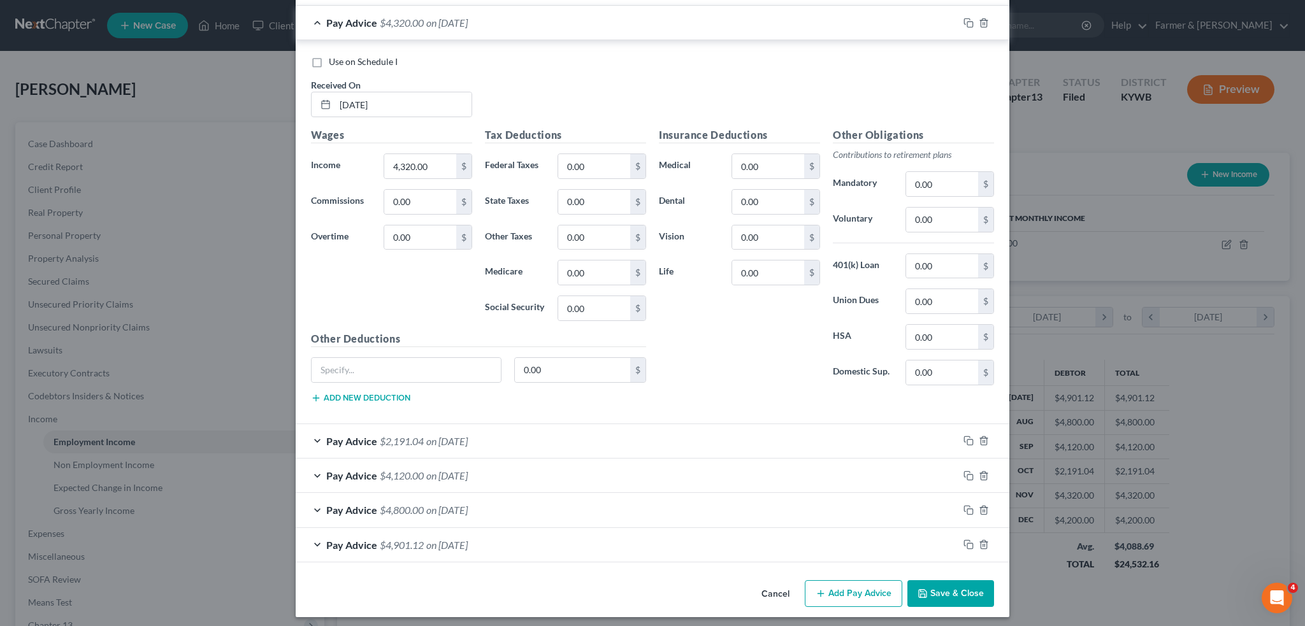
click at [929, 588] on button "Save & Close" at bounding box center [951, 594] width 87 height 27
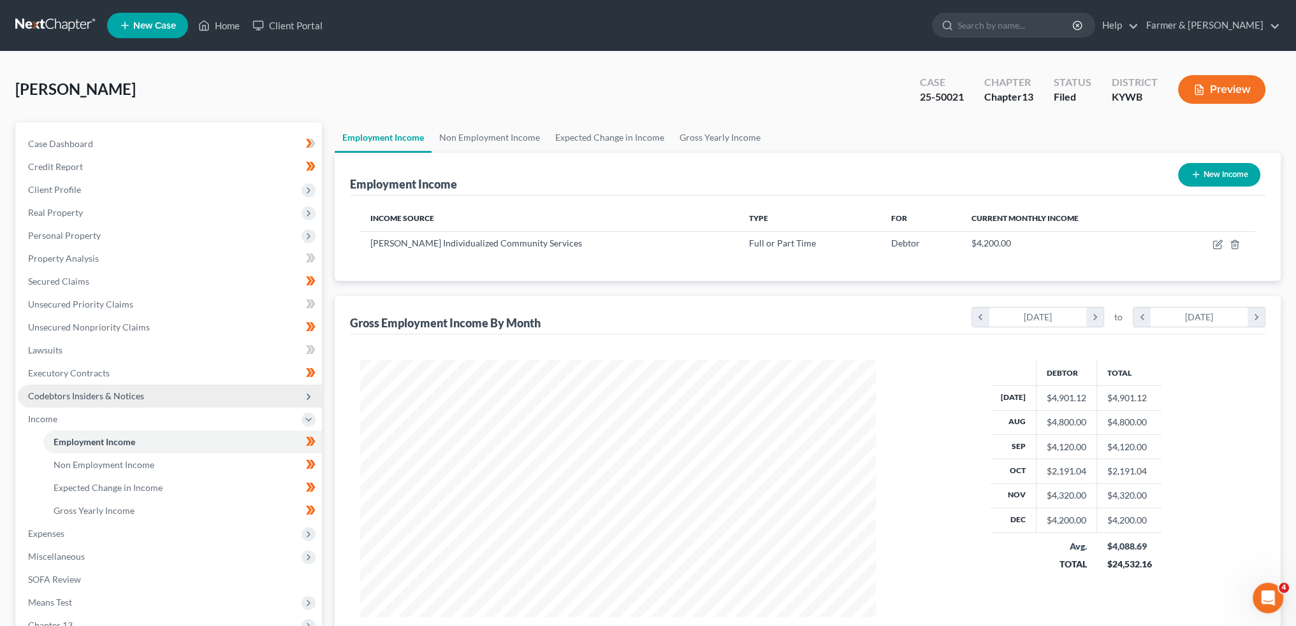
scroll to position [637037, 636755]
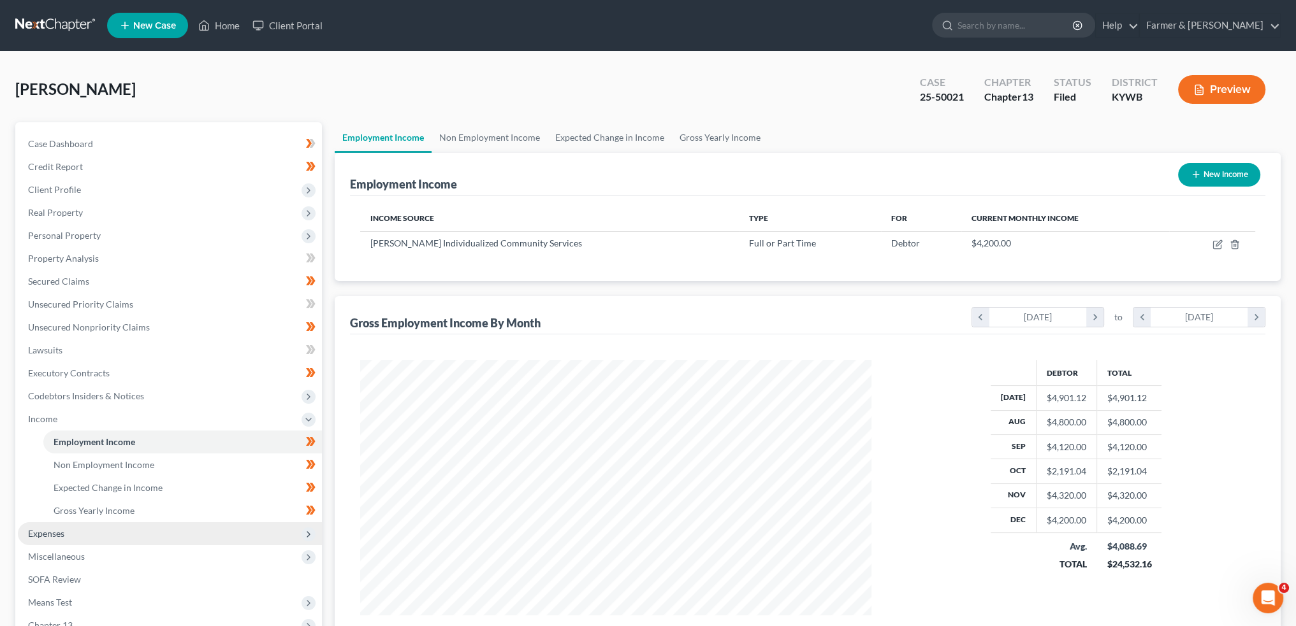
click at [73, 540] on span "Expenses" at bounding box center [170, 534] width 304 height 23
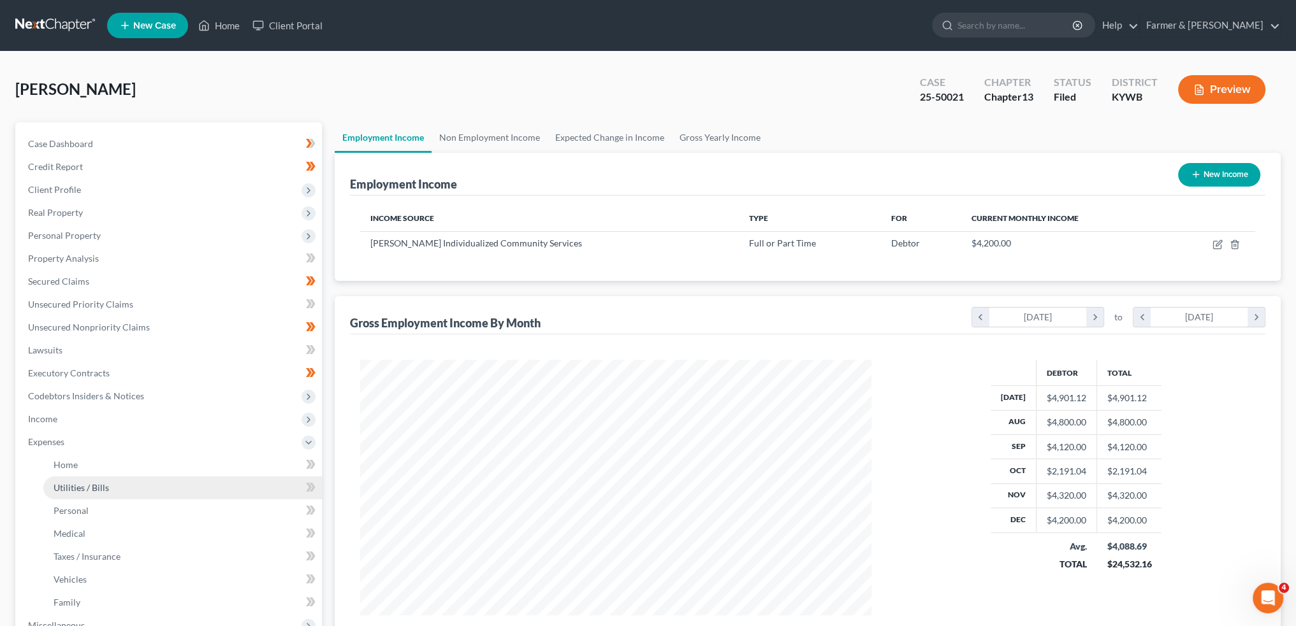
click at [91, 486] on span "Utilities / Bills" at bounding box center [81, 487] width 55 height 11
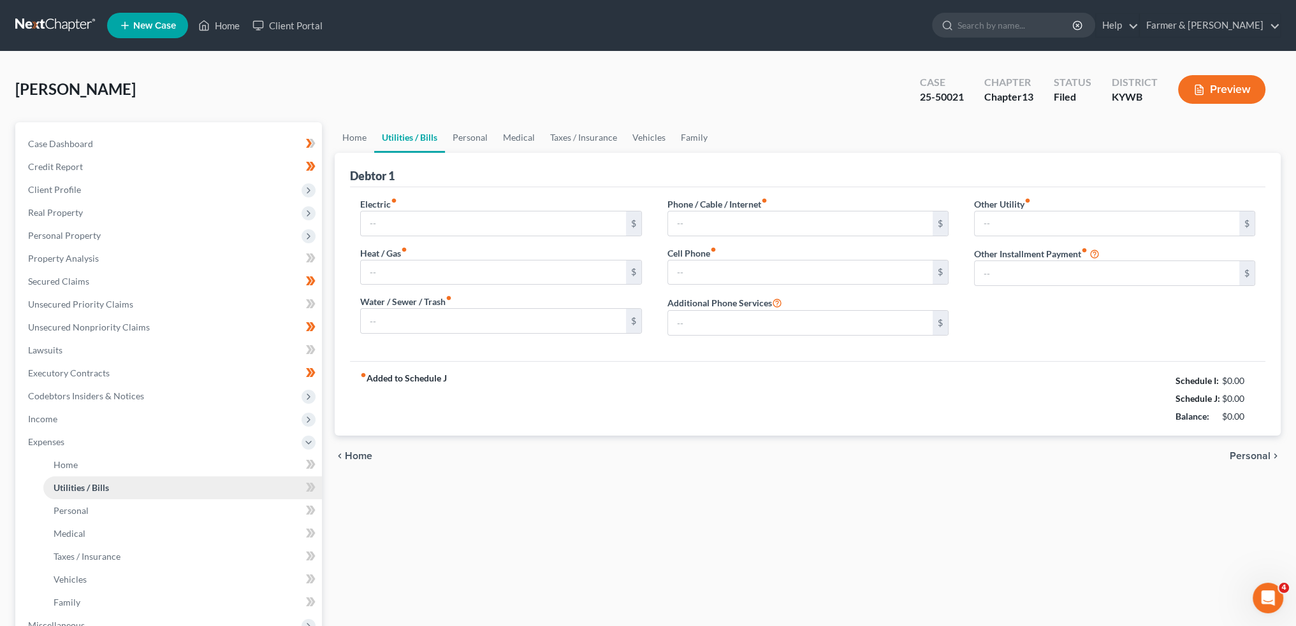
type input "273.00"
type input "0.00"
type input "114.50"
type input "150.00"
type input "171.32"
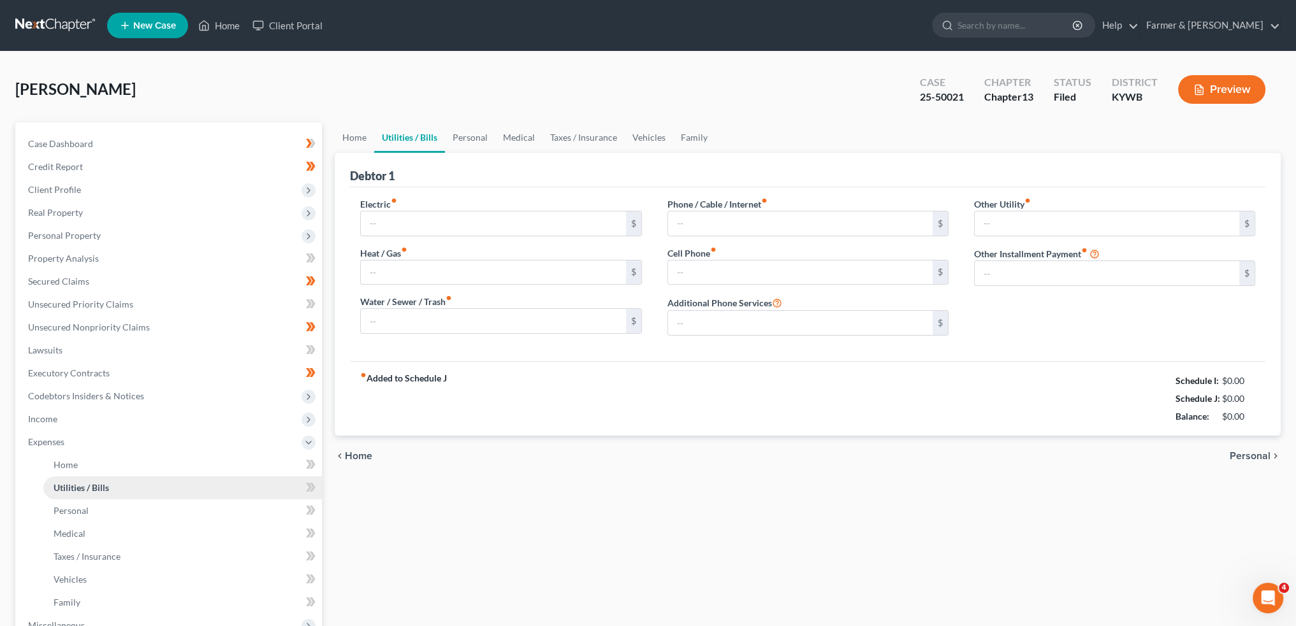
type input "0.00"
click at [453, 134] on link "Personal" at bounding box center [470, 137] width 50 height 31
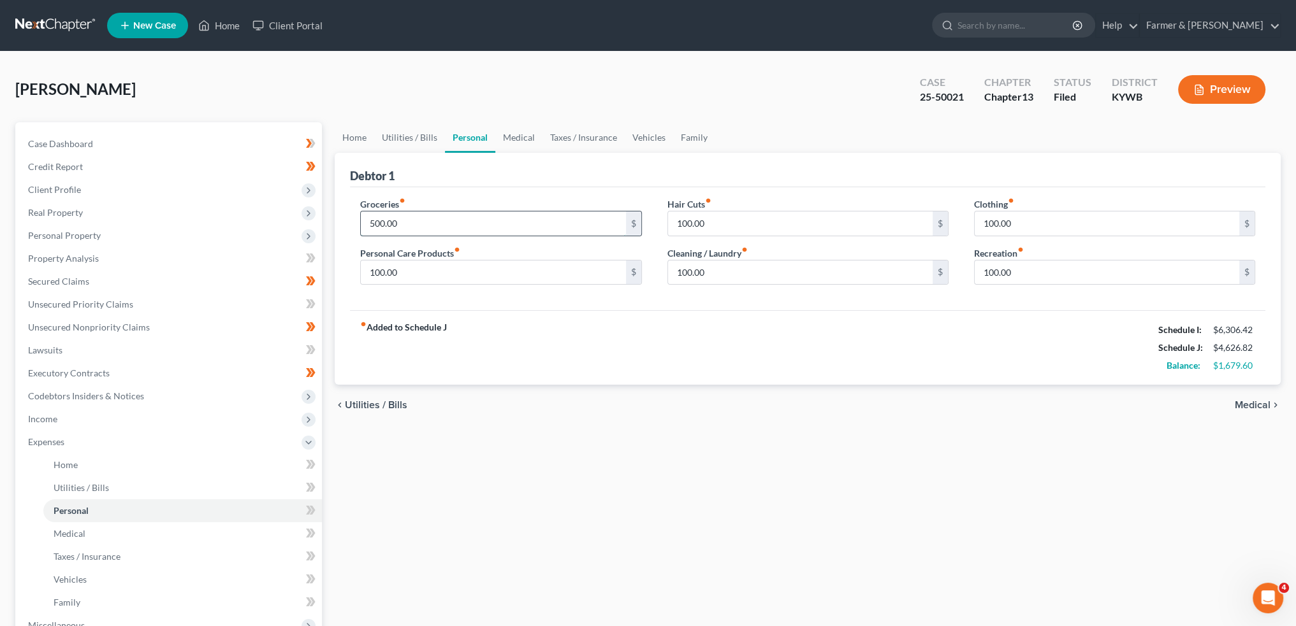
click at [475, 232] on input "500.00" at bounding box center [493, 224] width 264 height 24
type input "750.00"
type input "150.00"
type input "0.00"
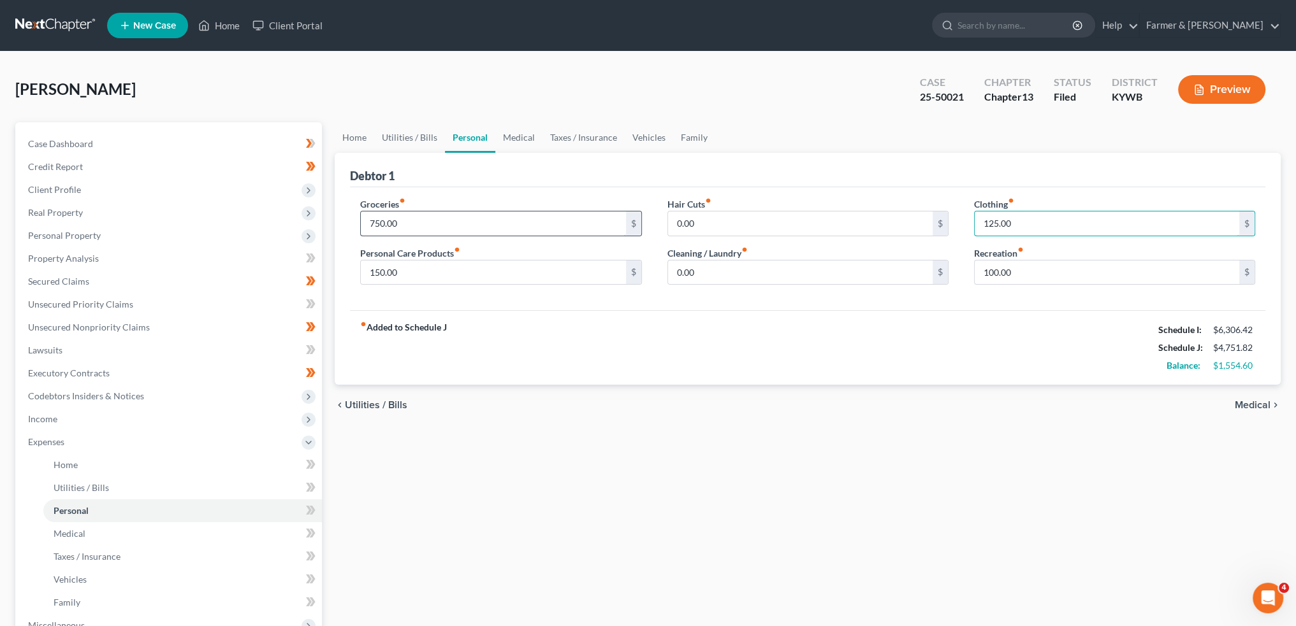
type input "125.00"
click at [526, 134] on link "Medical" at bounding box center [518, 137] width 47 height 31
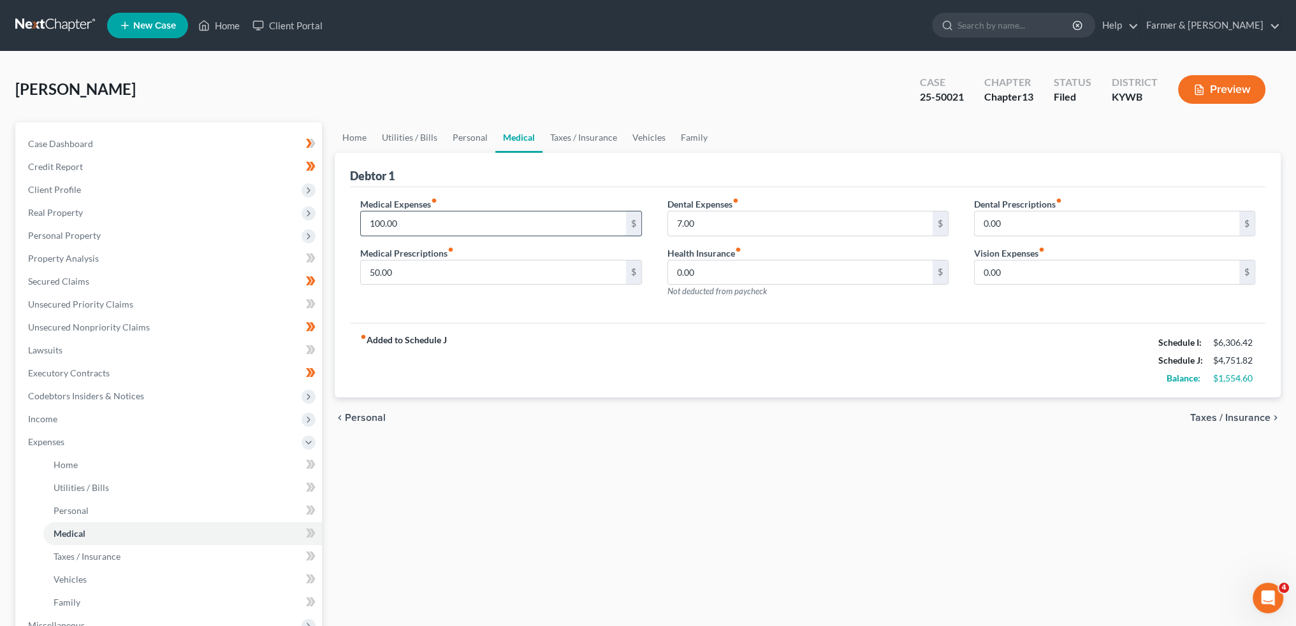
click at [476, 225] on input "100.00" at bounding box center [493, 224] width 264 height 24
type input "55.00"
click at [556, 136] on link "Taxes / Insurance" at bounding box center [583, 137] width 82 height 31
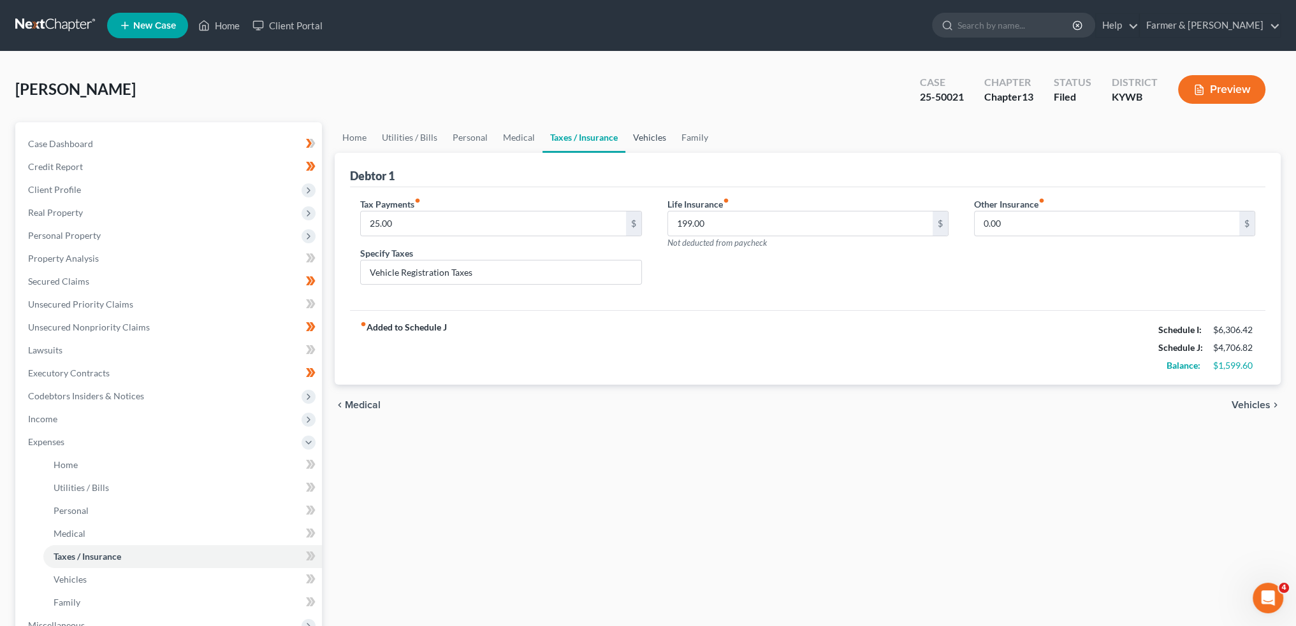
click at [632, 139] on link "Vehicles" at bounding box center [649, 137] width 48 height 31
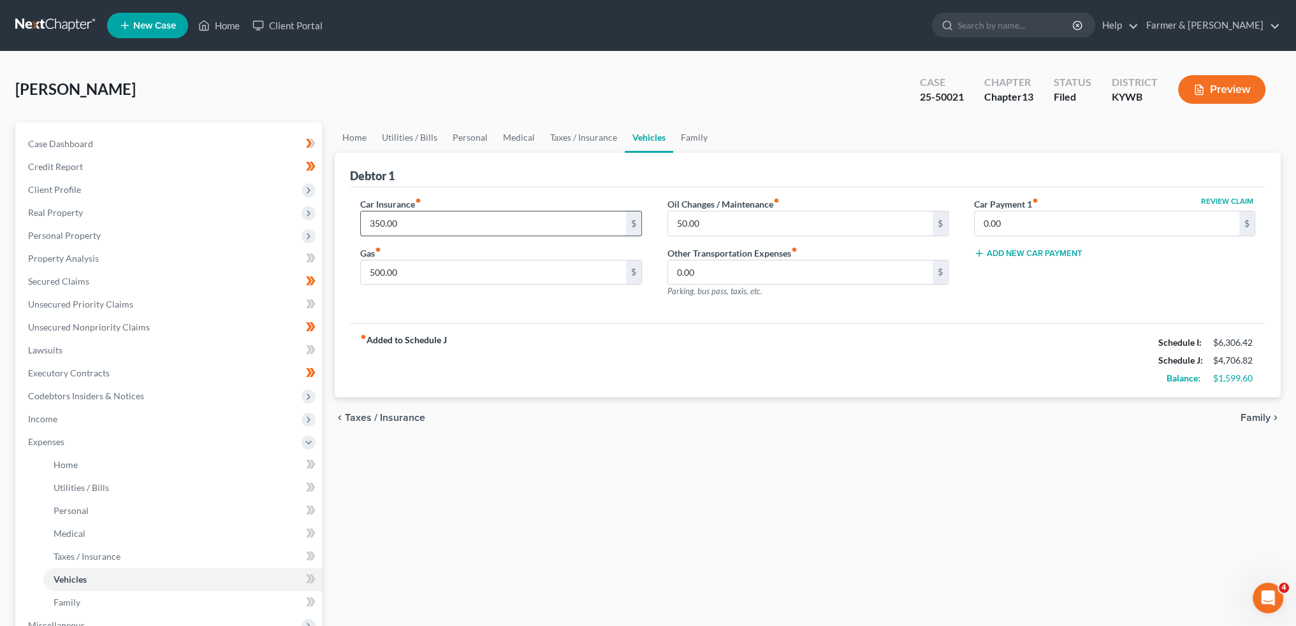
click at [414, 217] on input "350.00" at bounding box center [493, 224] width 264 height 24
type input "289.00"
click at [683, 138] on link "Family" at bounding box center [694, 137] width 42 height 31
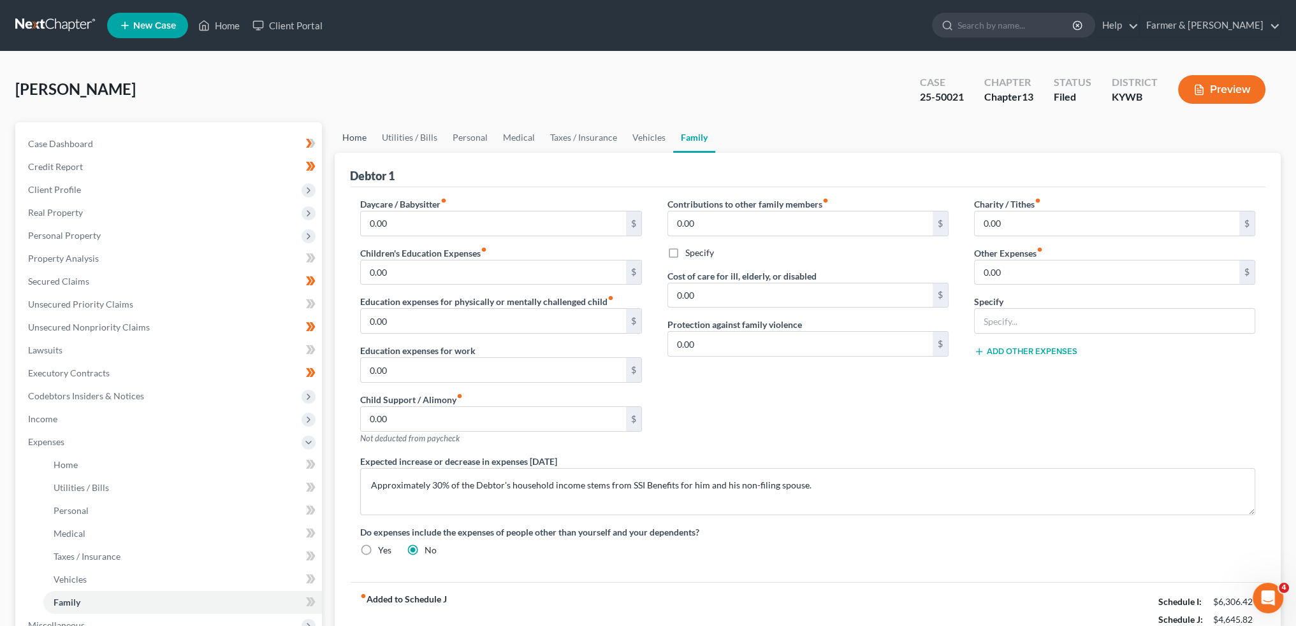
click at [363, 124] on link "Home" at bounding box center [355, 137] width 40 height 31
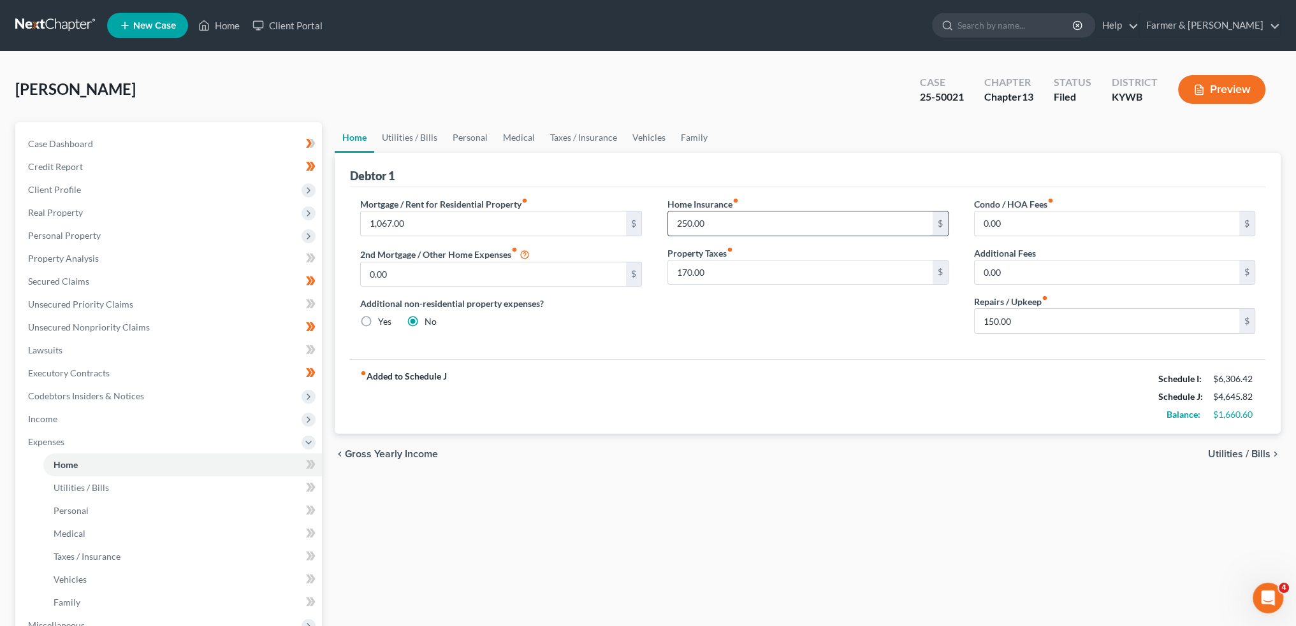
click at [748, 221] on input "250.00" at bounding box center [800, 224] width 264 height 24
type input "0.00"
click at [694, 138] on link "Family" at bounding box center [694, 137] width 42 height 31
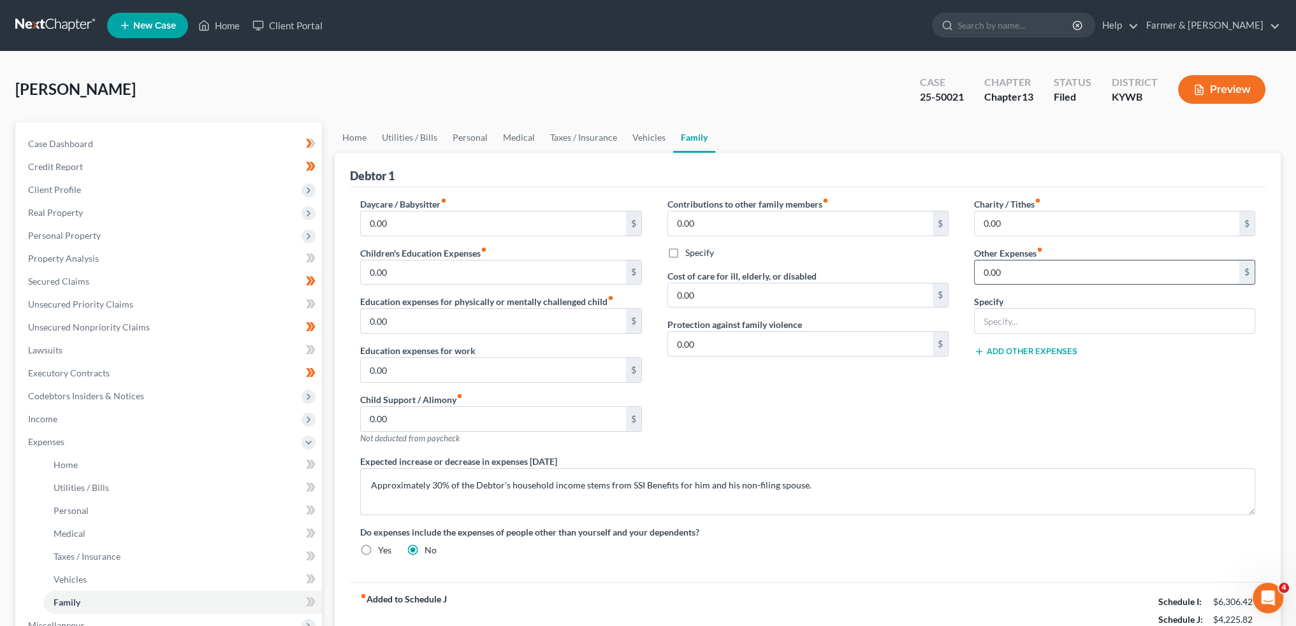
click at [1037, 272] on input "0.00" at bounding box center [1106, 273] width 264 height 24
type input "250.00"
type input "Non-Filing Spouse loan payment"
click at [923, 405] on div "Contributions to other family members fiber_manual_record 0.00 $ Specify Cost o…" at bounding box center [807, 326] width 307 height 257
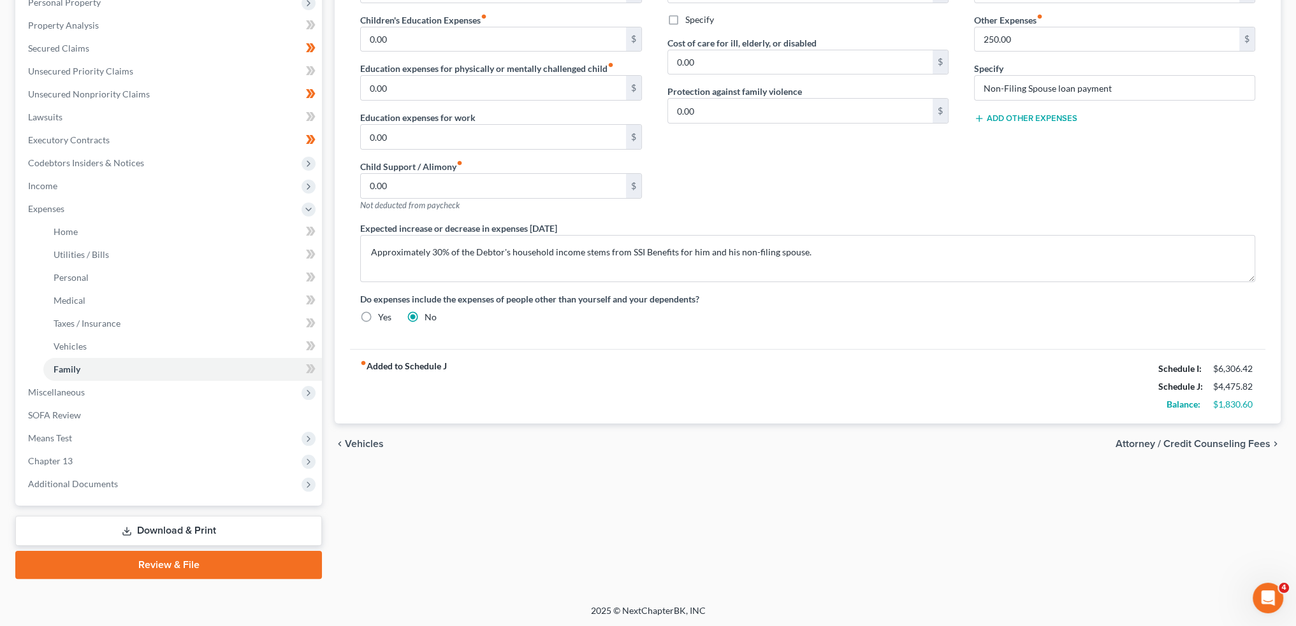
click at [188, 526] on link "Download & Print" at bounding box center [168, 531] width 307 height 30
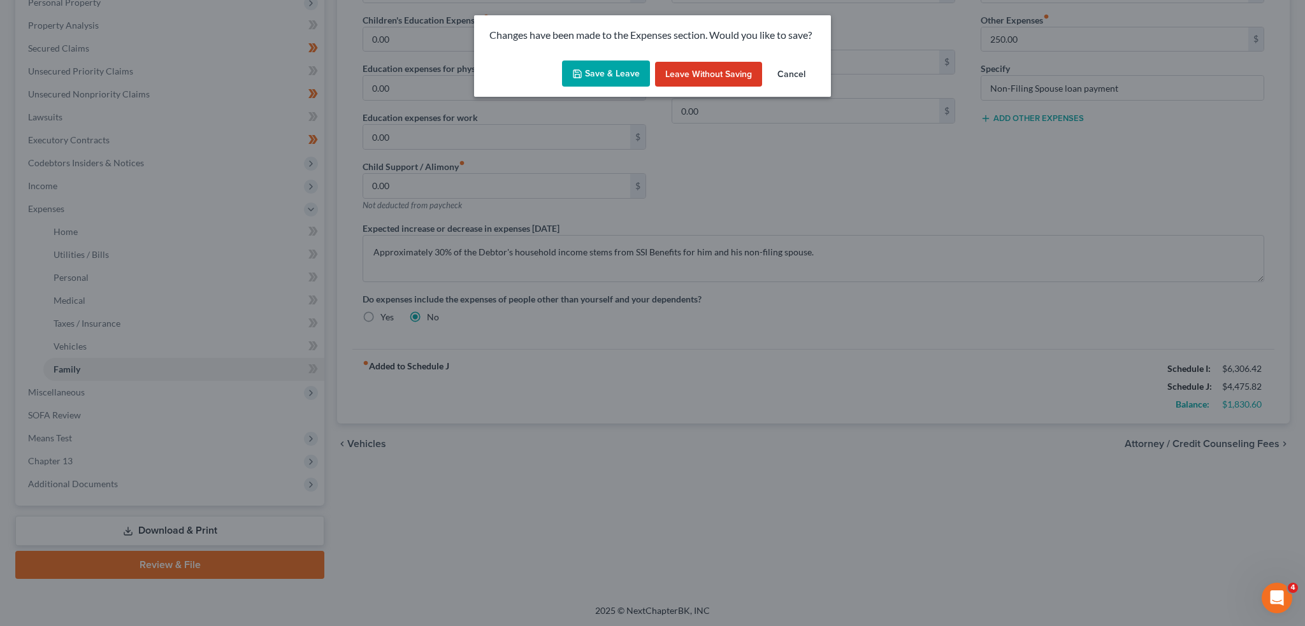
click at [604, 52] on div "Changes have been made to the Expenses section. Would you like to save?" at bounding box center [652, 35] width 357 height 40
click at [607, 64] on button "Save & Leave" at bounding box center [606, 74] width 88 height 27
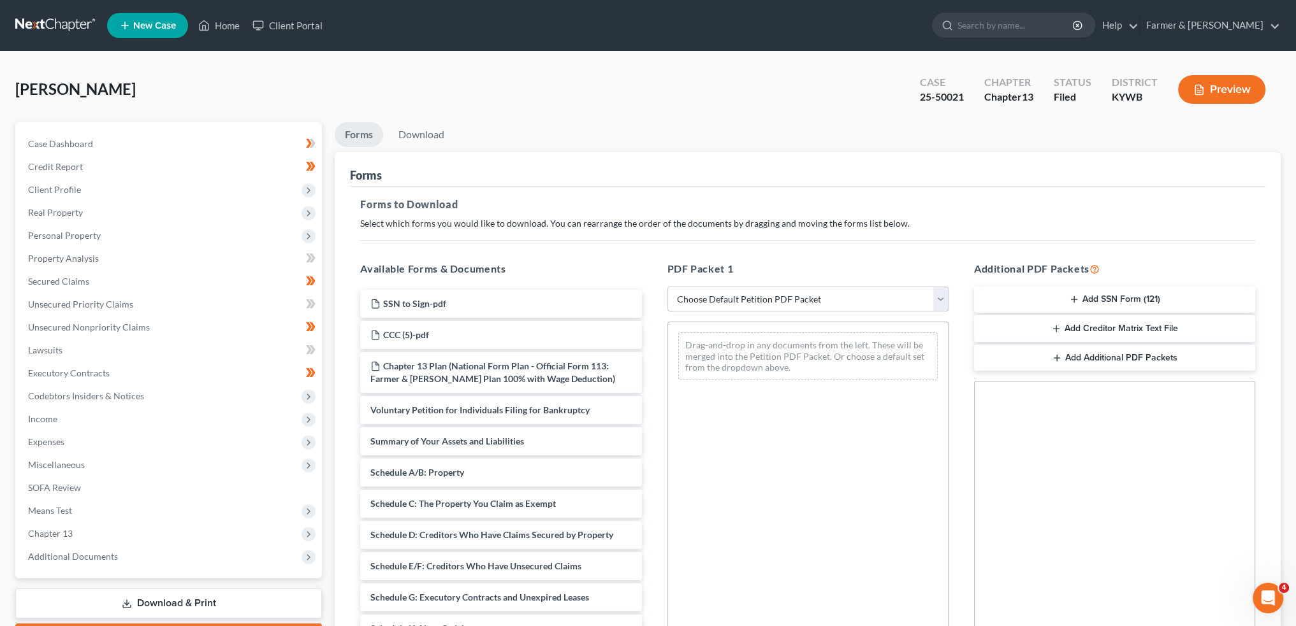
click at [752, 305] on select "Choose Default Petition PDF Packet Complete Bankruptcy Petition (all forms and …" at bounding box center [807, 299] width 281 height 25
select select "2"
click at [667, 287] on select "Choose Default Petition PDF Packet Complete Bankruptcy Petition (all forms and …" at bounding box center [807, 299] width 281 height 25
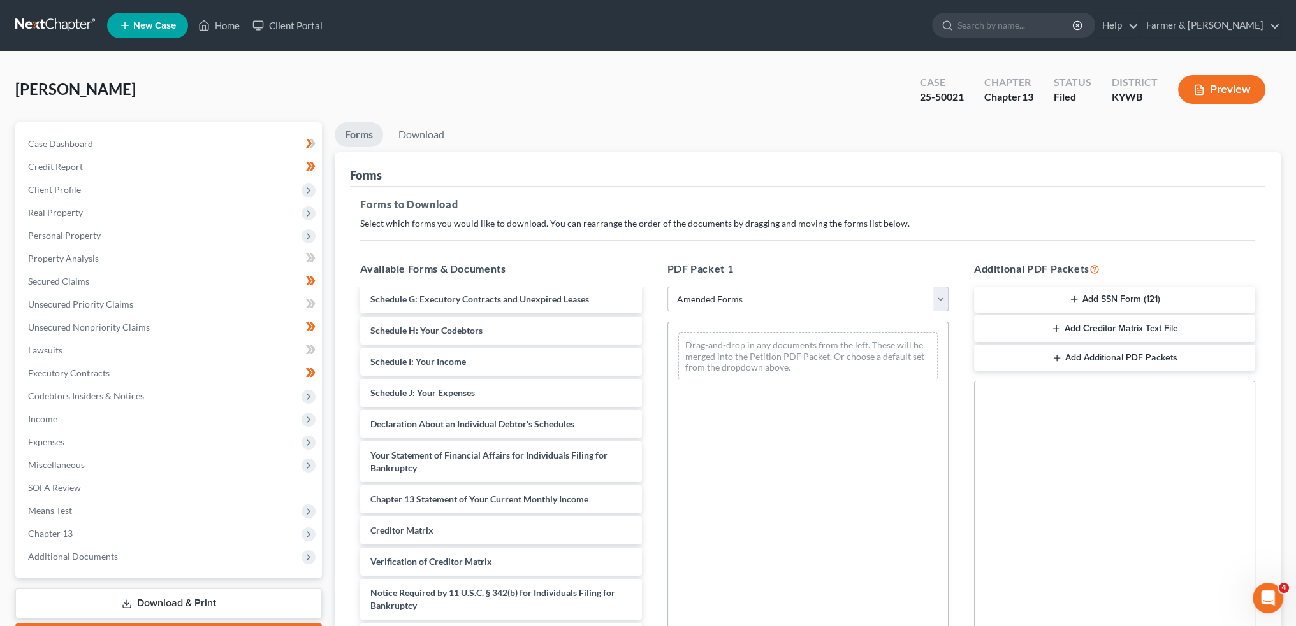
scroll to position [209, 0]
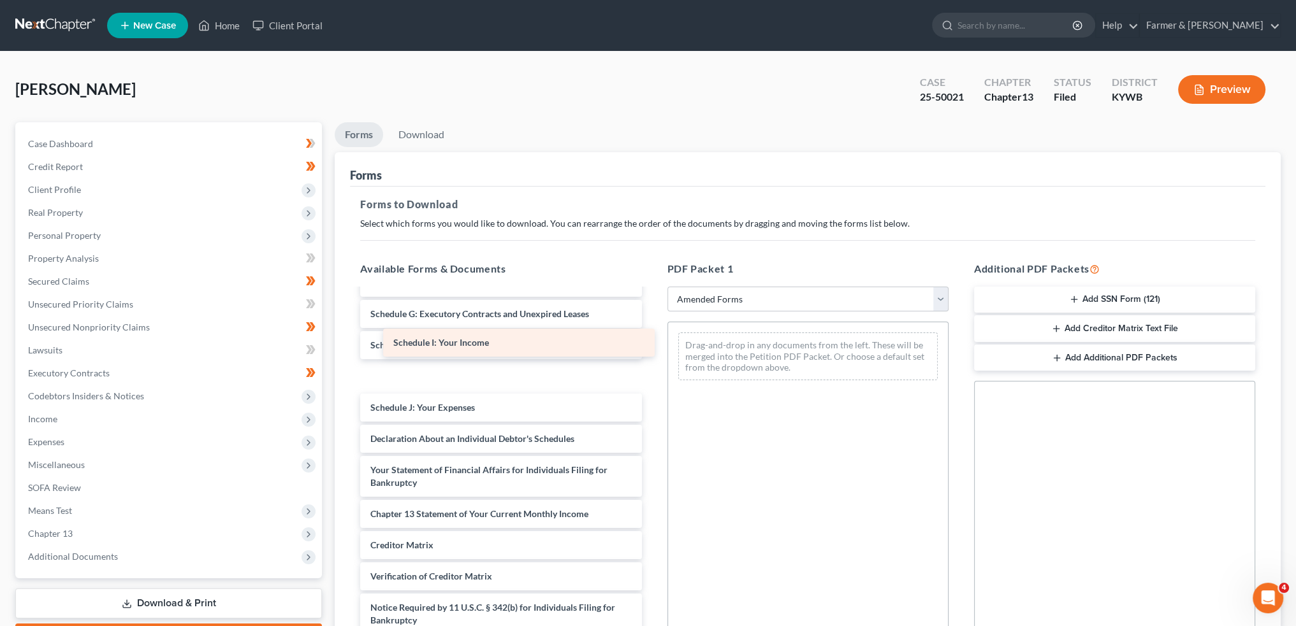
drag, startPoint x: 454, startPoint y: 340, endPoint x: 777, endPoint y: 330, distance: 323.3
click at [651, 330] on div "Schedule I: Your Income Voluntary Petition for Individuals Filing for Bankruptc…" at bounding box center [500, 389] width 301 height 553
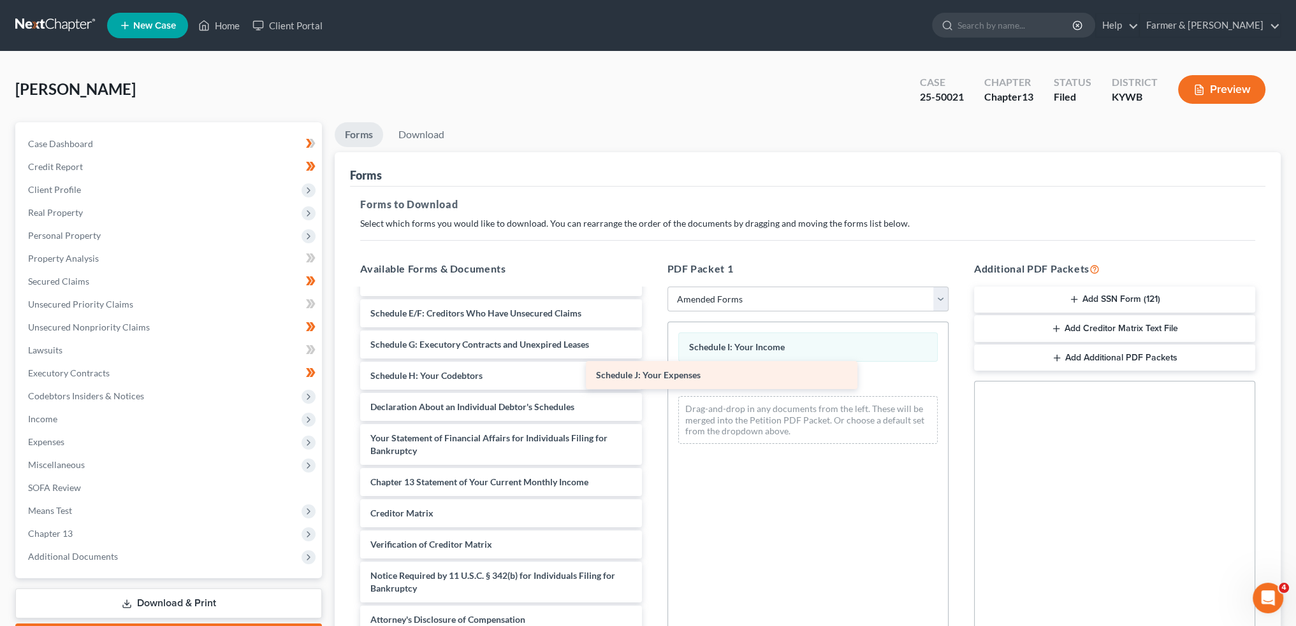
scroll to position [146, 0]
drag, startPoint x: 445, startPoint y: 369, endPoint x: 785, endPoint y: 362, distance: 339.7
click at [651, 362] on div "Schedule J: Your Expenses Voluntary Petition for Individuals Filing for Bankrup…" at bounding box center [500, 389] width 301 height 491
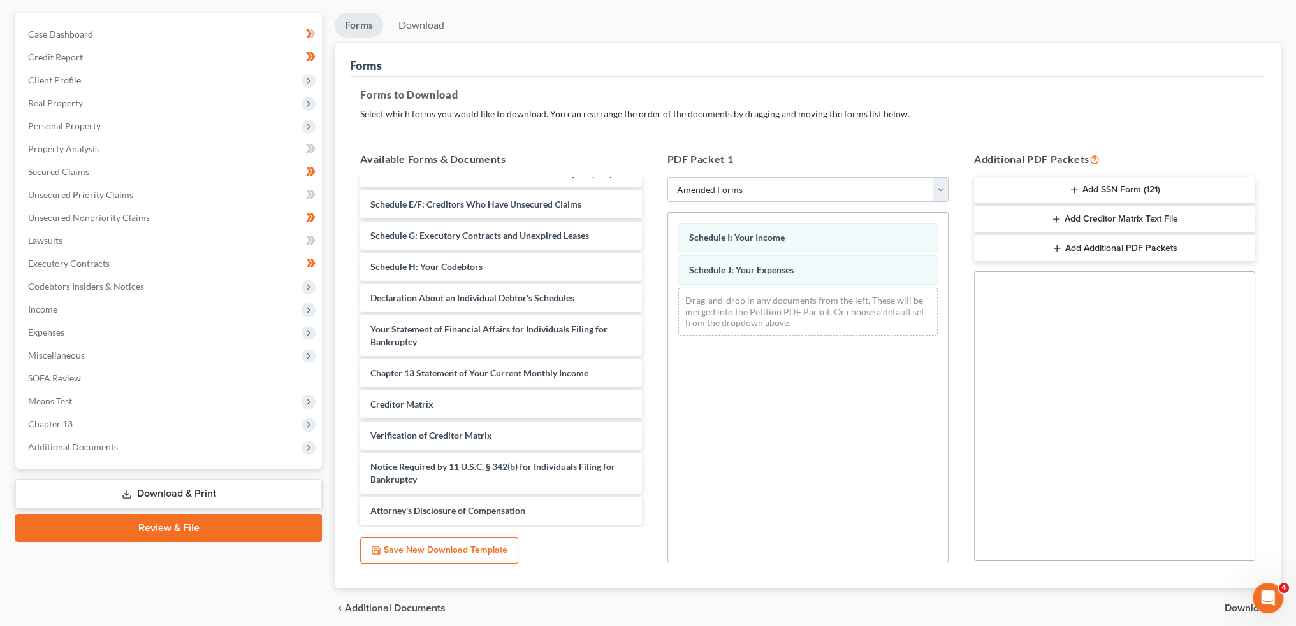
scroll to position [159, 0]
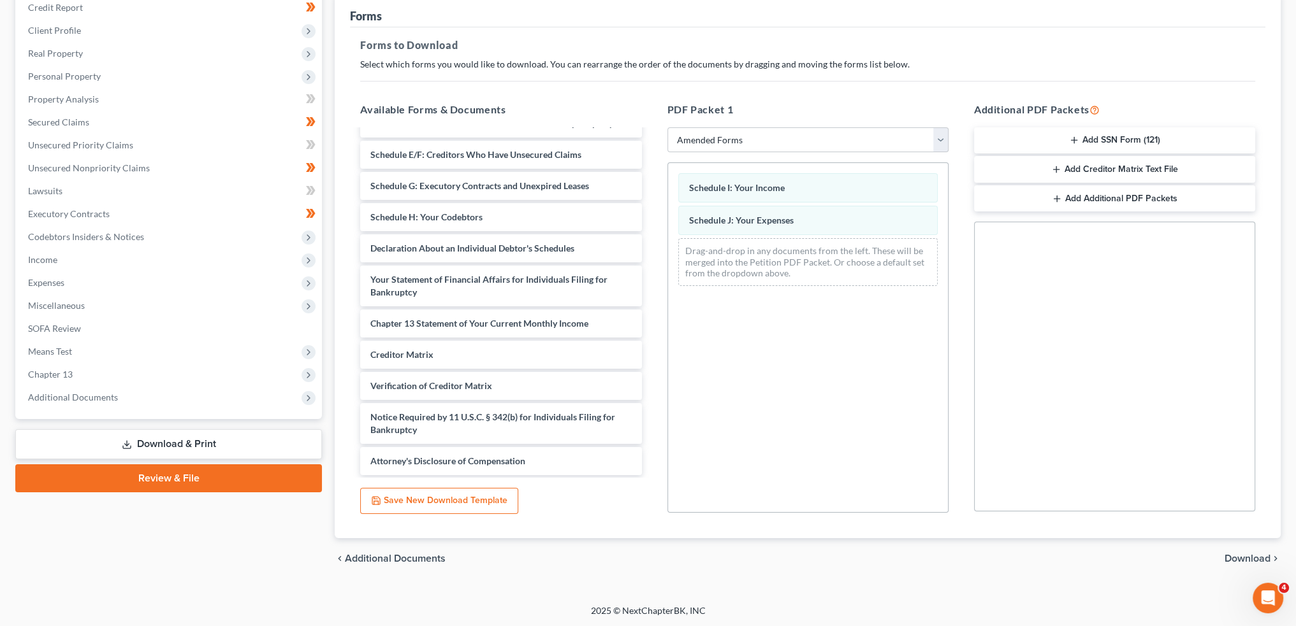
click at [1231, 558] on span "Download" at bounding box center [1247, 559] width 46 height 10
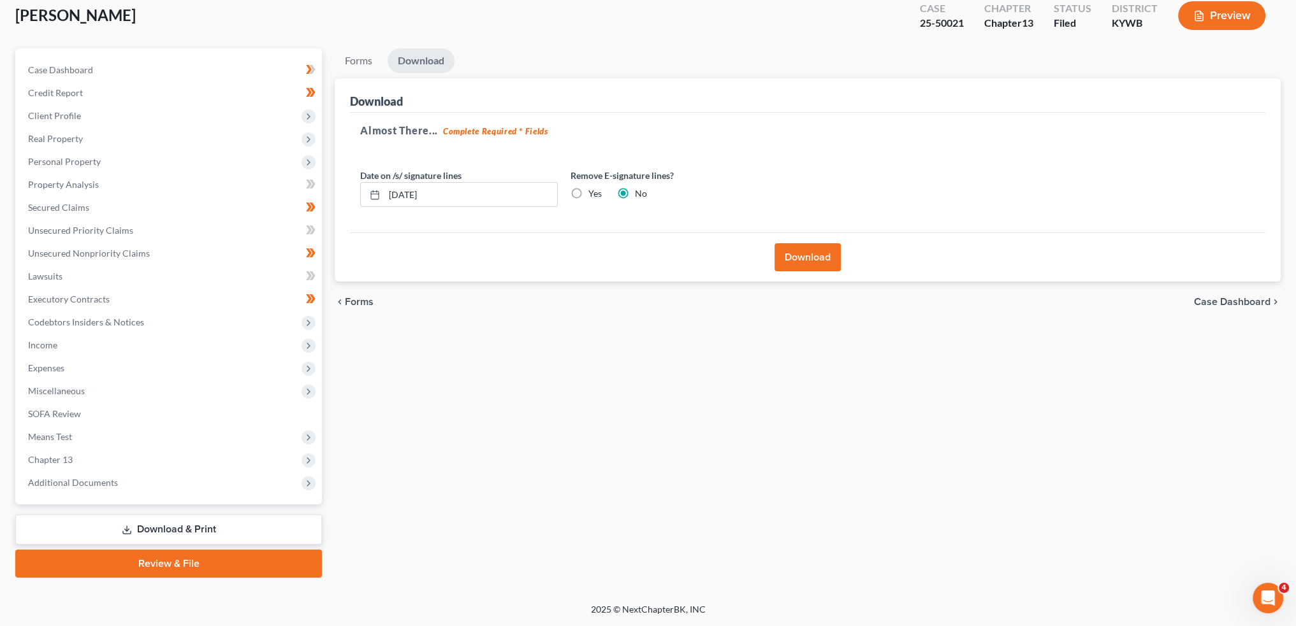
scroll to position [73, 0]
click at [804, 254] on button "Download" at bounding box center [807, 259] width 66 height 28
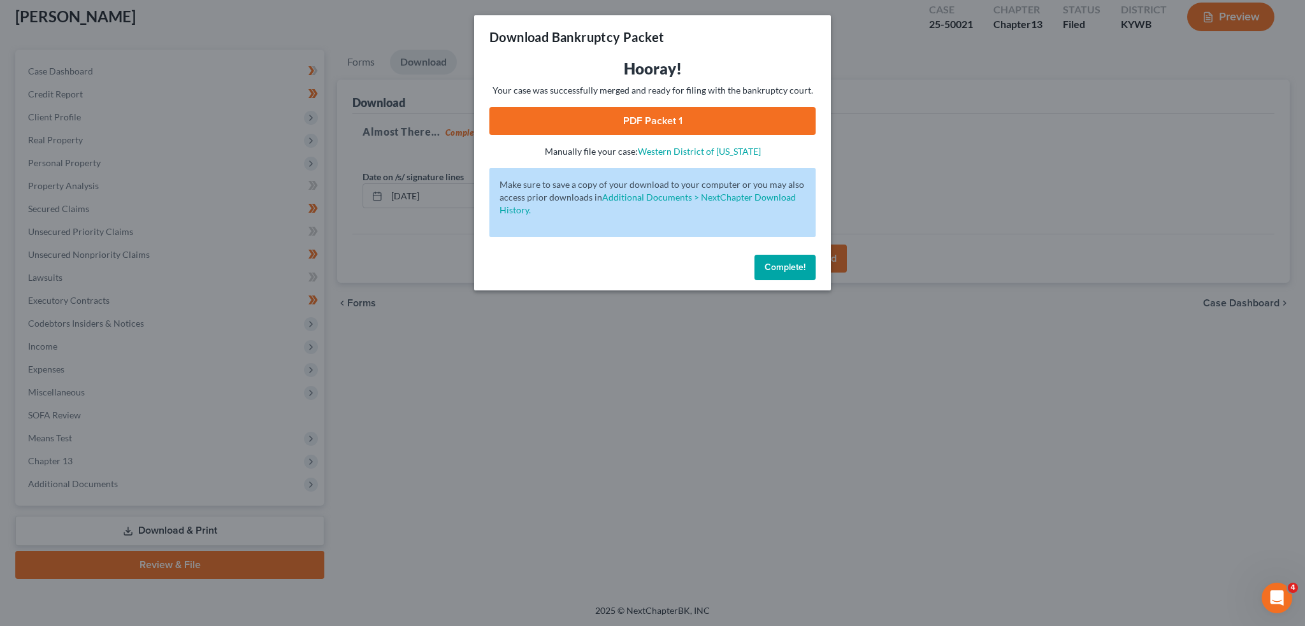
click at [644, 119] on link "PDF Packet 1" at bounding box center [652, 121] width 326 height 28
click at [783, 268] on span "Complete!" at bounding box center [785, 267] width 41 height 11
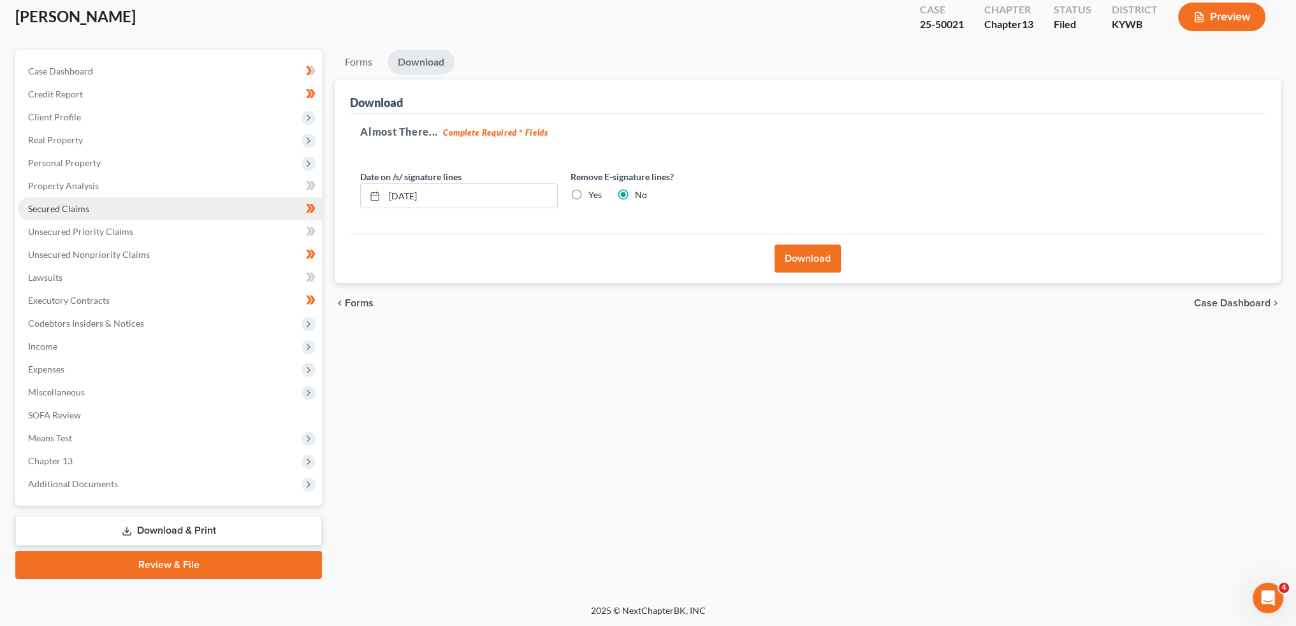
click at [117, 205] on link "Secured Claims" at bounding box center [170, 209] width 304 height 23
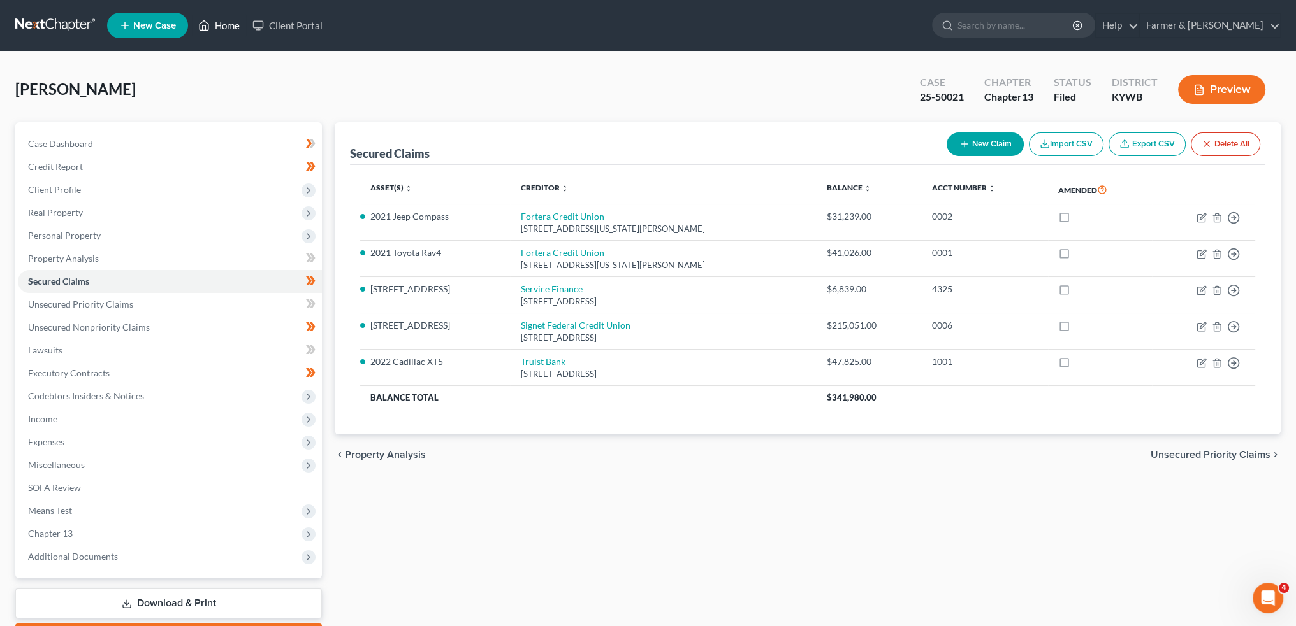
click at [210, 28] on icon at bounding box center [203, 25] width 11 height 15
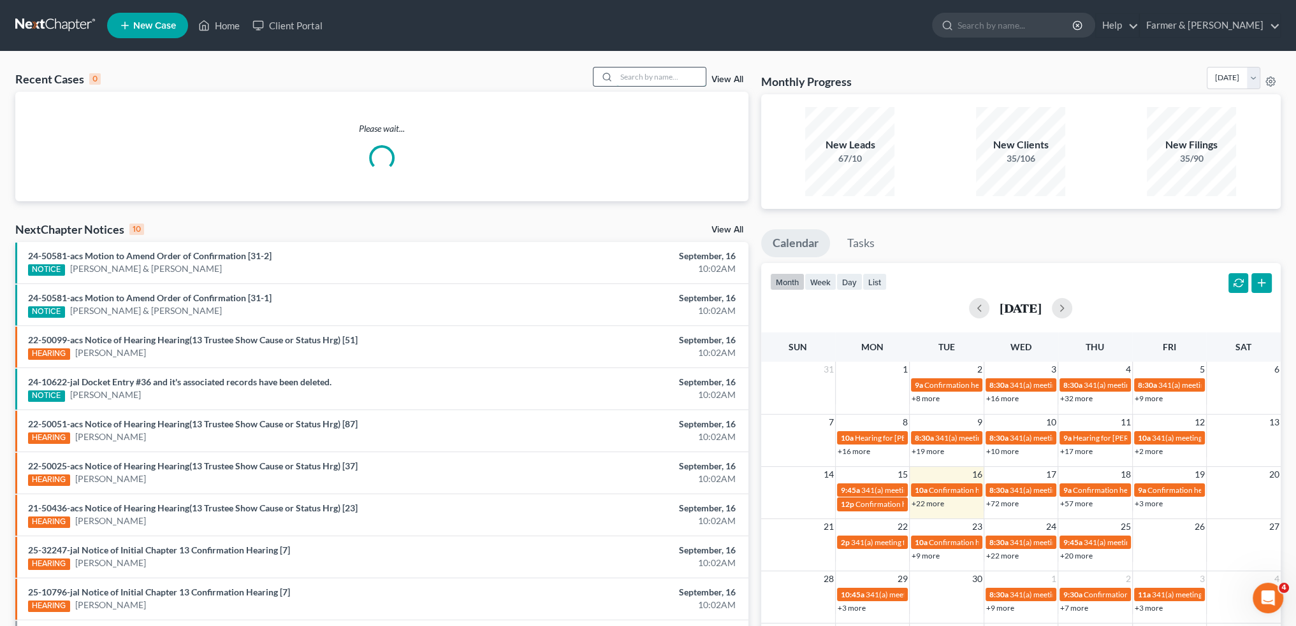
click at [660, 76] on input "search" at bounding box center [660, 77] width 89 height 18
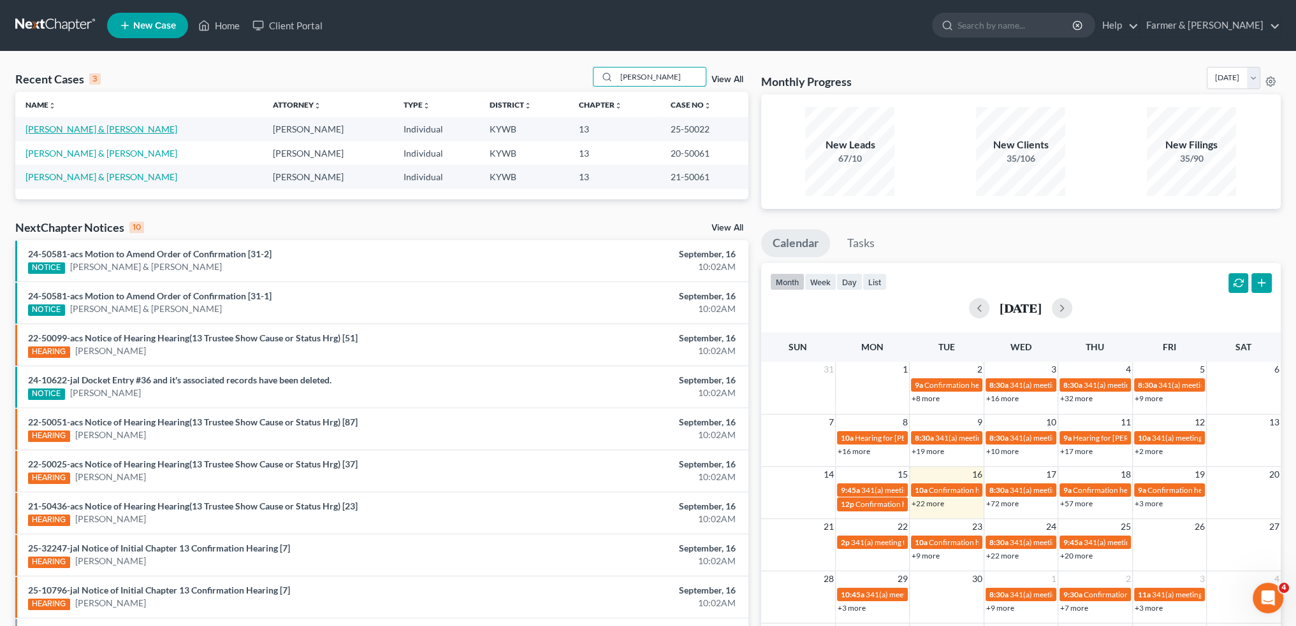
type input "dawn ford"
click at [87, 128] on link "Ford, Dawn & Barry" at bounding box center [101, 129] width 152 height 11
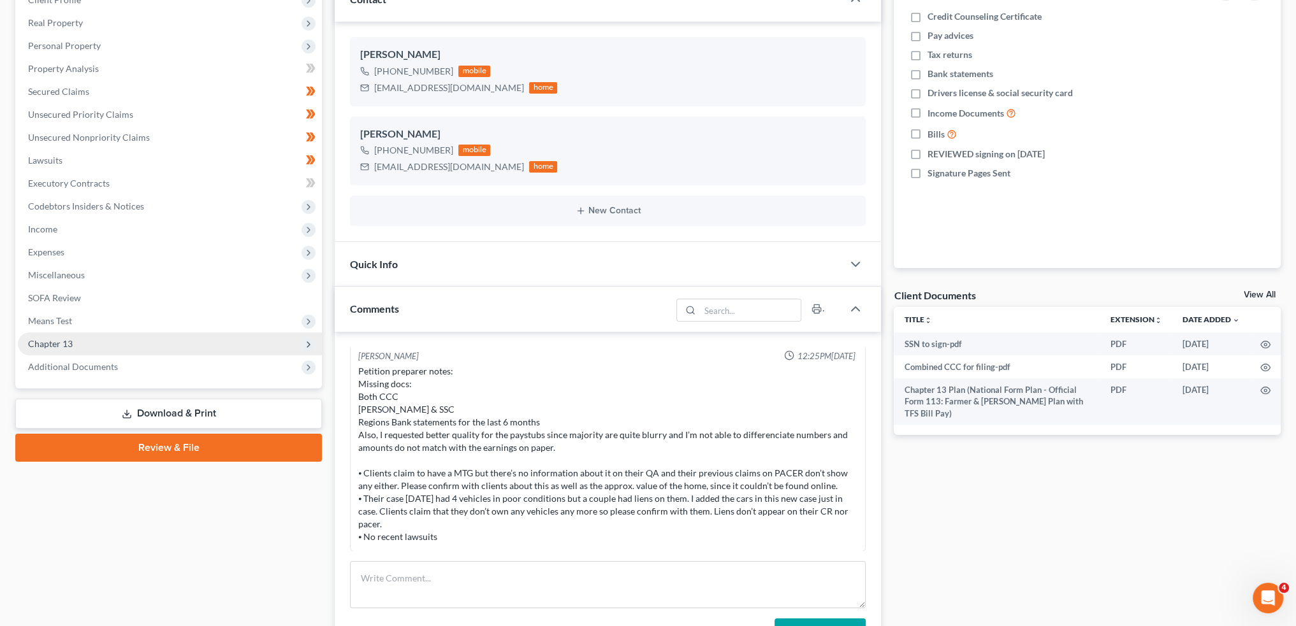
scroll to position [212, 0]
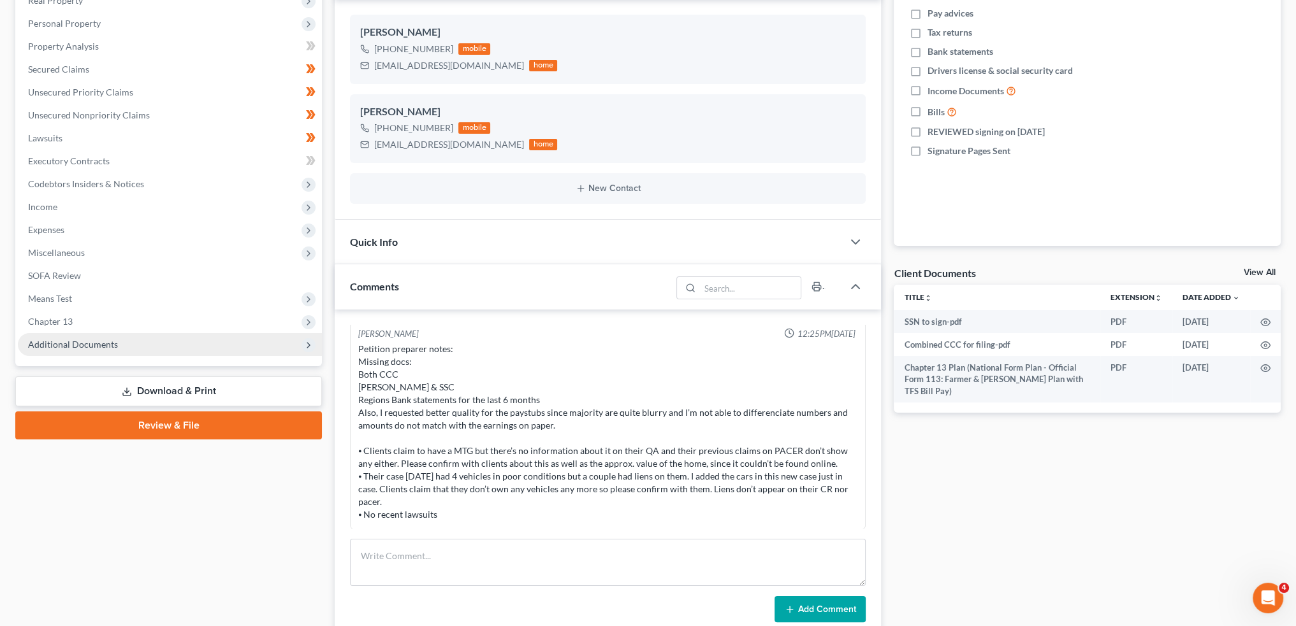
click at [71, 336] on span "Additional Documents" at bounding box center [170, 344] width 304 height 23
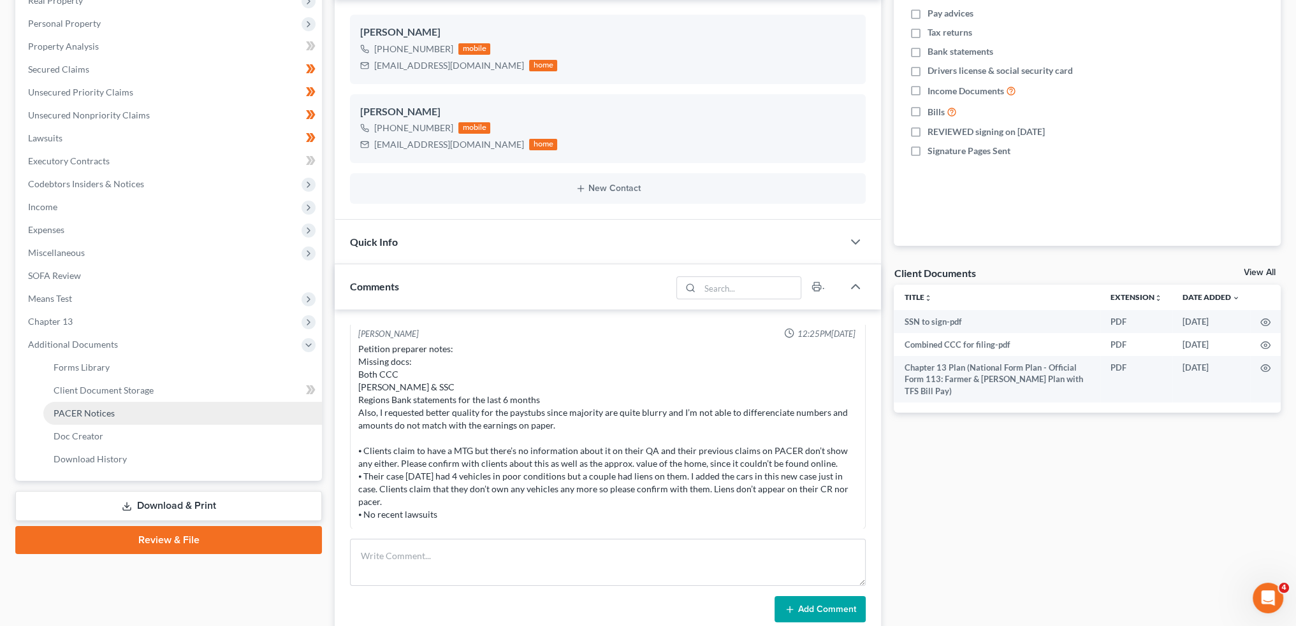
click at [86, 409] on span "PACER Notices" at bounding box center [84, 413] width 61 height 11
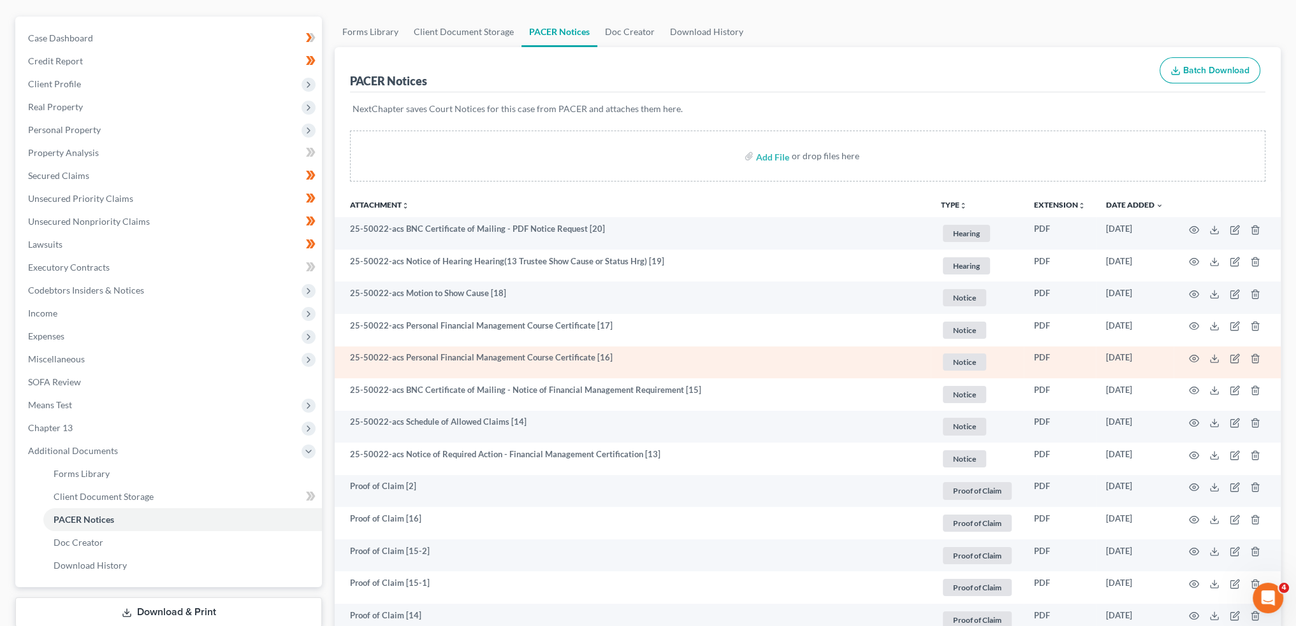
scroll to position [424, 0]
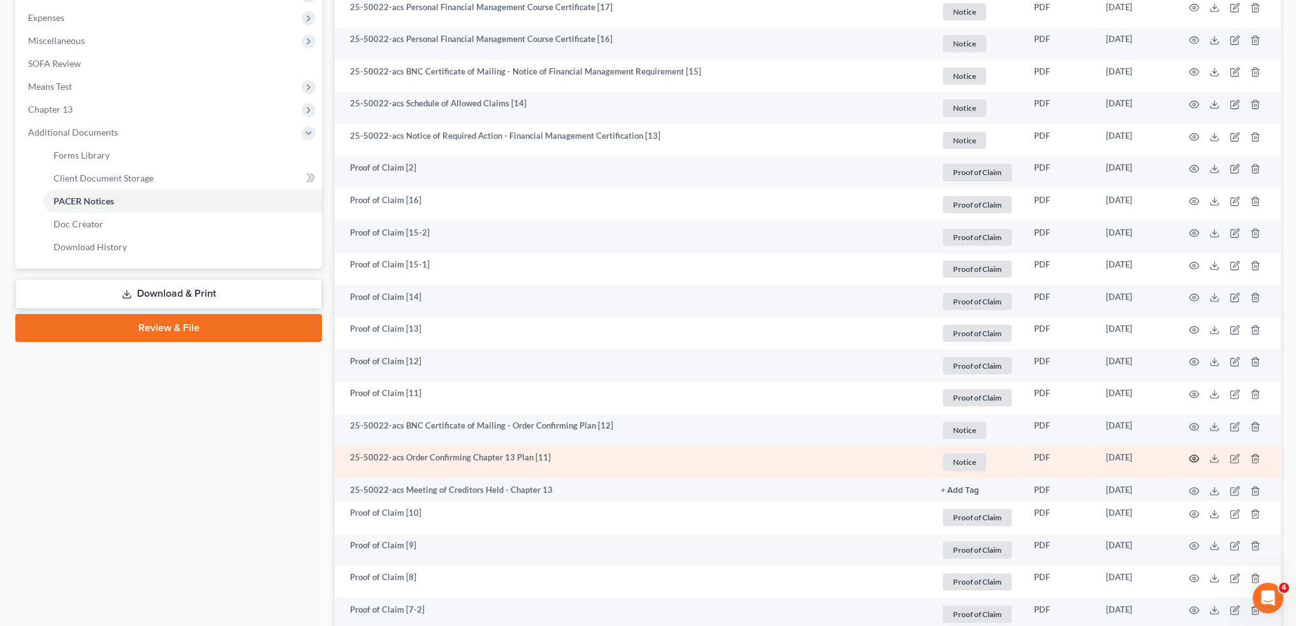
click at [1194, 456] on icon "button" at bounding box center [1194, 459] width 10 height 7
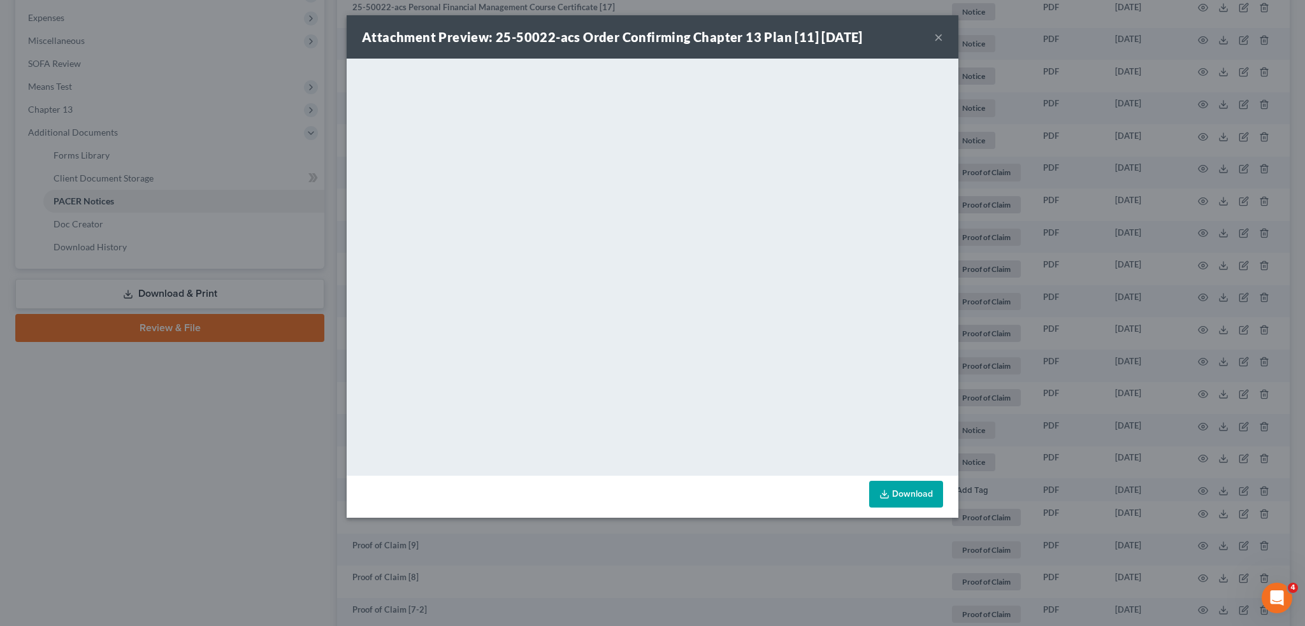
click at [936, 37] on button "×" at bounding box center [938, 36] width 9 height 15
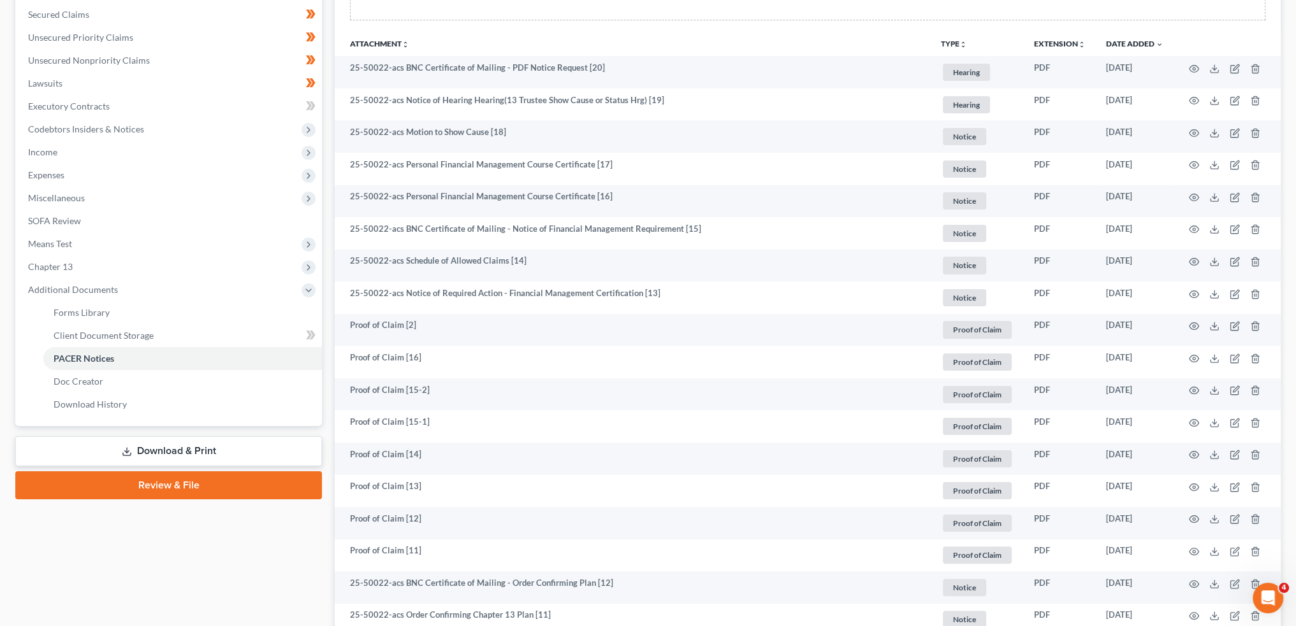
scroll to position [212, 0]
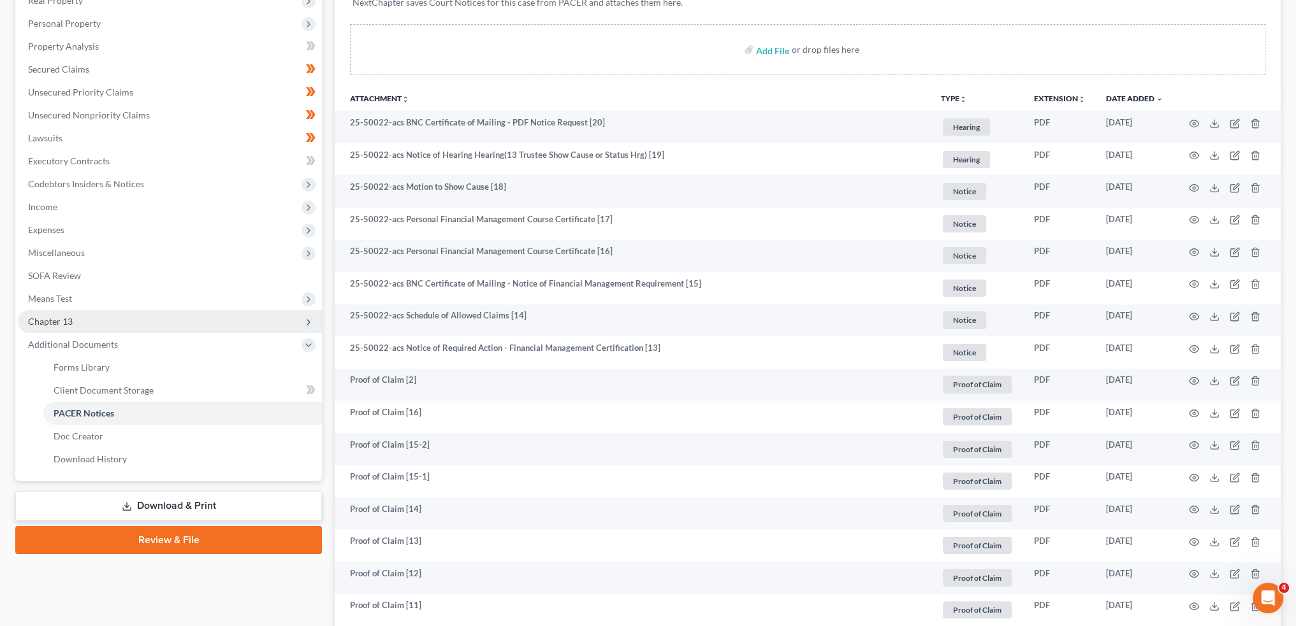
click at [135, 327] on span "Chapter 13" at bounding box center [170, 321] width 304 height 23
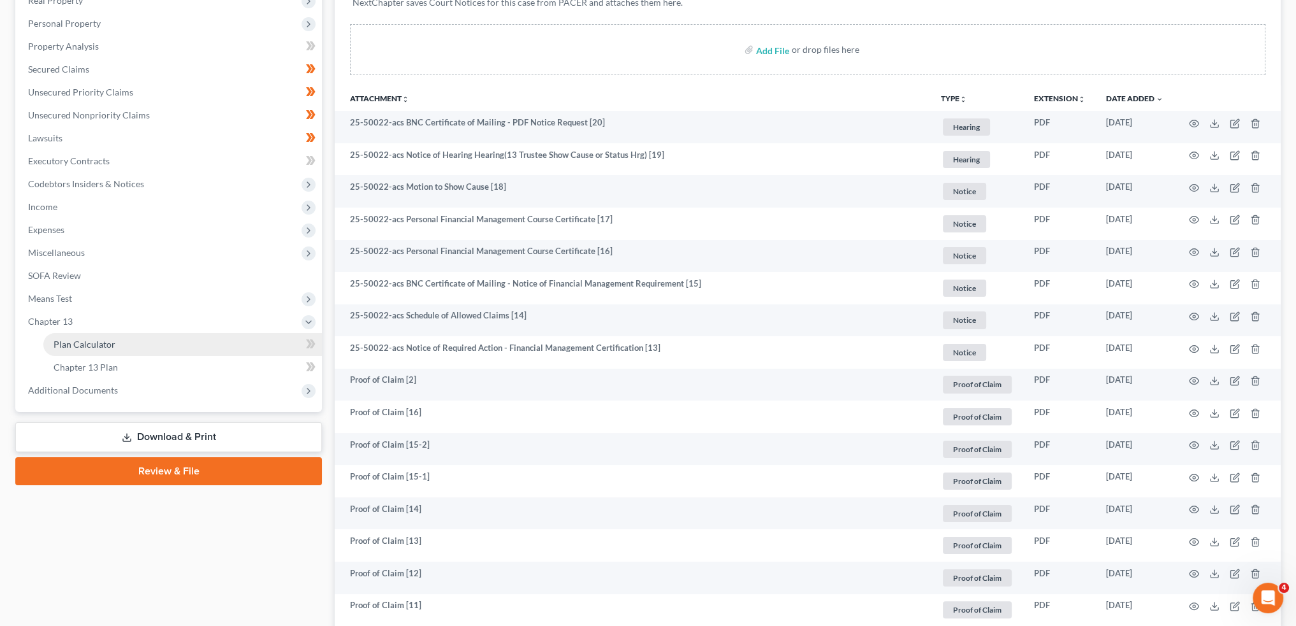
click at [133, 338] on link "Plan Calculator" at bounding box center [182, 344] width 278 height 23
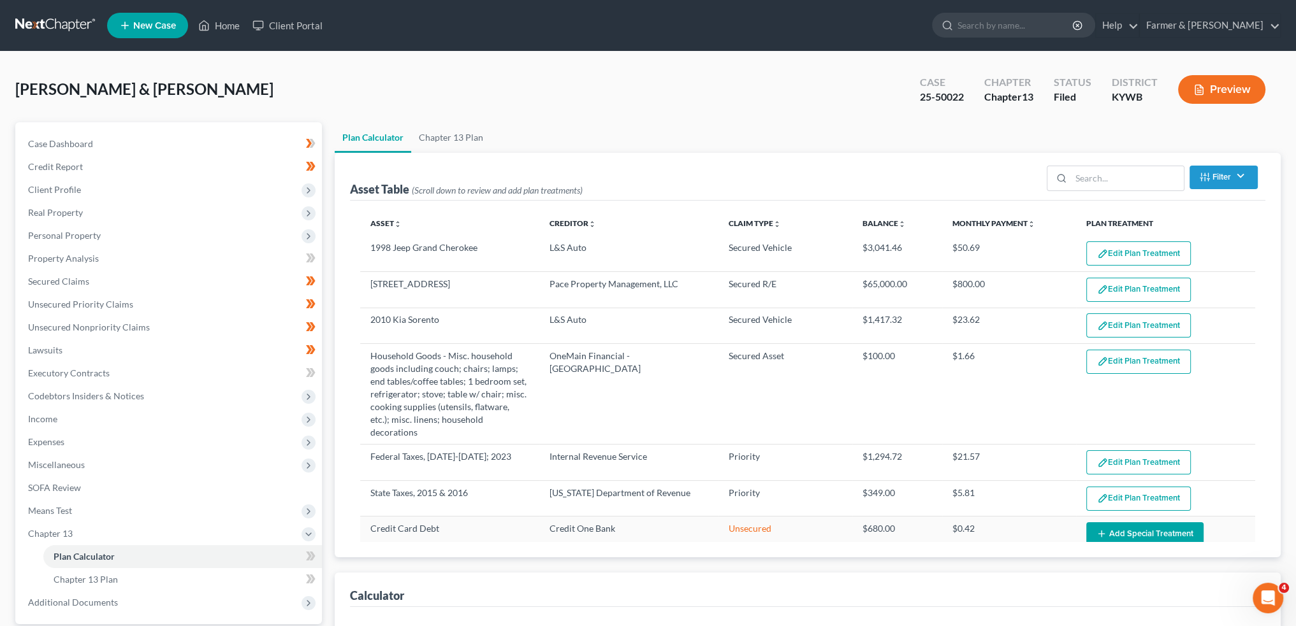
select select "59"
click at [1132, 254] on button "Edit Plan Treatment" at bounding box center [1138, 254] width 105 height 24
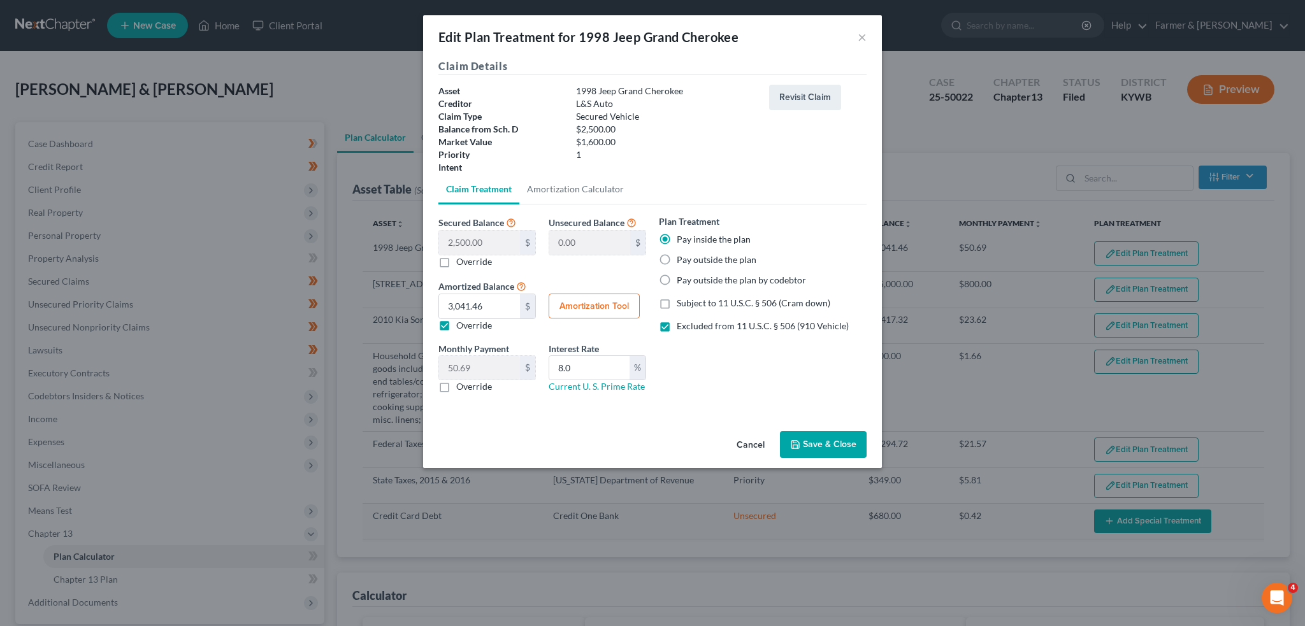
click at [812, 437] on button "Save & Close" at bounding box center [823, 444] width 87 height 27
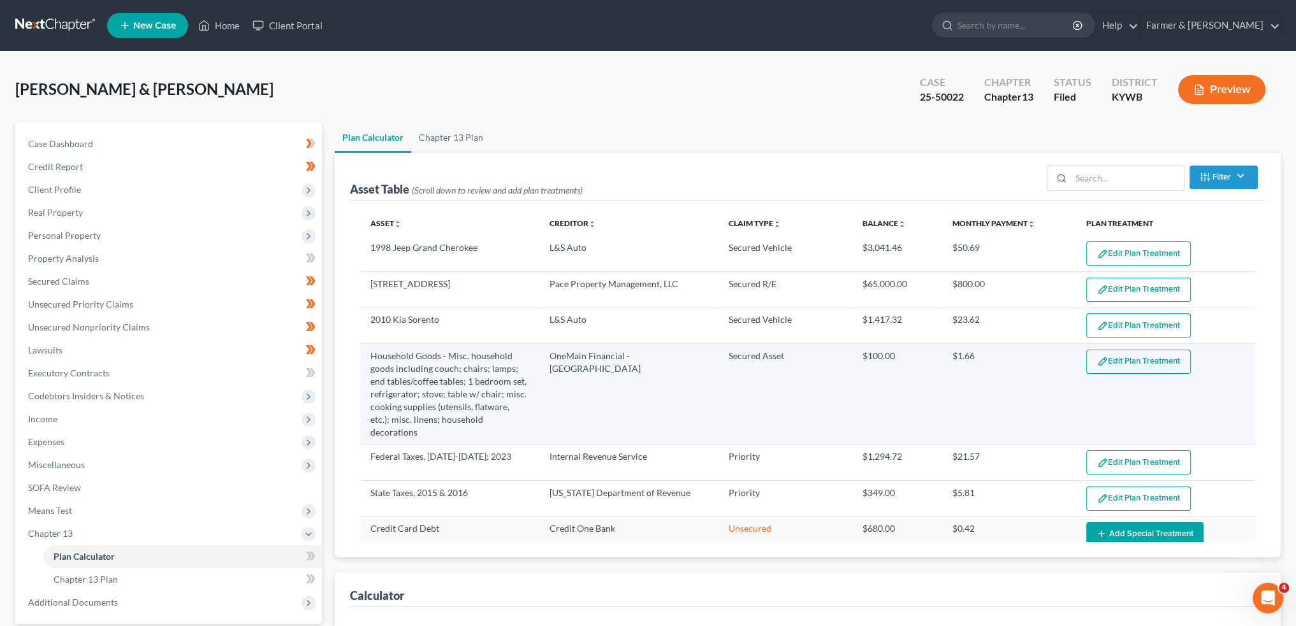
select select "59"
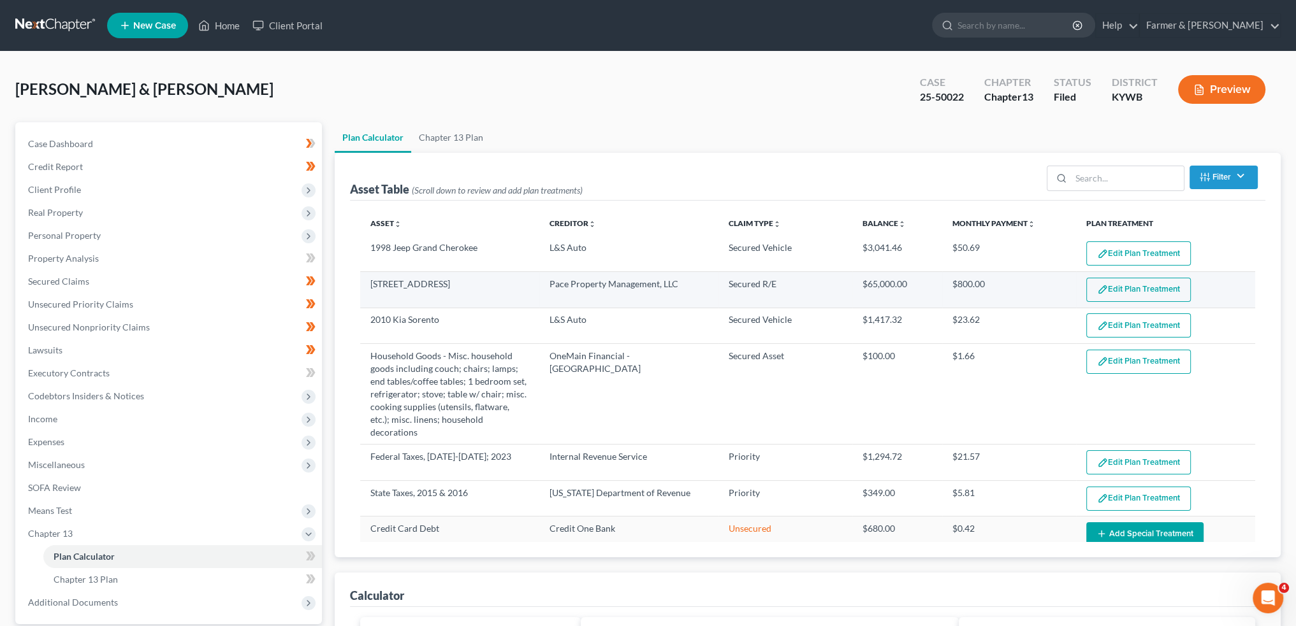
click at [1101, 282] on button "Edit Plan Treatment" at bounding box center [1138, 290] width 105 height 24
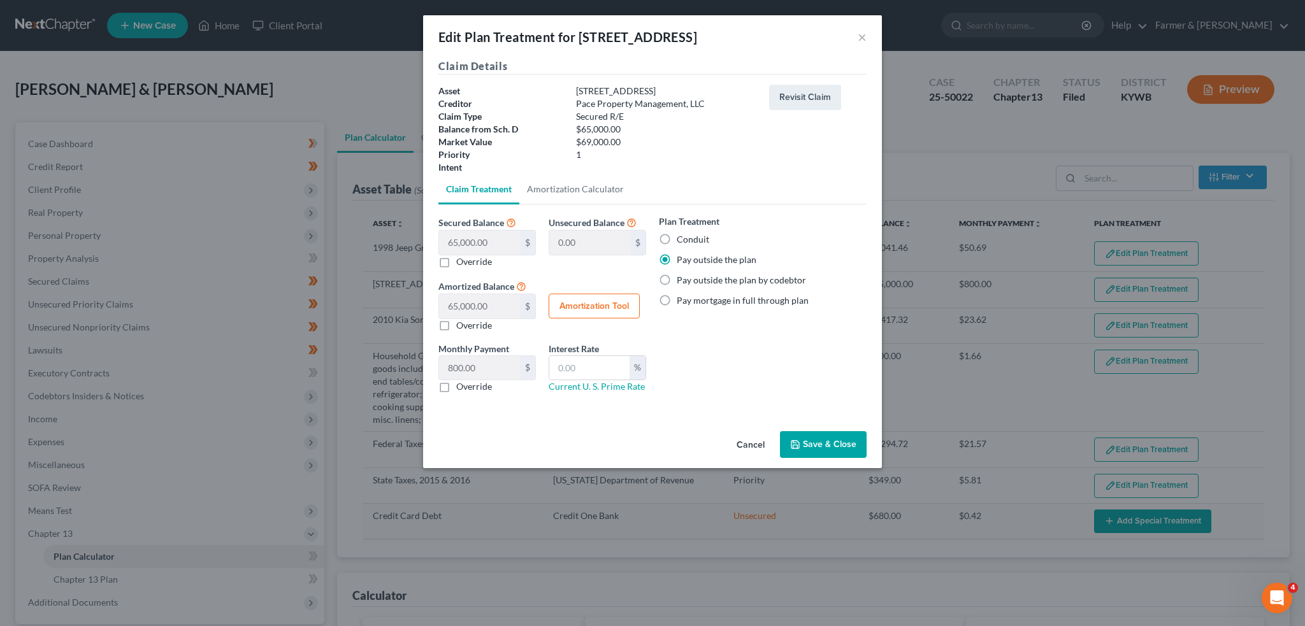
click at [835, 444] on button "Save & Close" at bounding box center [823, 444] width 87 height 27
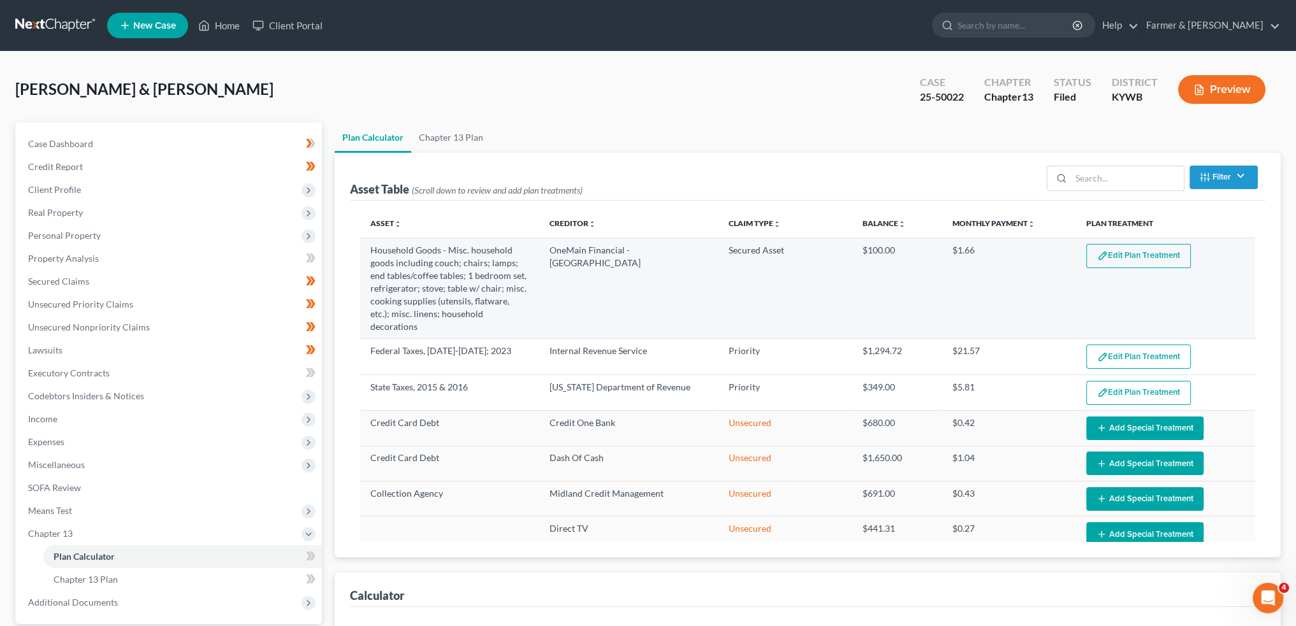
select select "59"
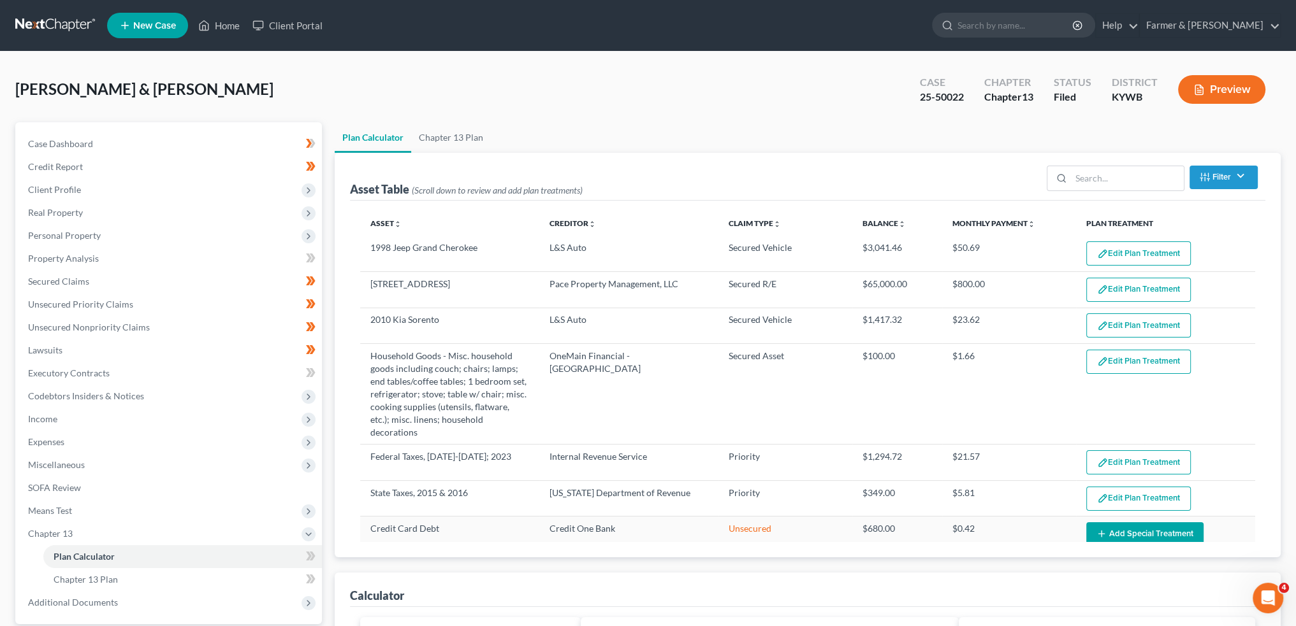
click at [459, 84] on div "Ford, Dawn & Barry Upgraded Case 25-50022 Chapter Chapter 13 Status Filed Distr…" at bounding box center [647, 94] width 1265 height 55
click at [146, 278] on link "Secured Claims" at bounding box center [170, 281] width 304 height 23
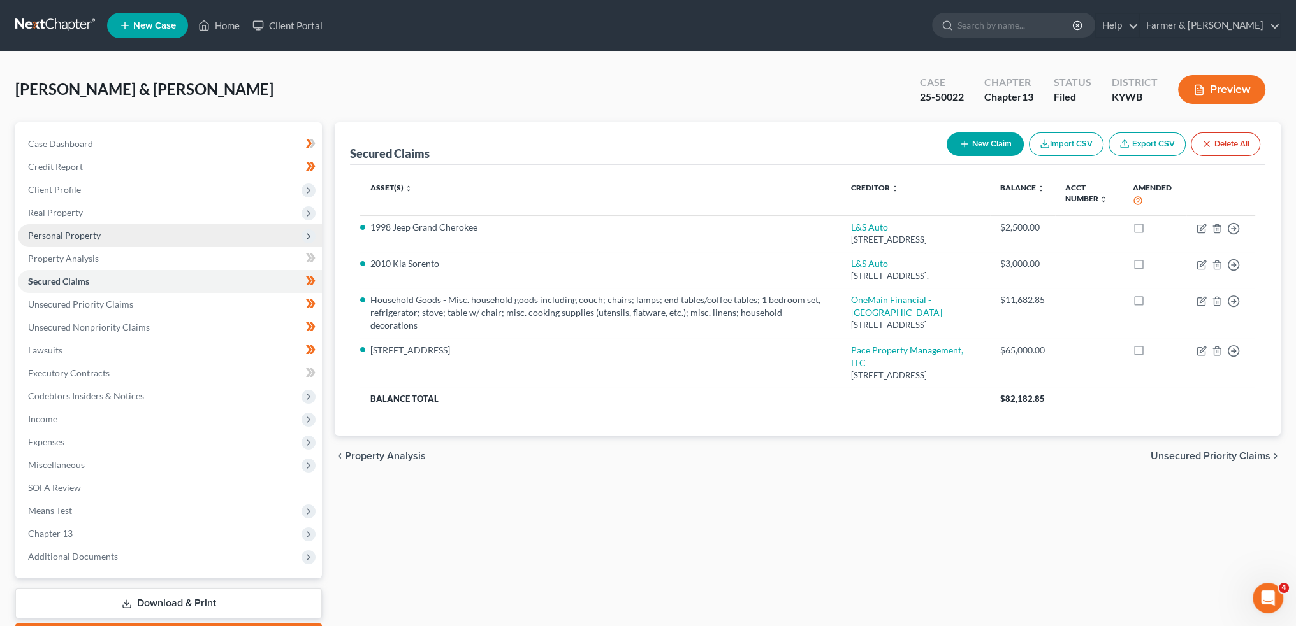
click at [69, 236] on span "Personal Property" at bounding box center [64, 235] width 73 height 11
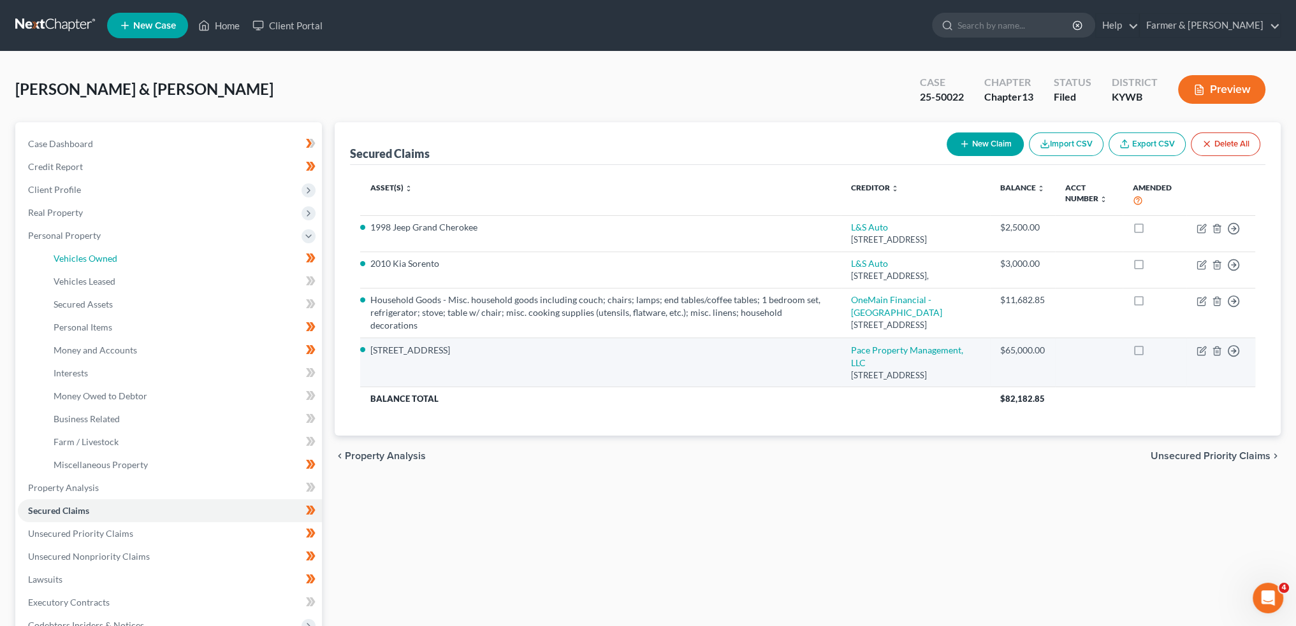
drag, startPoint x: 75, startPoint y: 252, endPoint x: 986, endPoint y: 359, distance: 917.0
click at [75, 252] on link "Vehicles Owned" at bounding box center [182, 258] width 278 height 23
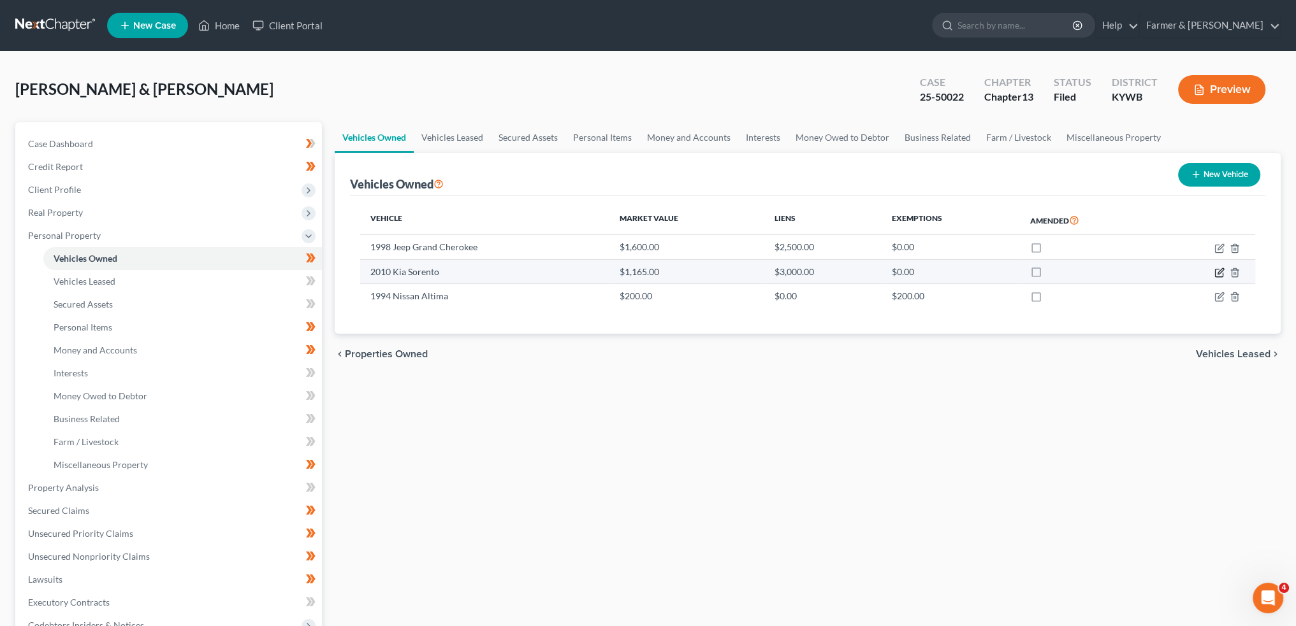
click at [1218, 271] on icon "button" at bounding box center [1219, 273] width 10 height 10
select select "0"
select select "16"
select select "3"
select select "2"
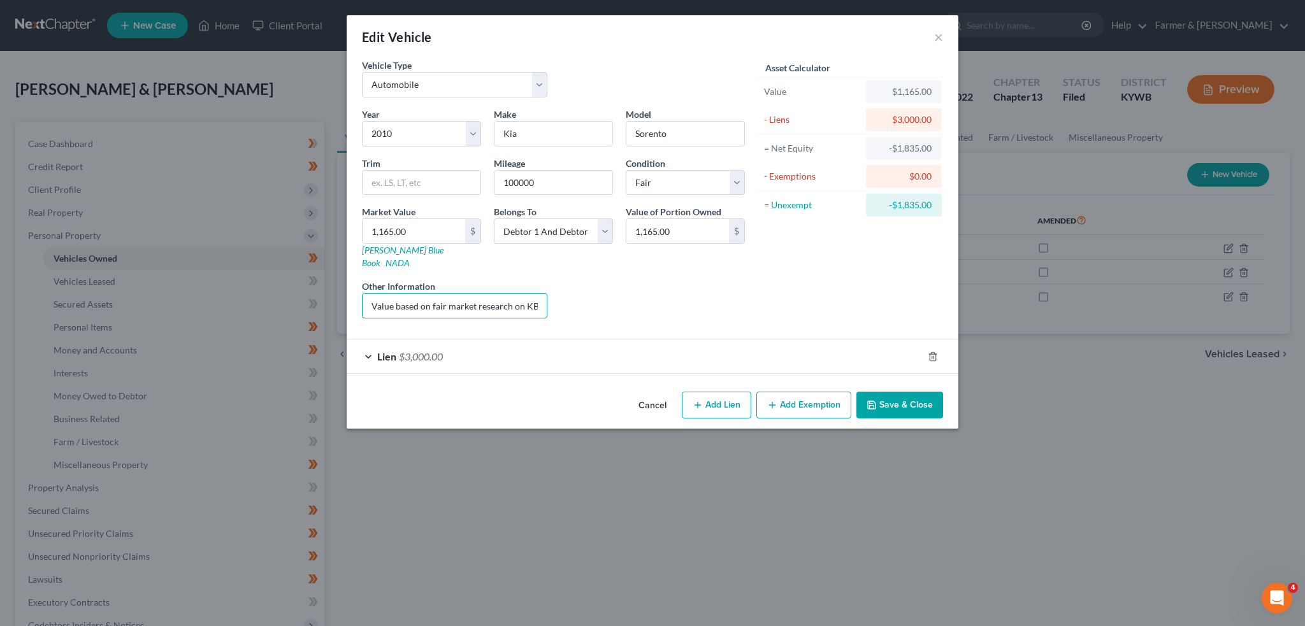
scroll to position [0, 119]
drag, startPoint x: 520, startPoint y: 301, endPoint x: 701, endPoint y: 295, distance: 181.1
click at [701, 295] on div "Year Select 2026 2025 2024 2023 2022 2021 2020 2019 2018 2017 2016 2015 2014 20…" at bounding box center [554, 218] width 396 height 221
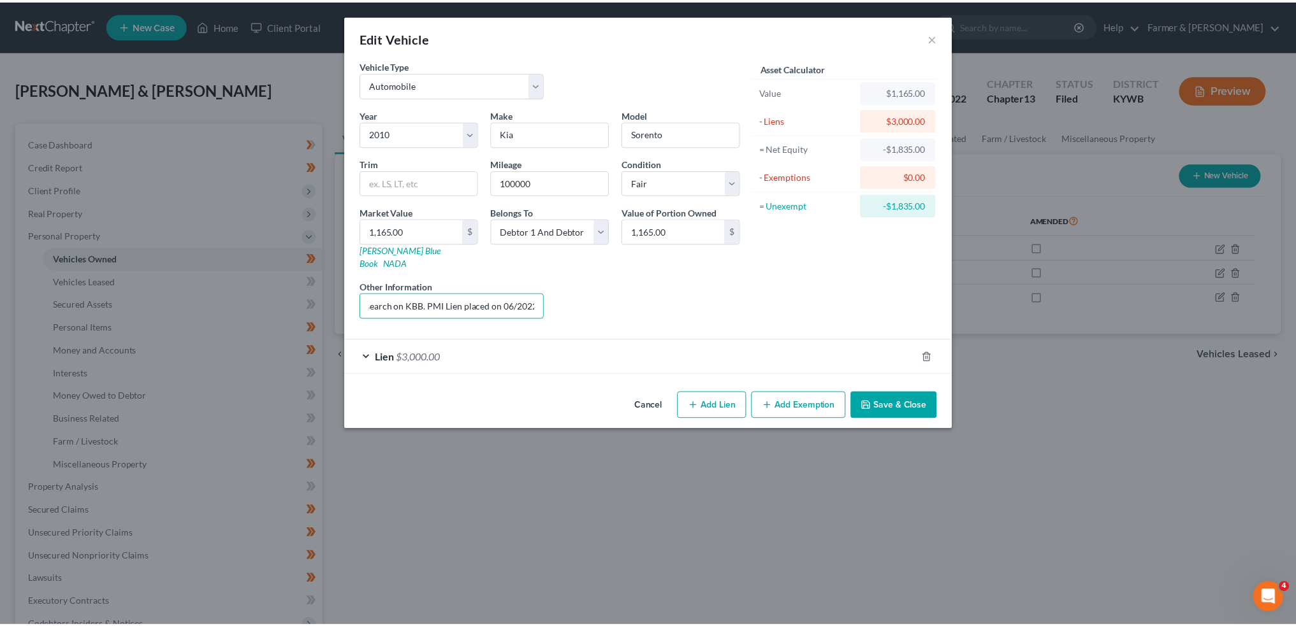
scroll to position [0, 0]
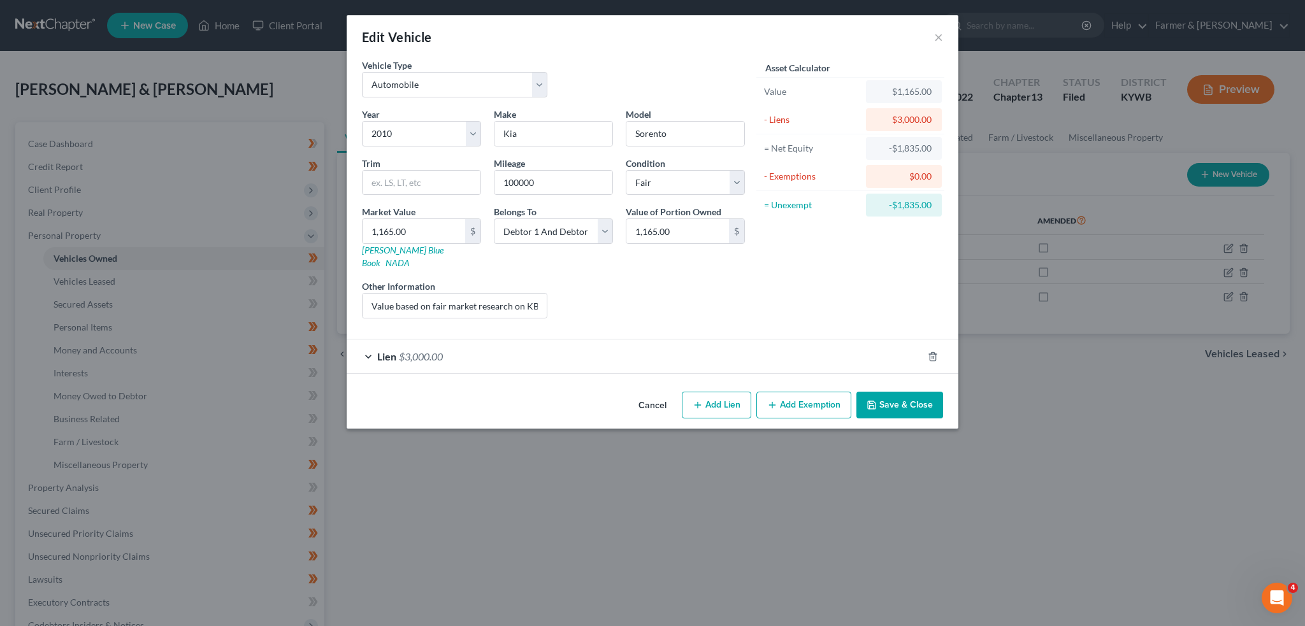
click at [895, 399] on button "Save & Close" at bounding box center [900, 405] width 87 height 27
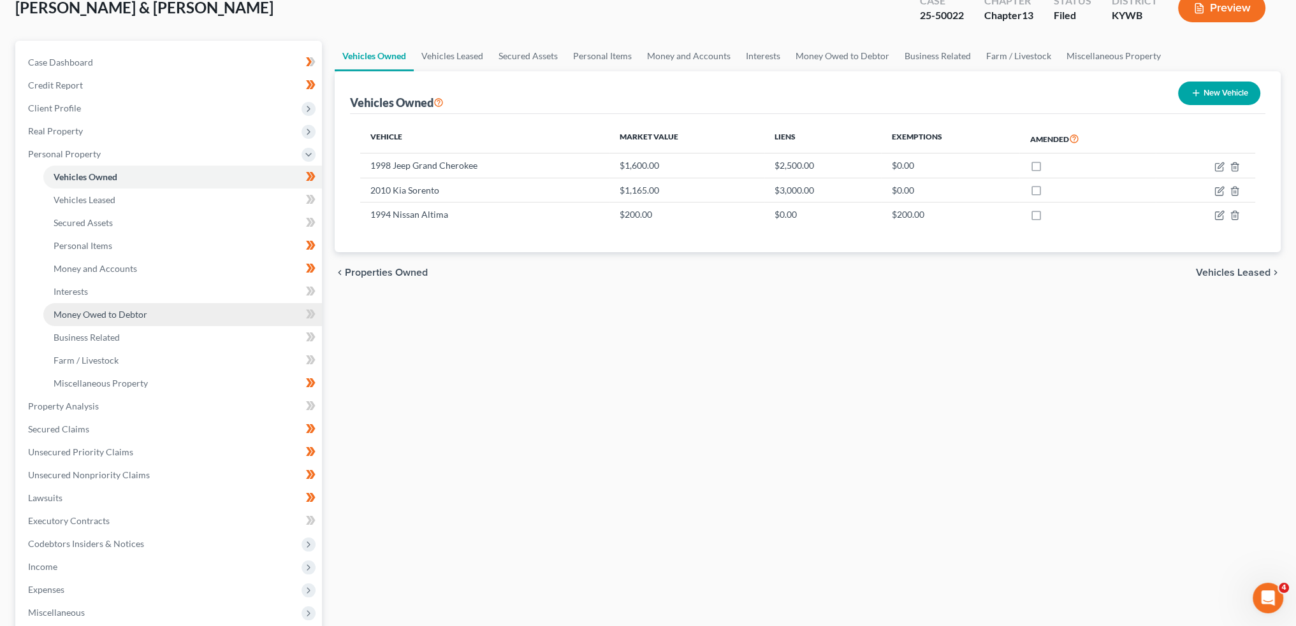
scroll to position [106, 0]
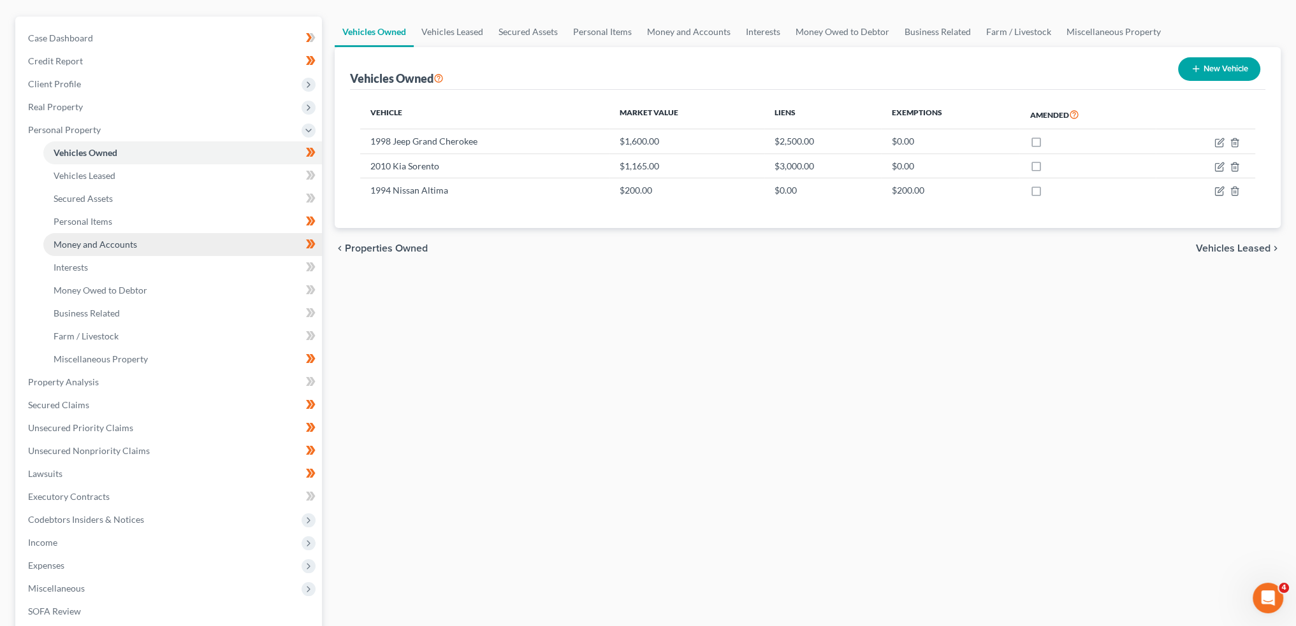
click at [104, 239] on span "Money and Accounts" at bounding box center [95, 244] width 83 height 11
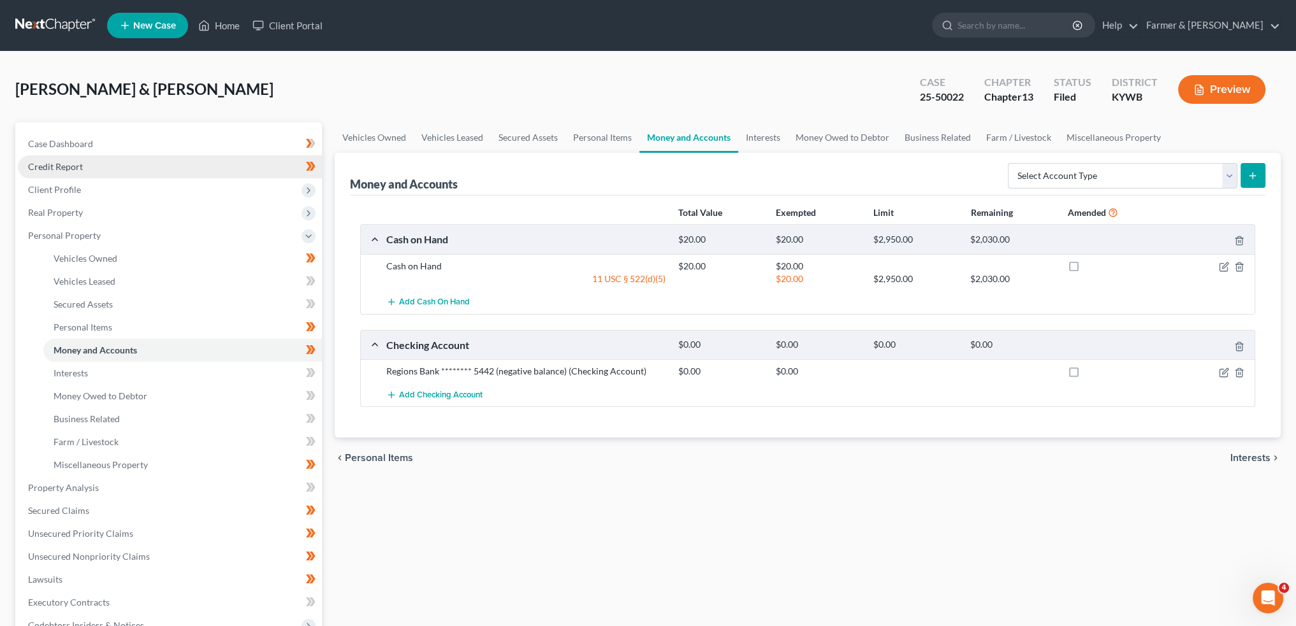
click at [59, 96] on span "Ford, Dawn & Barry" at bounding box center [144, 89] width 258 height 18
click at [80, 134] on link "Case Dashboard" at bounding box center [170, 144] width 304 height 23
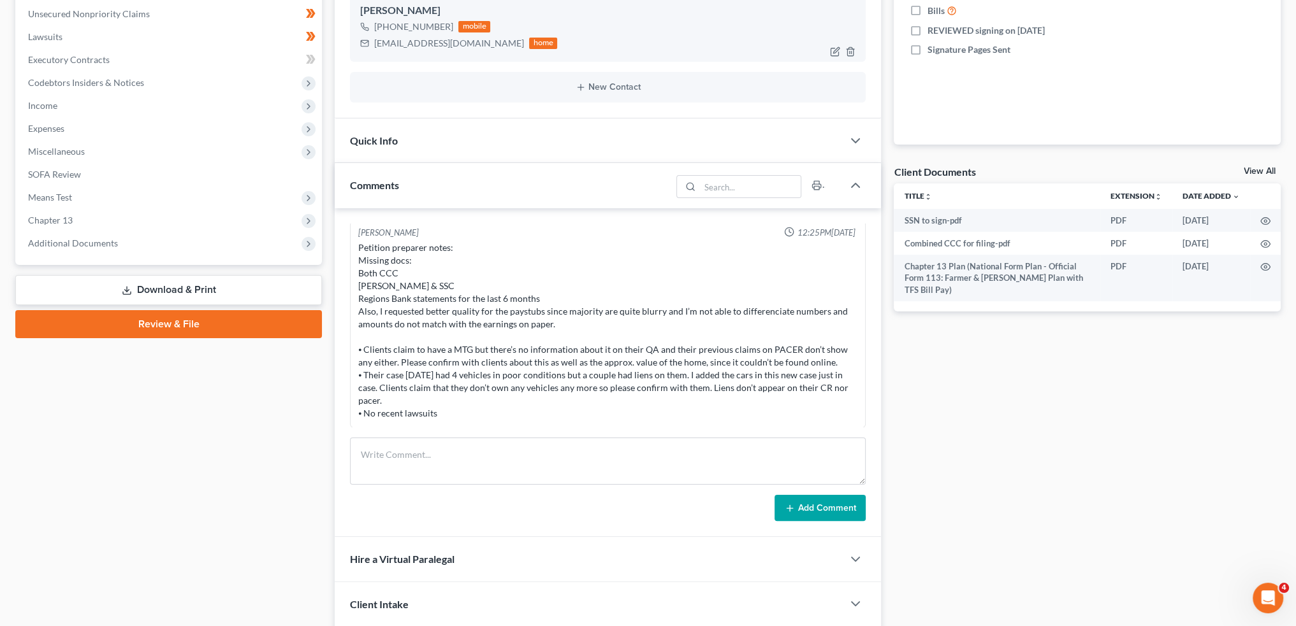
scroll to position [319, 0]
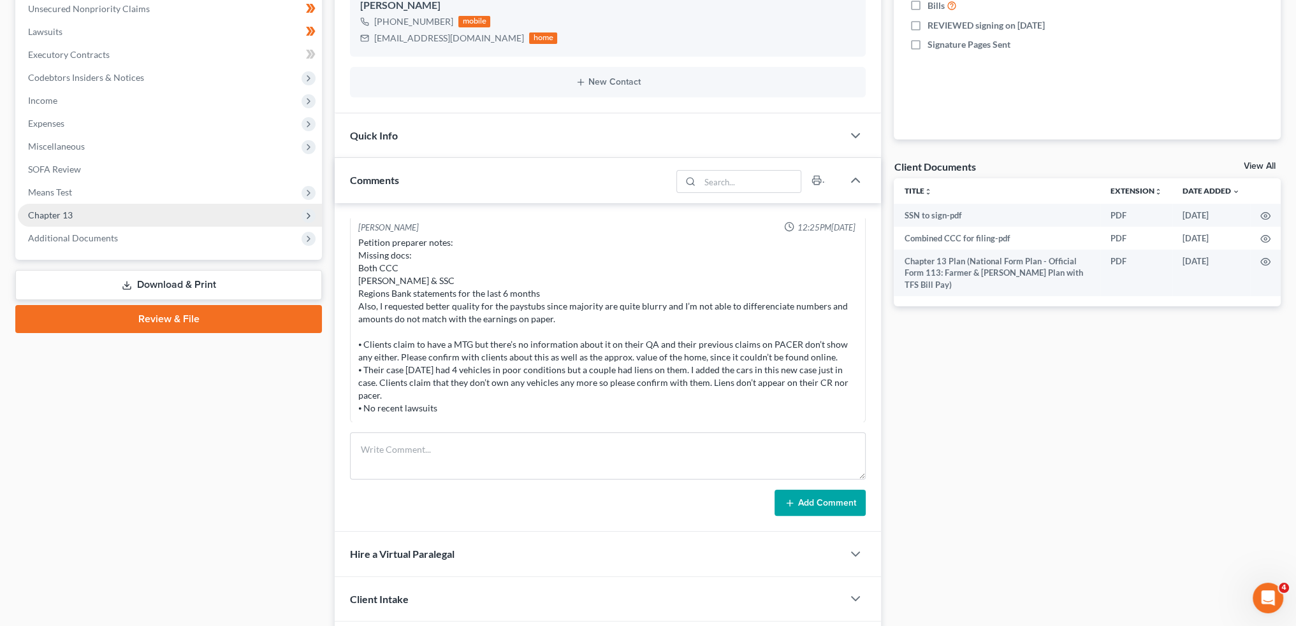
click at [64, 219] on span "Chapter 13" at bounding box center [50, 215] width 45 height 11
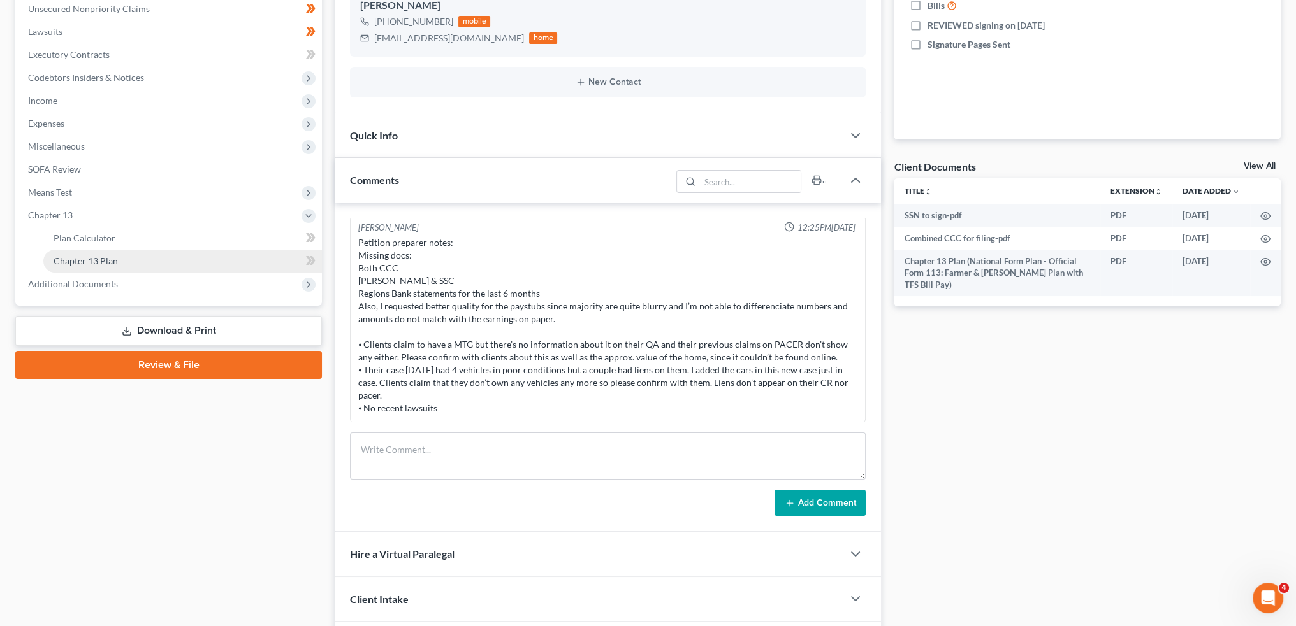
click at [74, 265] on span "Chapter 13 Plan" at bounding box center [86, 261] width 64 height 11
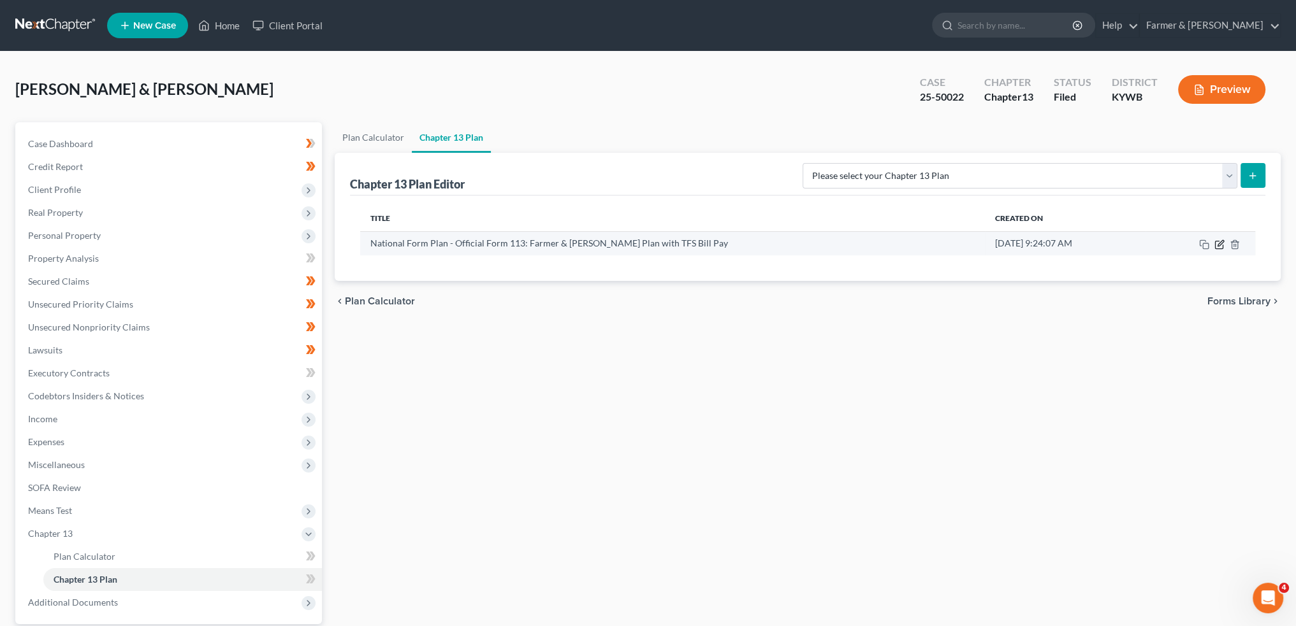
click at [1217, 242] on icon "button" at bounding box center [1219, 245] width 10 height 10
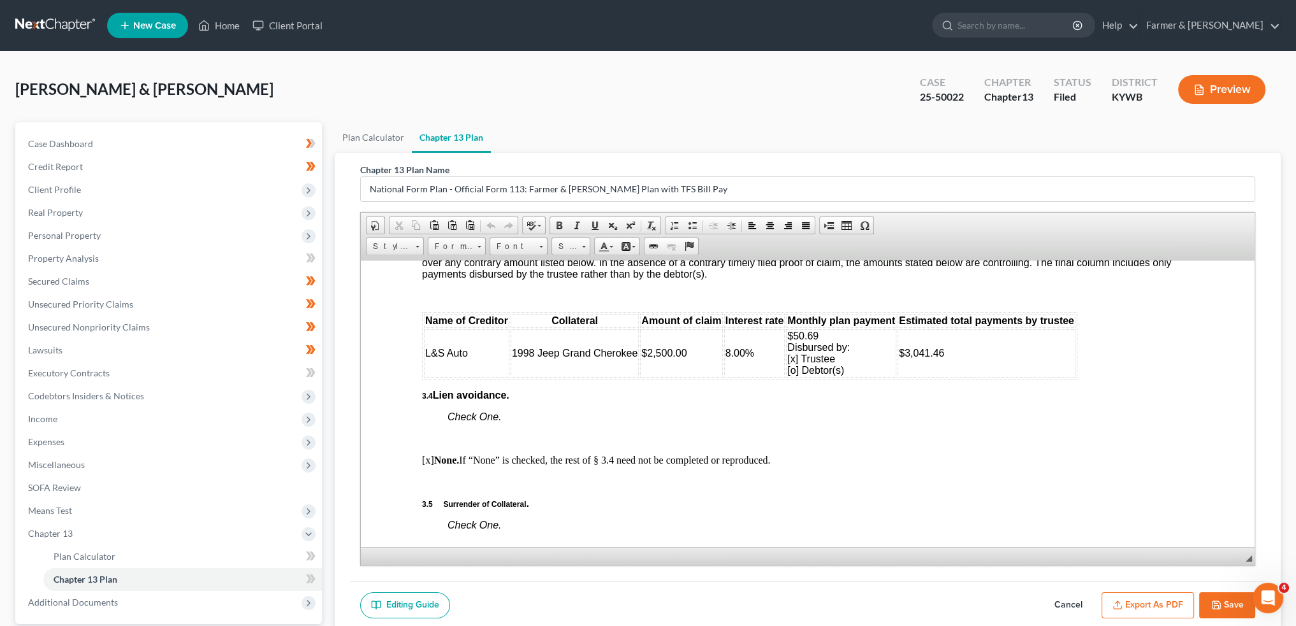
scroll to position [119, 0]
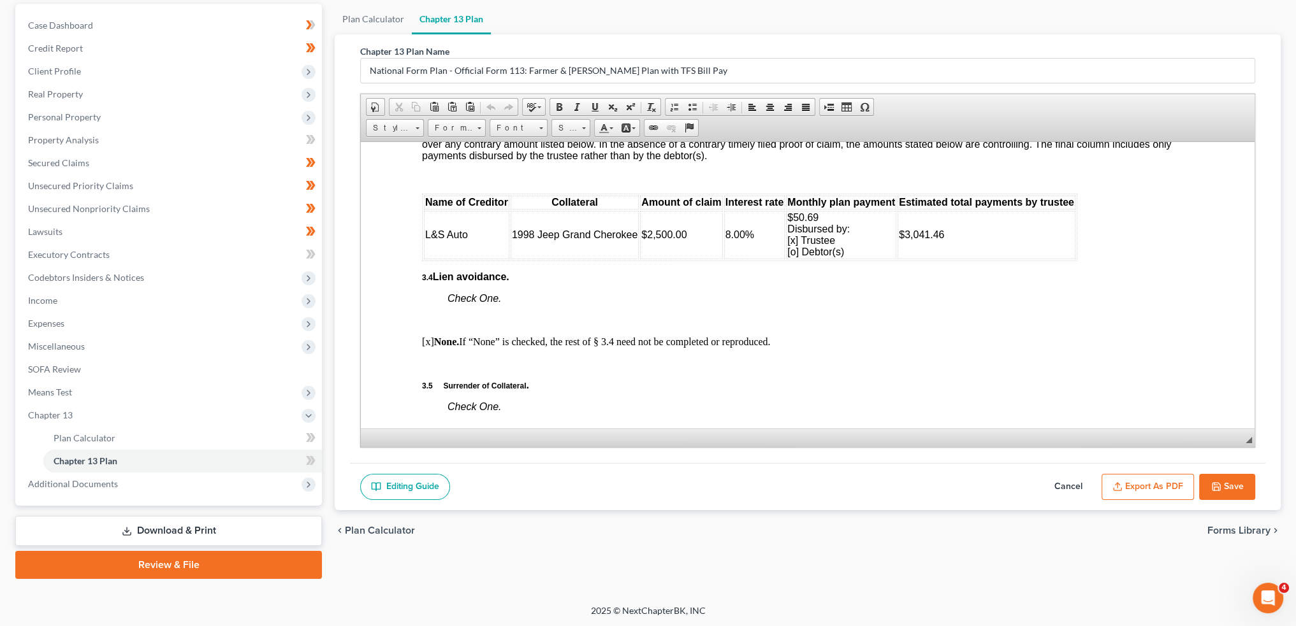
click at [1072, 484] on button "Cancel" at bounding box center [1068, 487] width 56 height 27
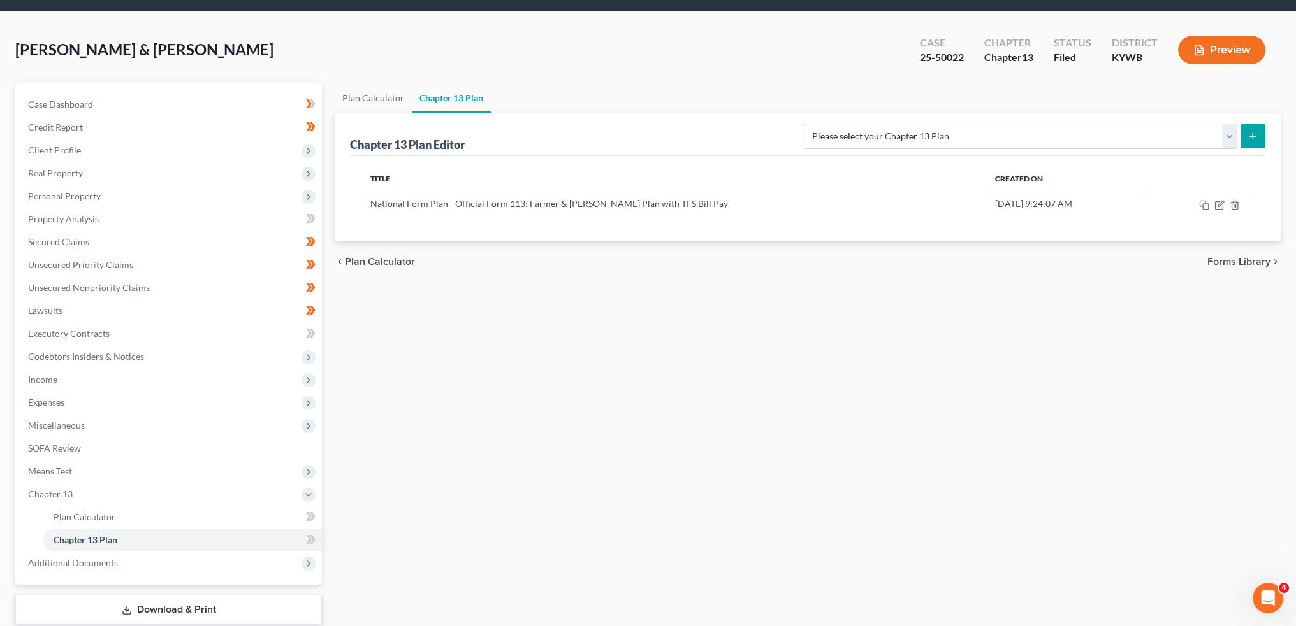
scroll to position [0, 0]
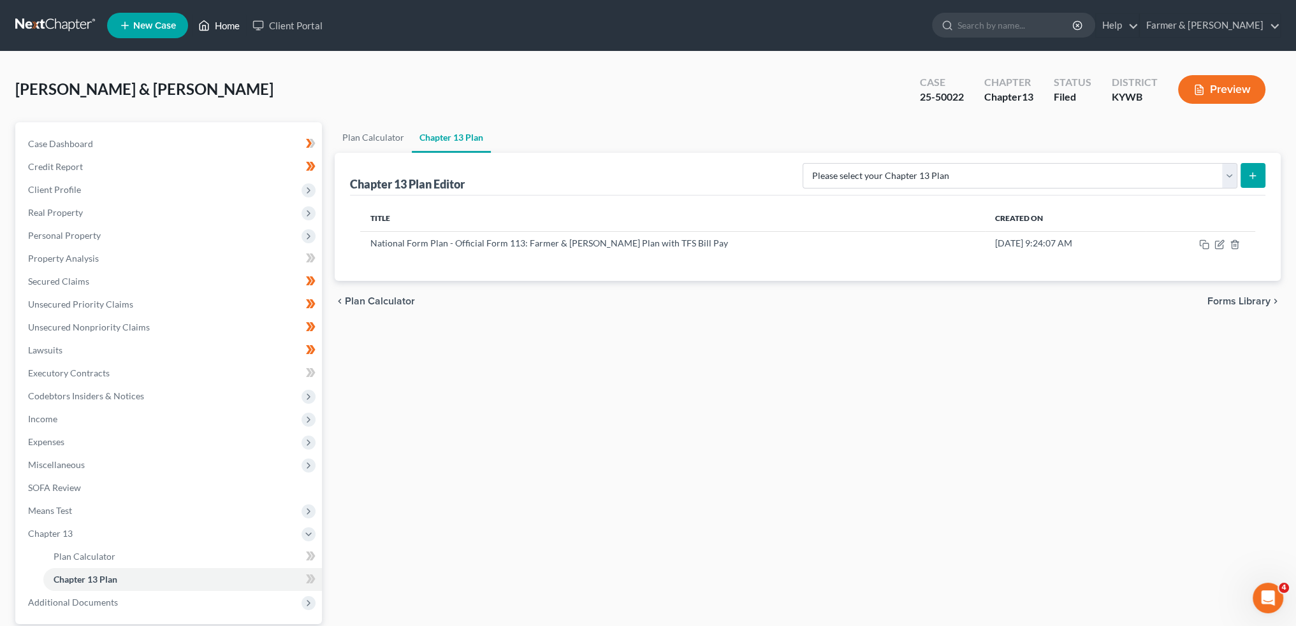
click at [210, 20] on icon at bounding box center [203, 25] width 11 height 15
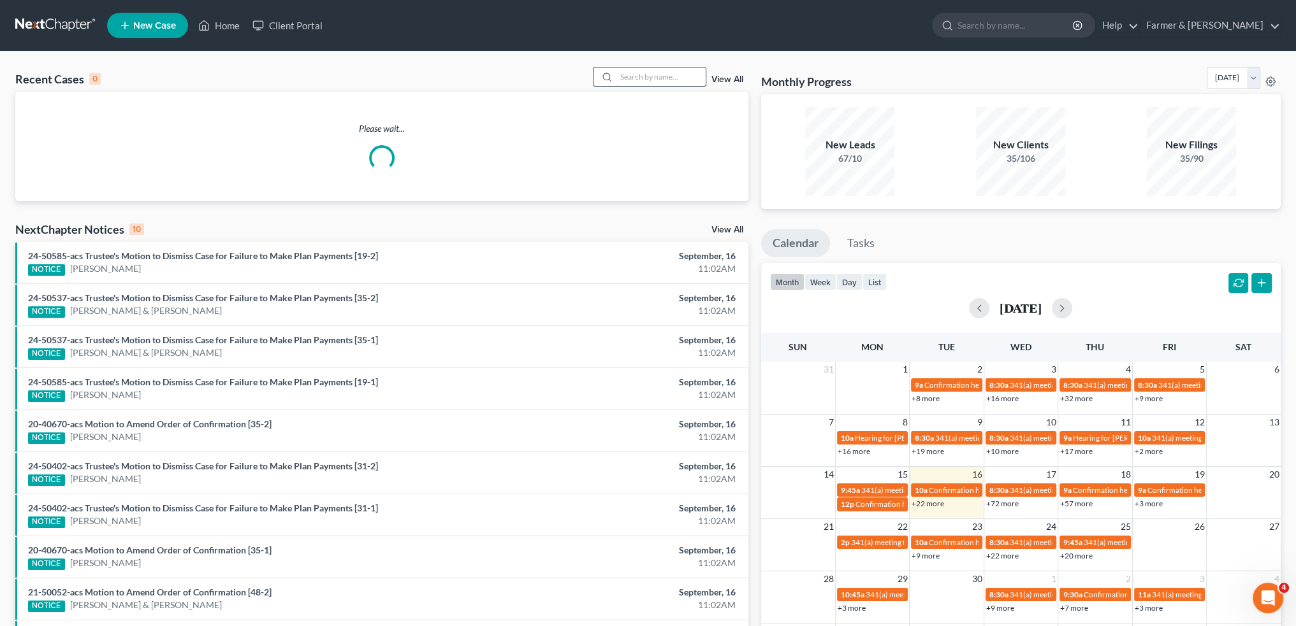
click at [635, 75] on input "search" at bounding box center [660, 77] width 89 height 18
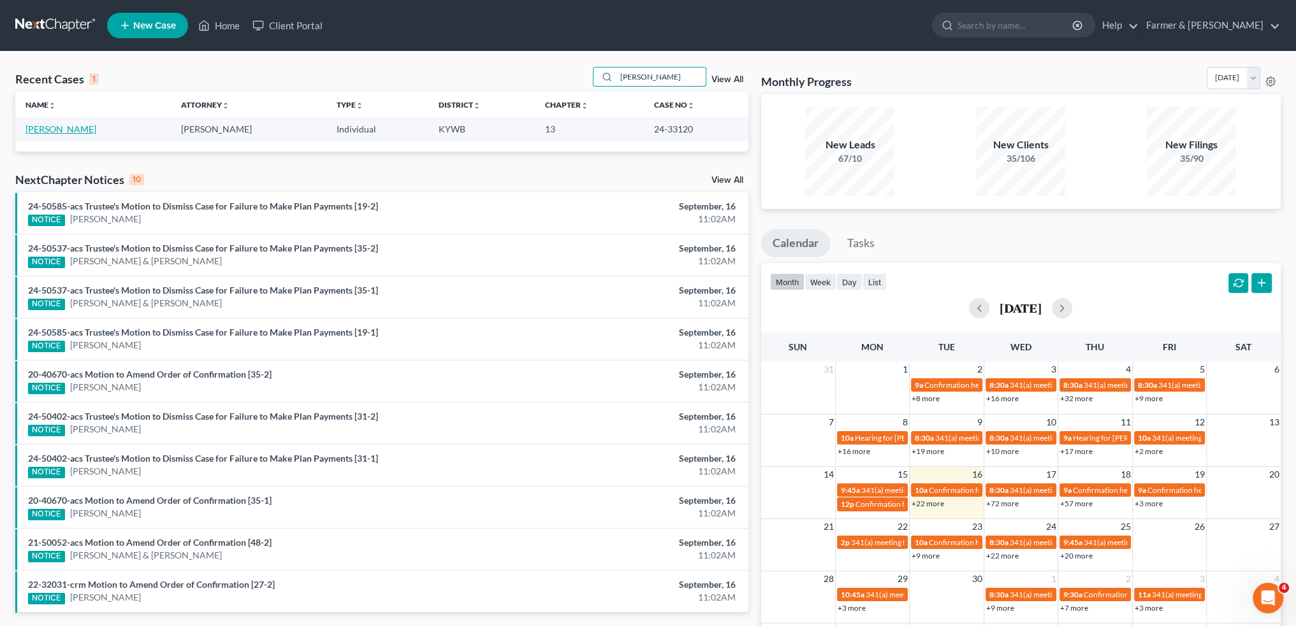
type input "louis jackson"
click at [68, 127] on link "Jackson, Louis" at bounding box center [60, 129] width 71 height 11
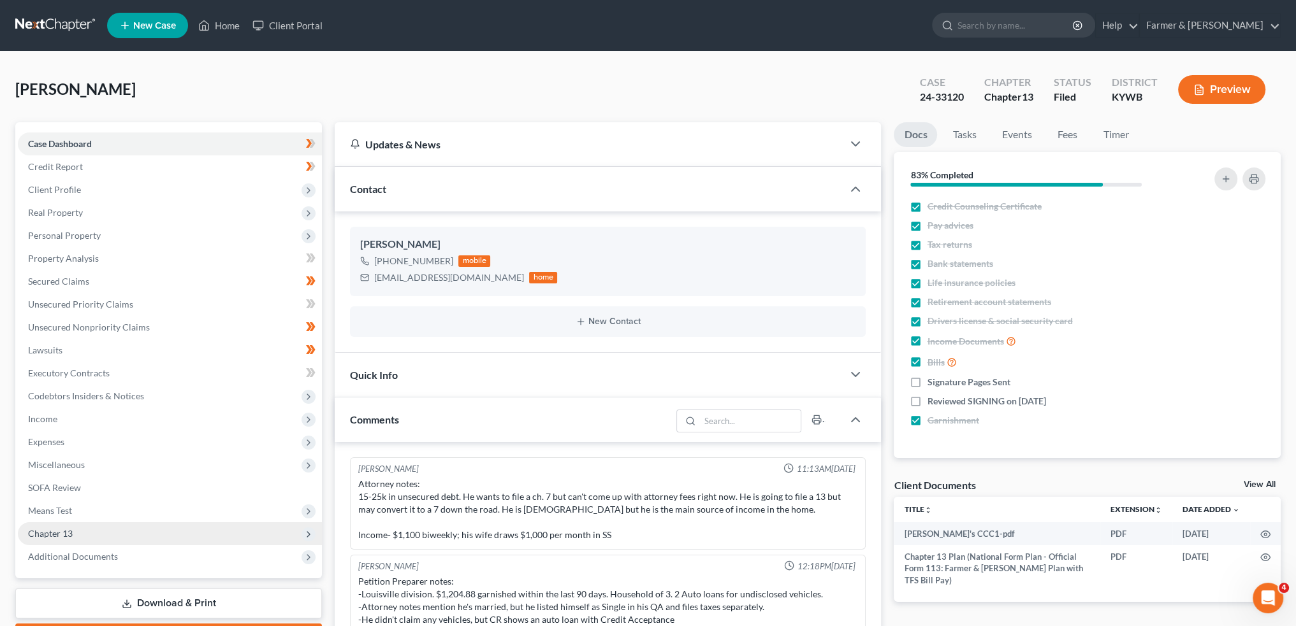
scroll to position [232, 0]
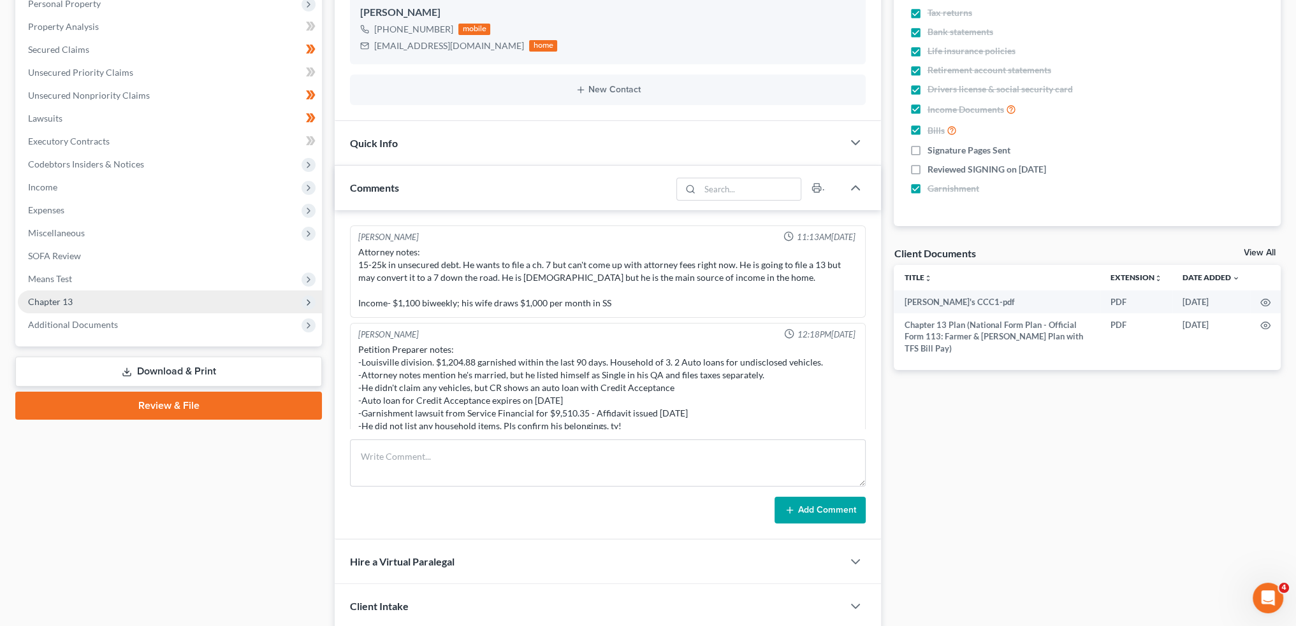
click at [92, 308] on span "Chapter 13" at bounding box center [170, 302] width 304 height 23
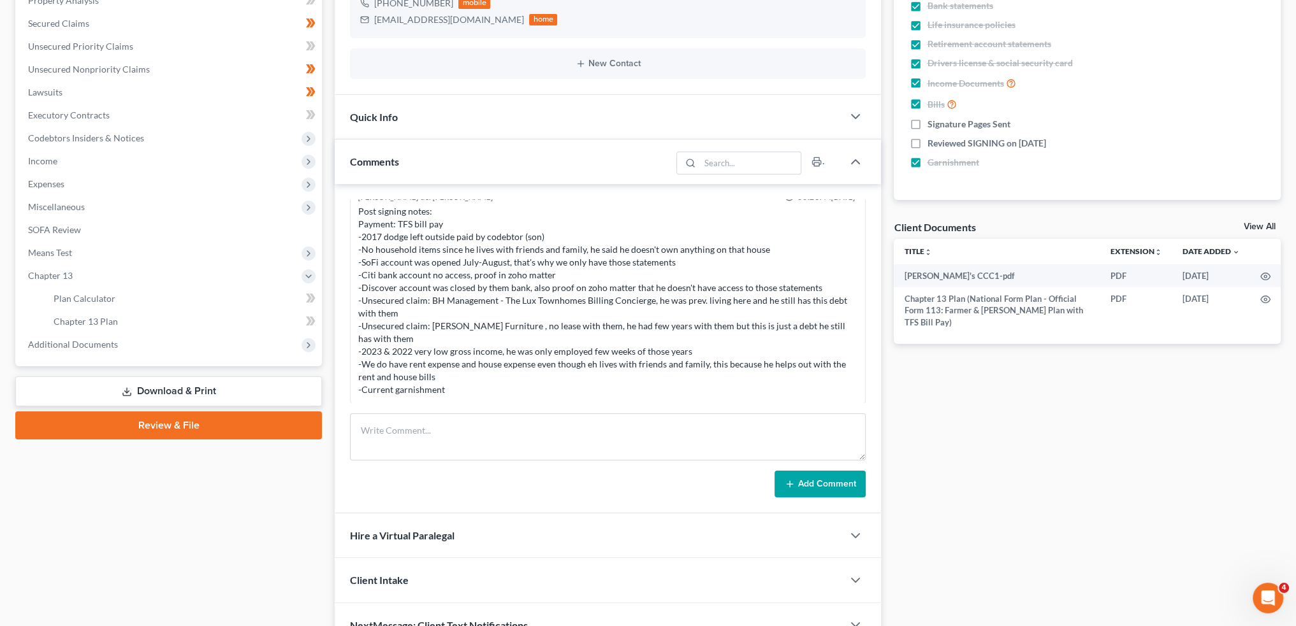
scroll to position [326, 0]
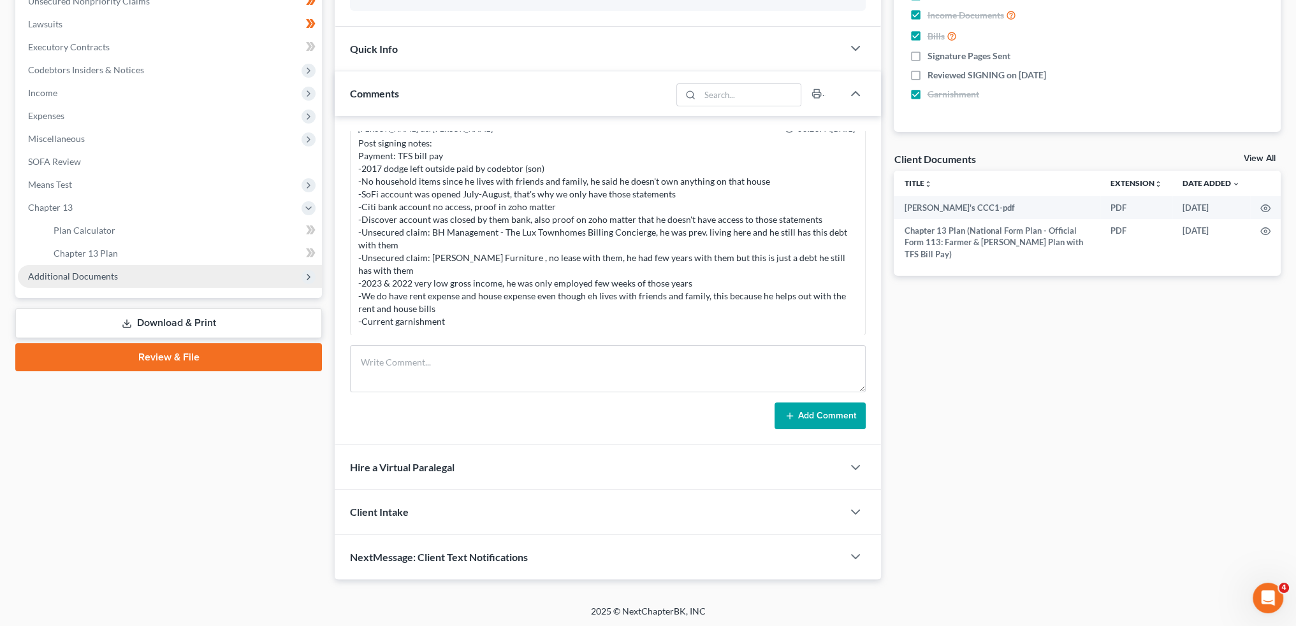
click at [82, 273] on span "Additional Documents" at bounding box center [73, 276] width 90 height 11
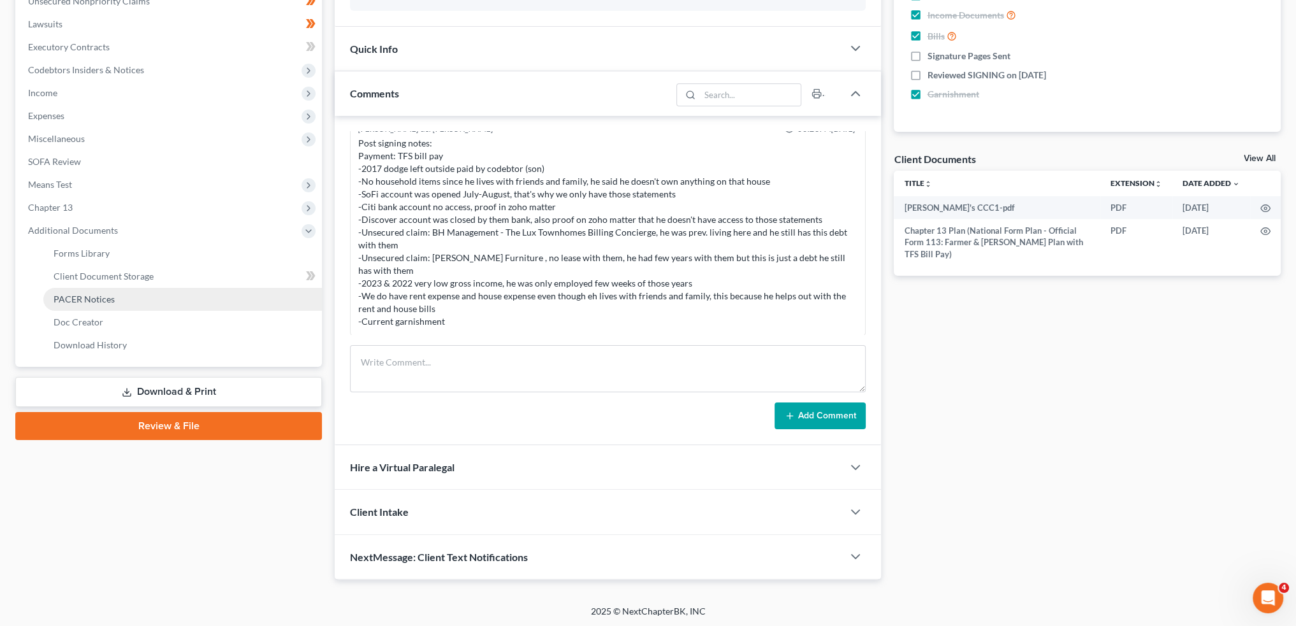
click at [97, 294] on span "PACER Notices" at bounding box center [84, 299] width 61 height 11
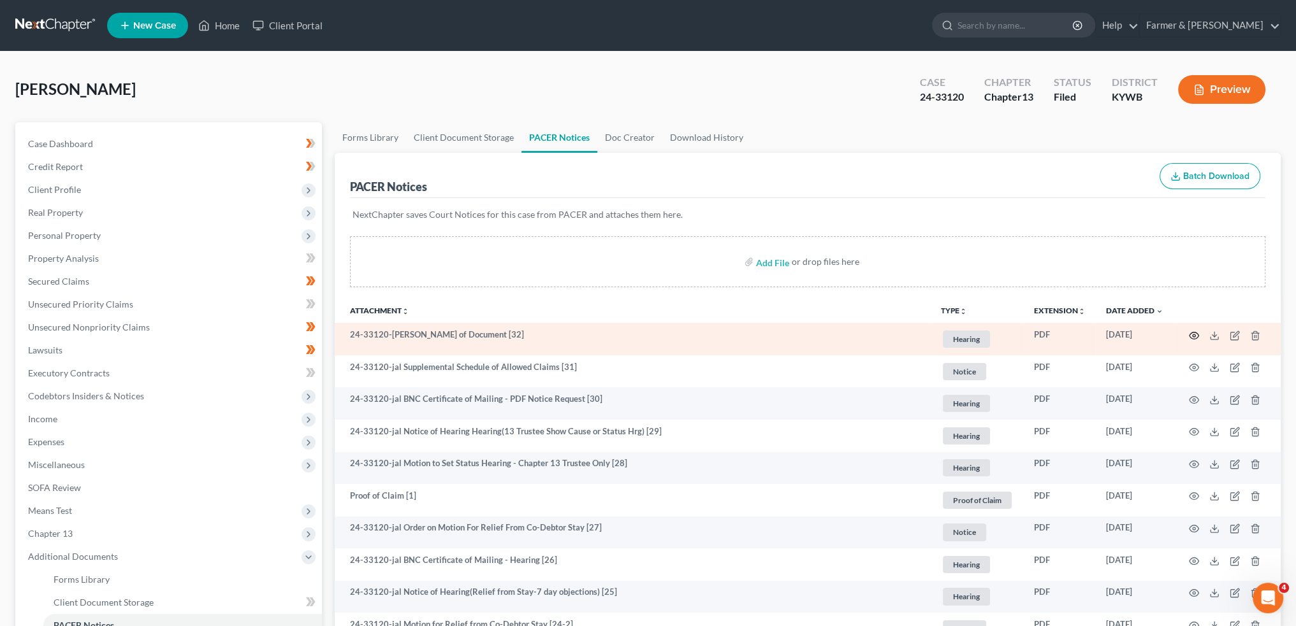
click at [1197, 333] on icon "button" at bounding box center [1194, 335] width 10 height 7
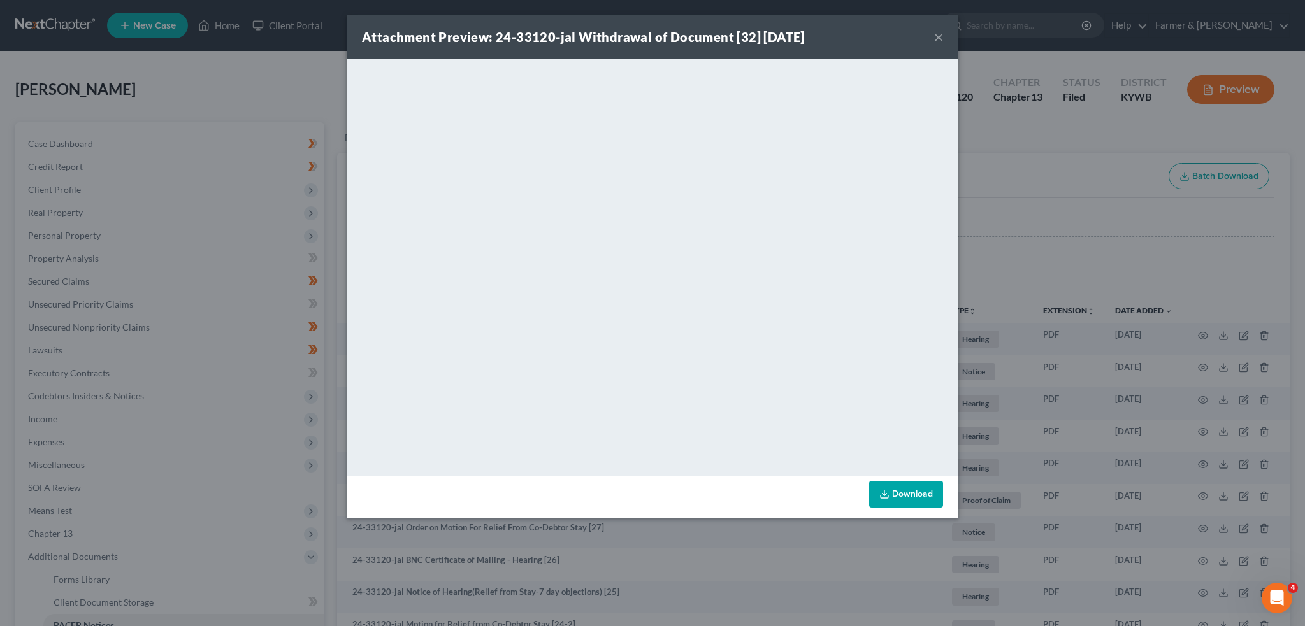
click at [938, 37] on button "×" at bounding box center [938, 36] width 9 height 15
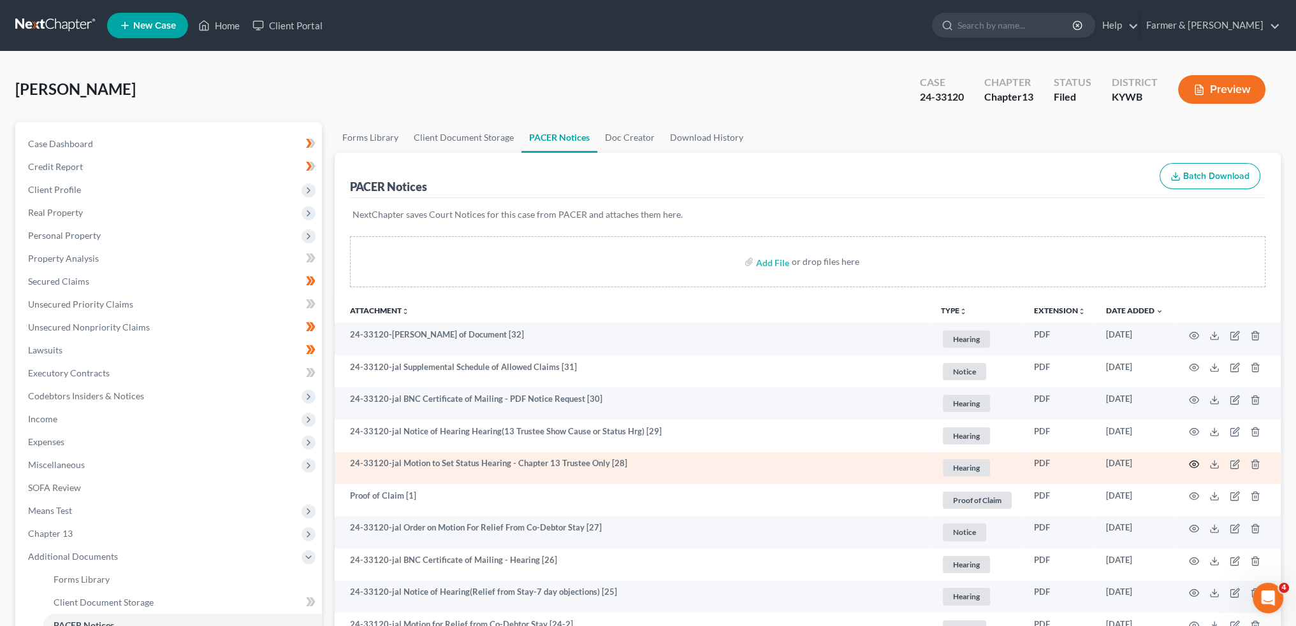
click at [1194, 465] on circle "button" at bounding box center [1193, 464] width 3 height 3
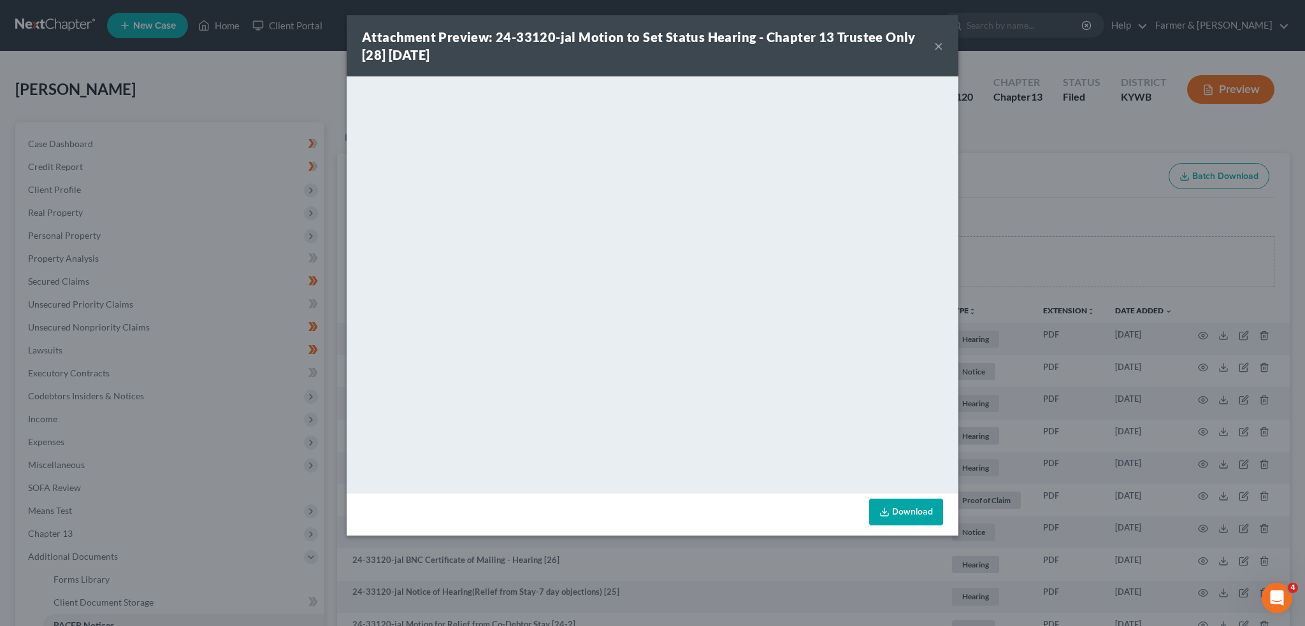
click at [941, 51] on button "×" at bounding box center [938, 45] width 9 height 15
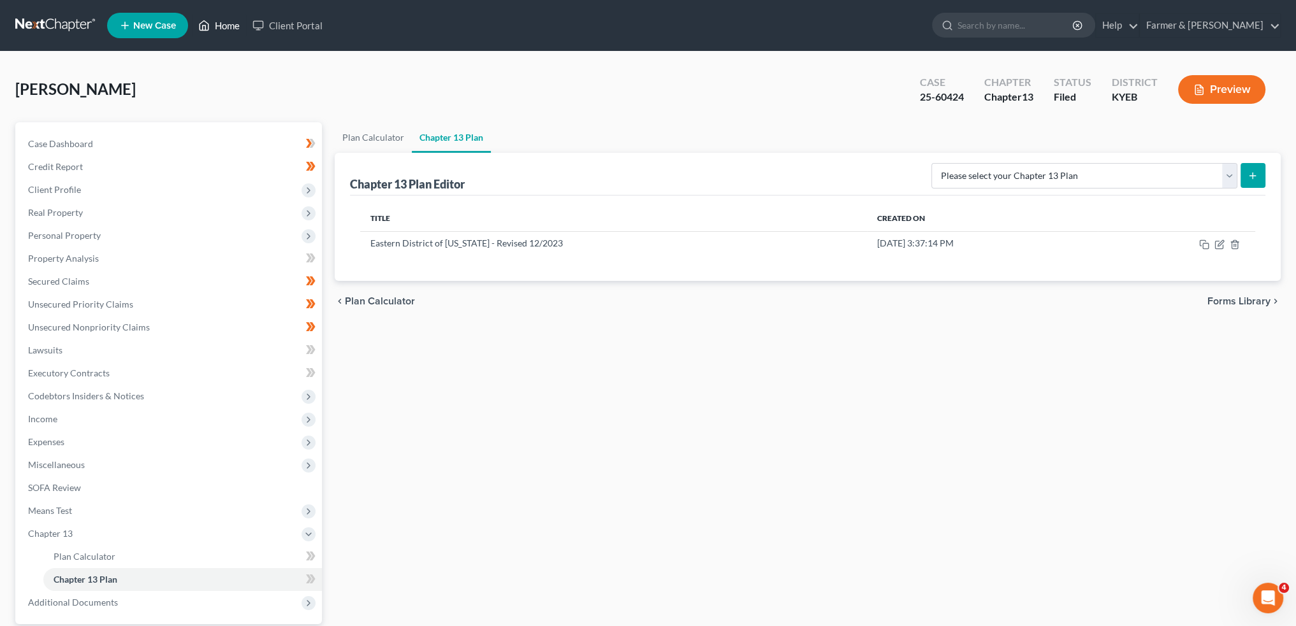
click at [228, 25] on link "Home" at bounding box center [219, 25] width 54 height 23
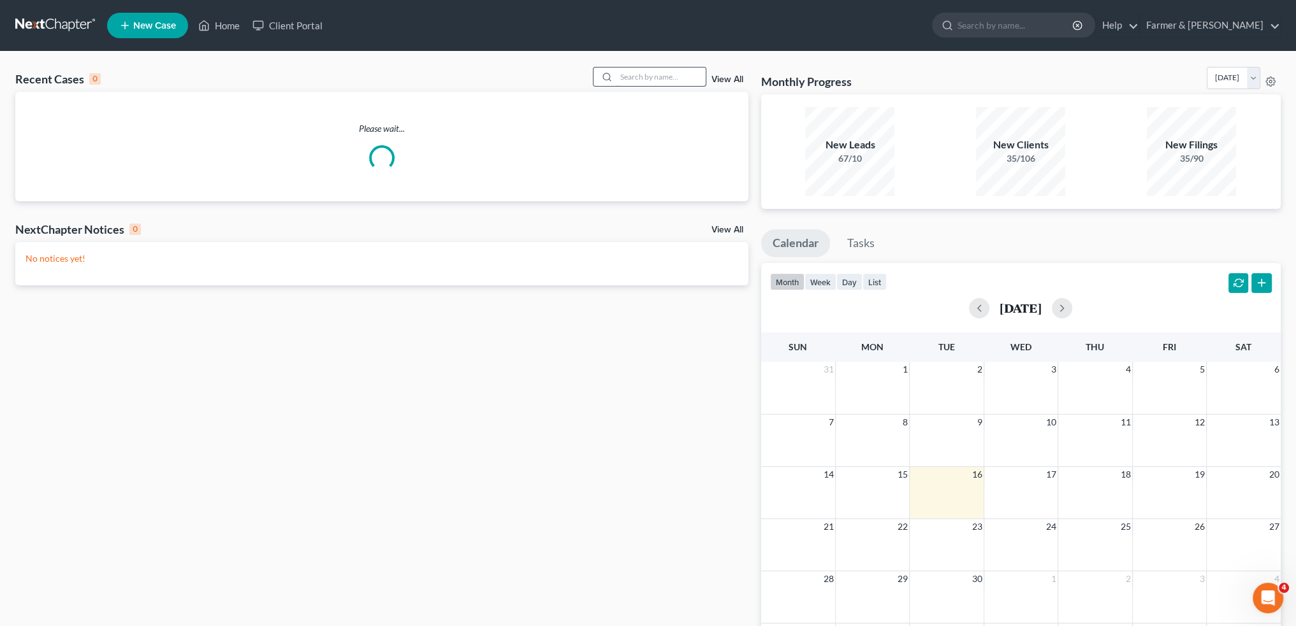
click at [637, 78] on input "search" at bounding box center [660, 77] width 89 height 18
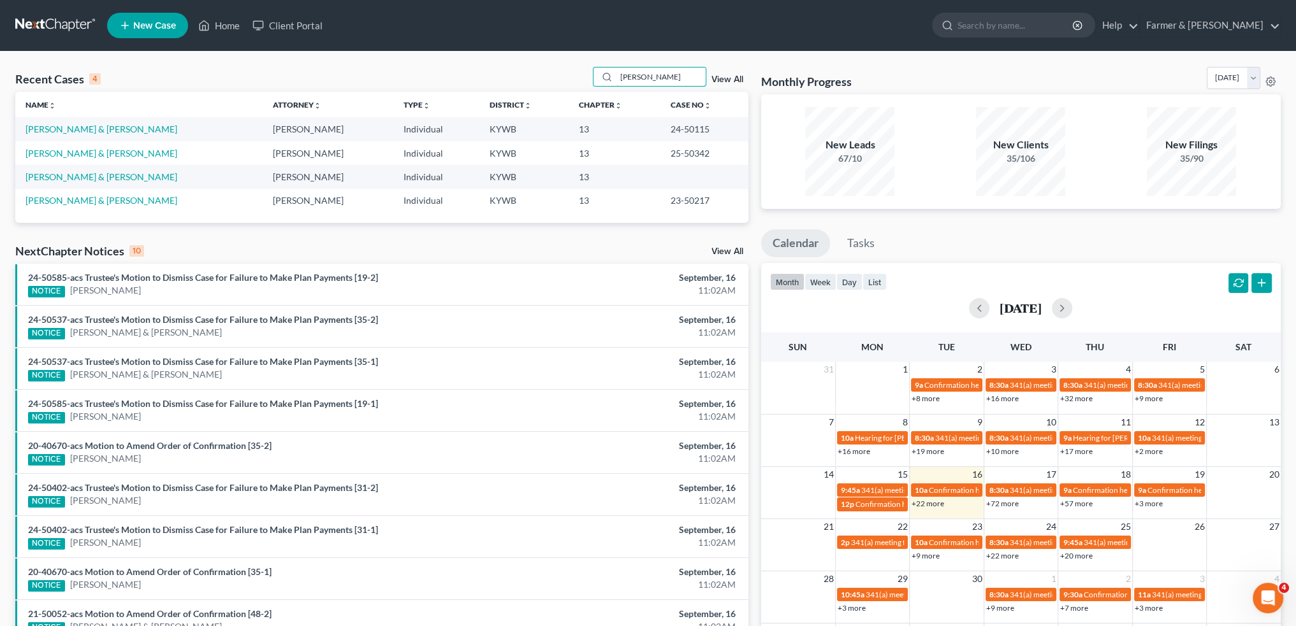
type input "brian pharris"
click at [63, 151] on link "Pharris, Brian & Stephanie" at bounding box center [101, 153] width 152 height 11
